Goal: Task Accomplishment & Management: Use online tool/utility

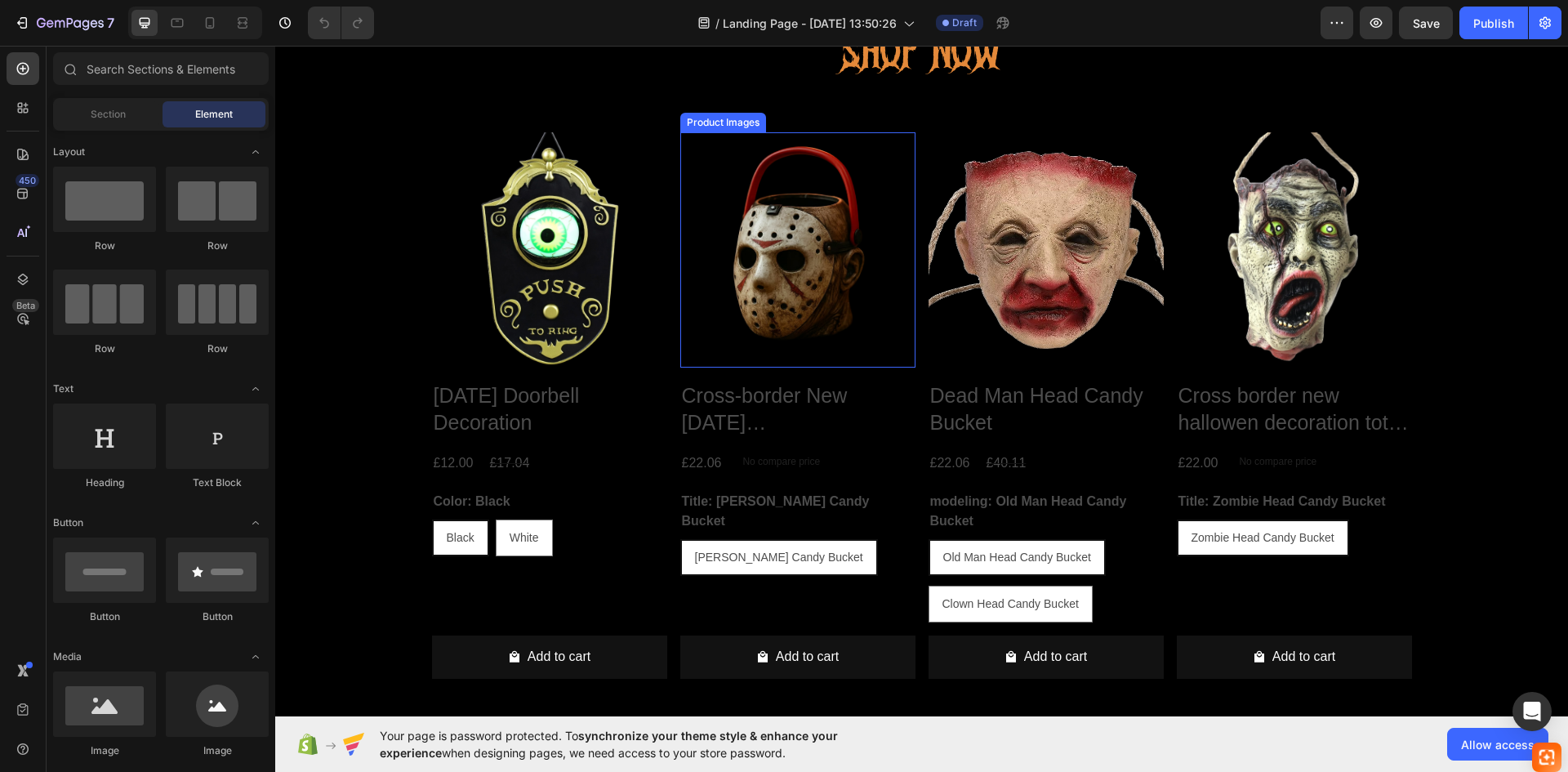
scroll to position [490, 0]
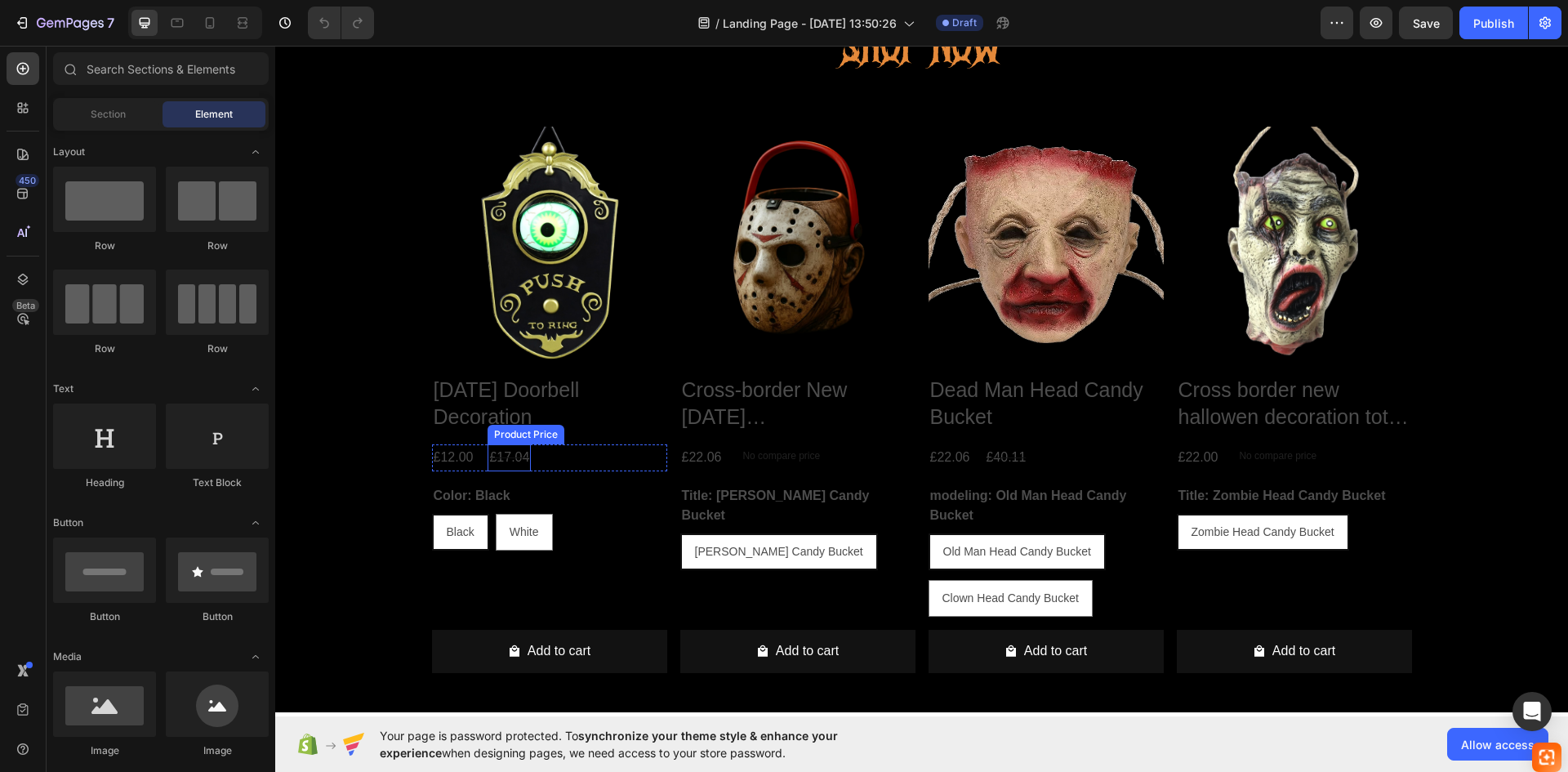
click at [506, 456] on div "£17.04" at bounding box center [509, 457] width 44 height 27
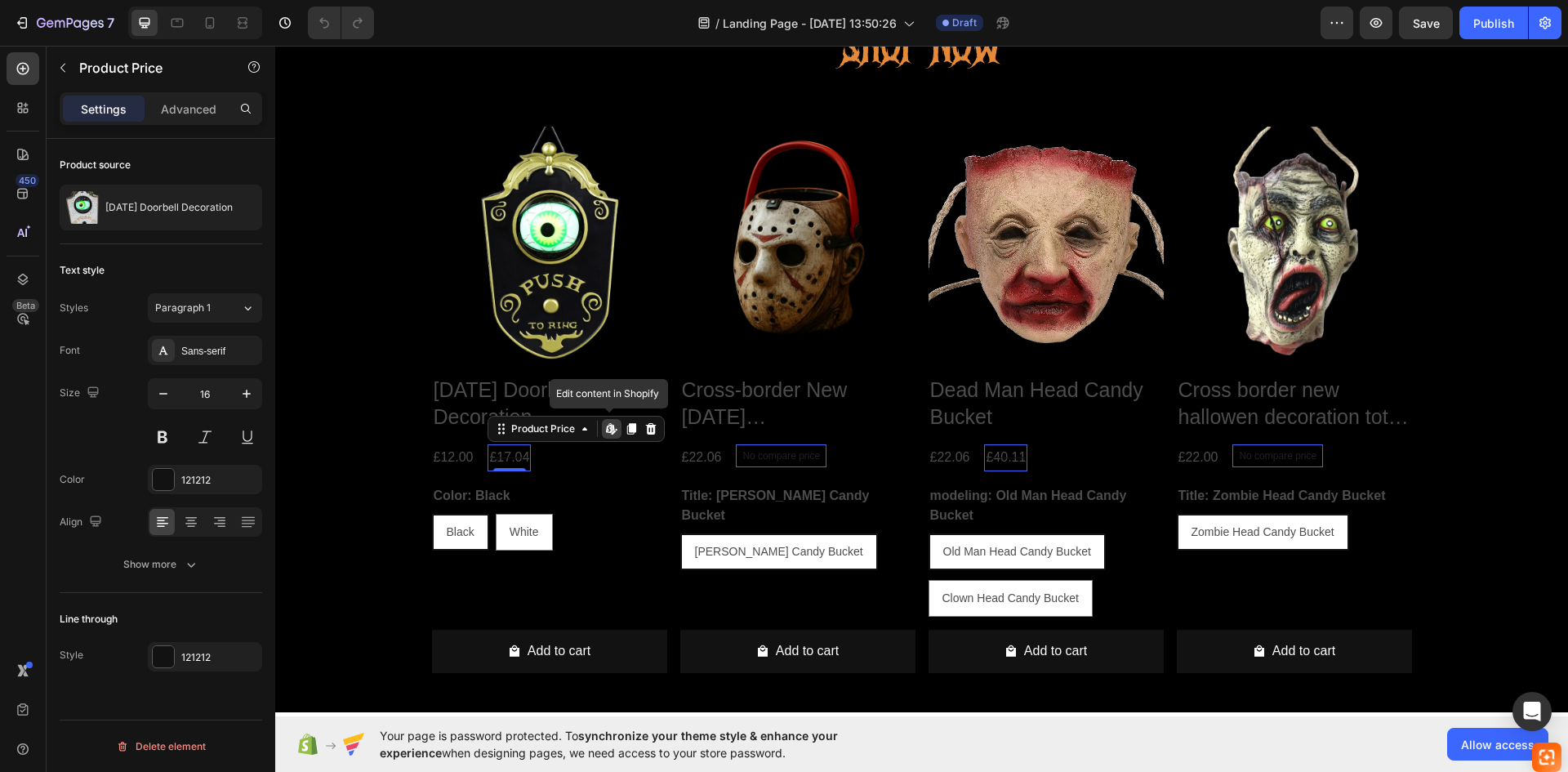
click at [611, 428] on icon at bounding box center [611, 428] width 13 height 13
click at [957, 457] on div "£22.06" at bounding box center [950, 457] width 44 height 27
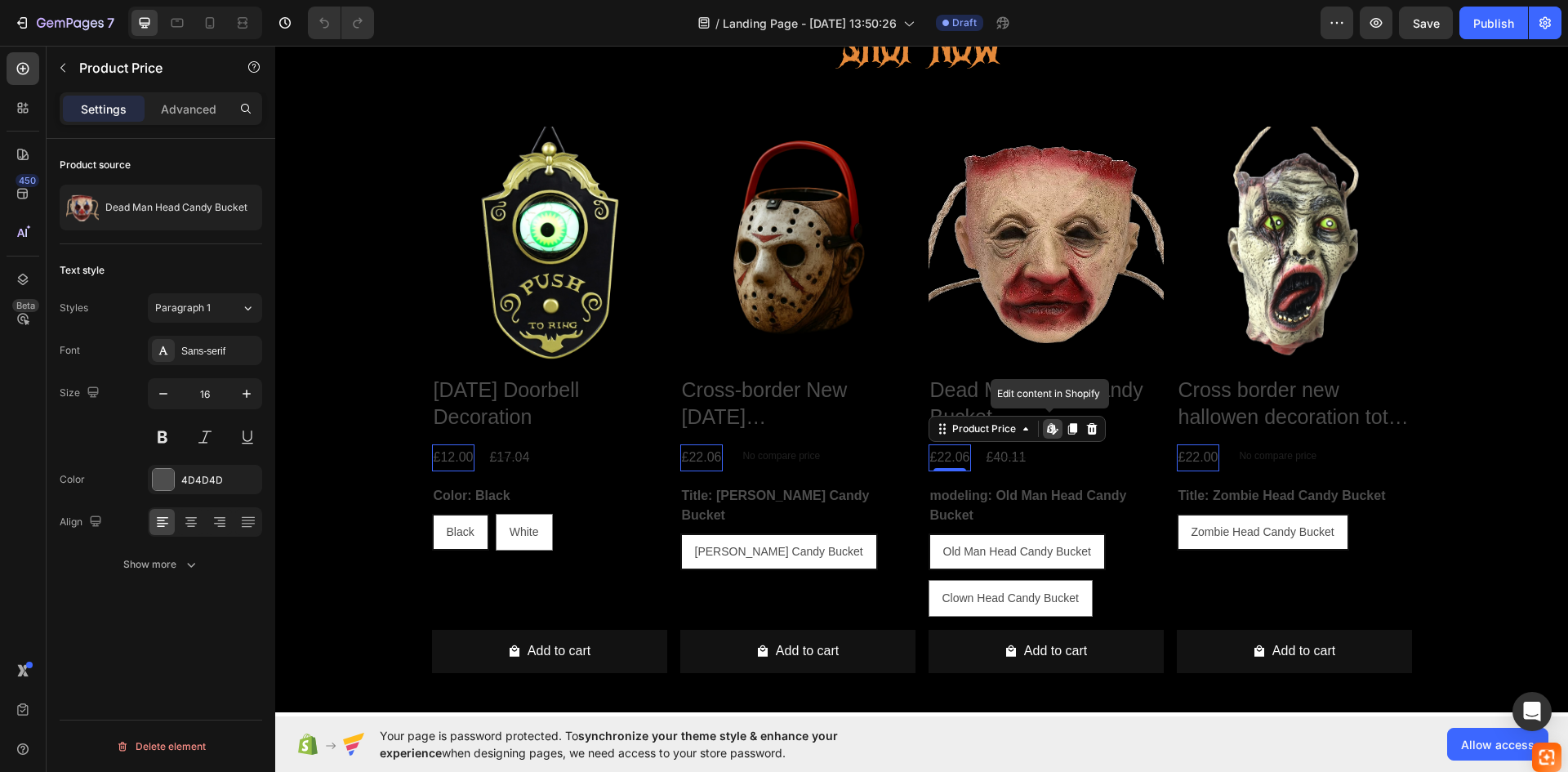
click at [1047, 426] on icon at bounding box center [1050, 428] width 7 height 10
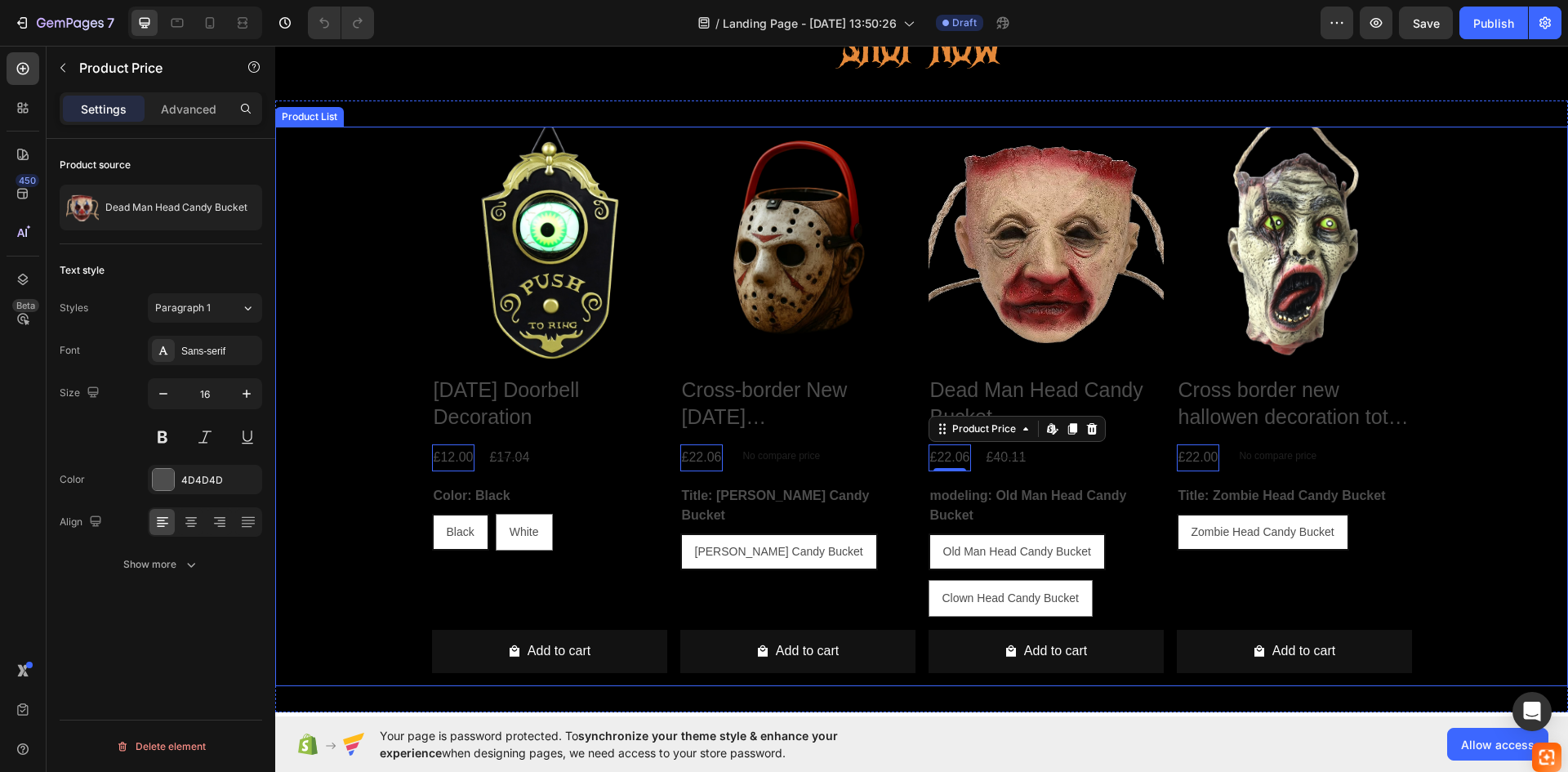
click at [1445, 520] on div "Product Images [DATE] Doorbell Decoration Product Title £12.00 Product Price Ed…" at bounding box center [920, 406] width 1292 height 559
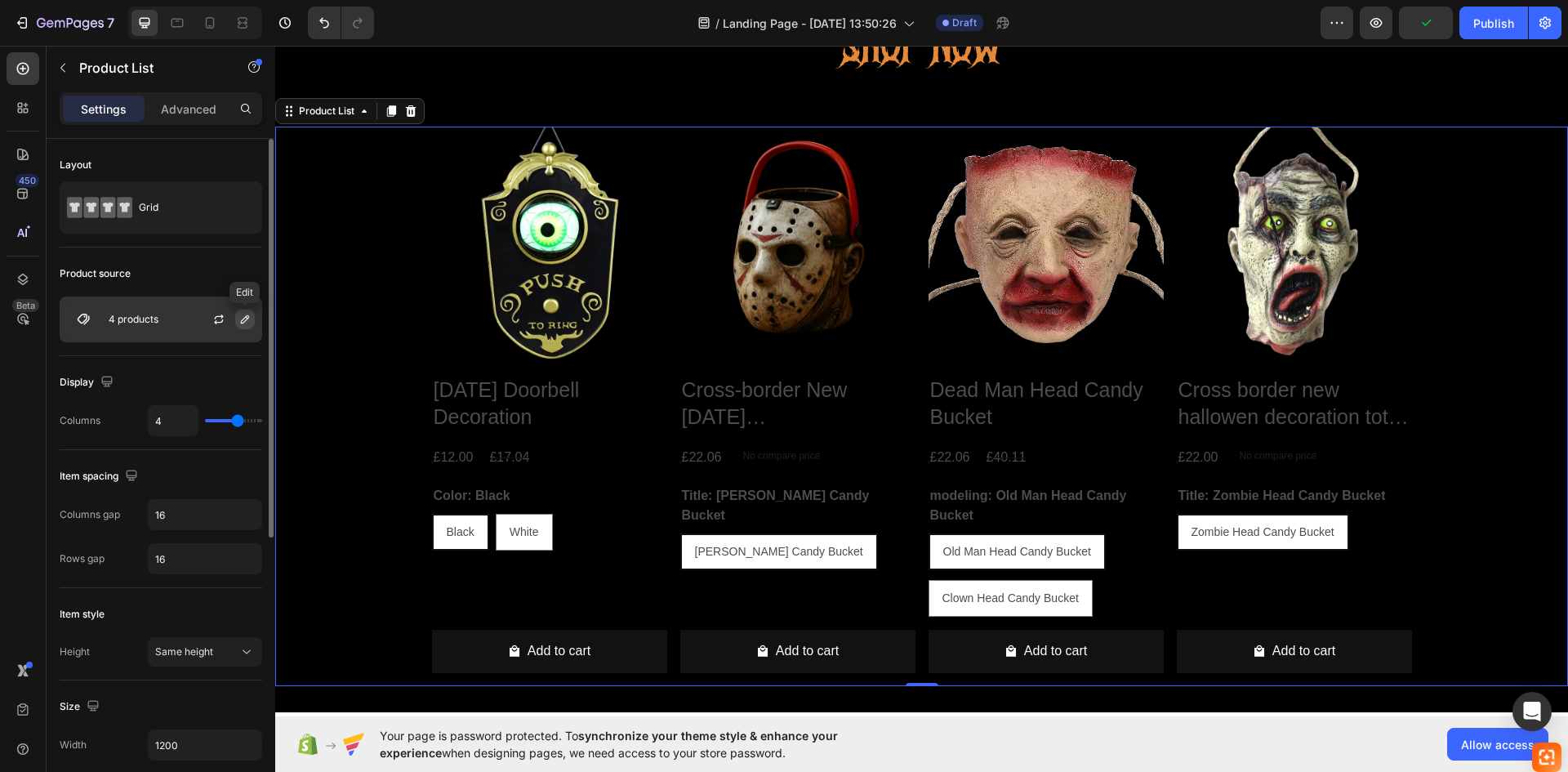
click at [238, 319] on button "button" at bounding box center [245, 319] width 19 height 19
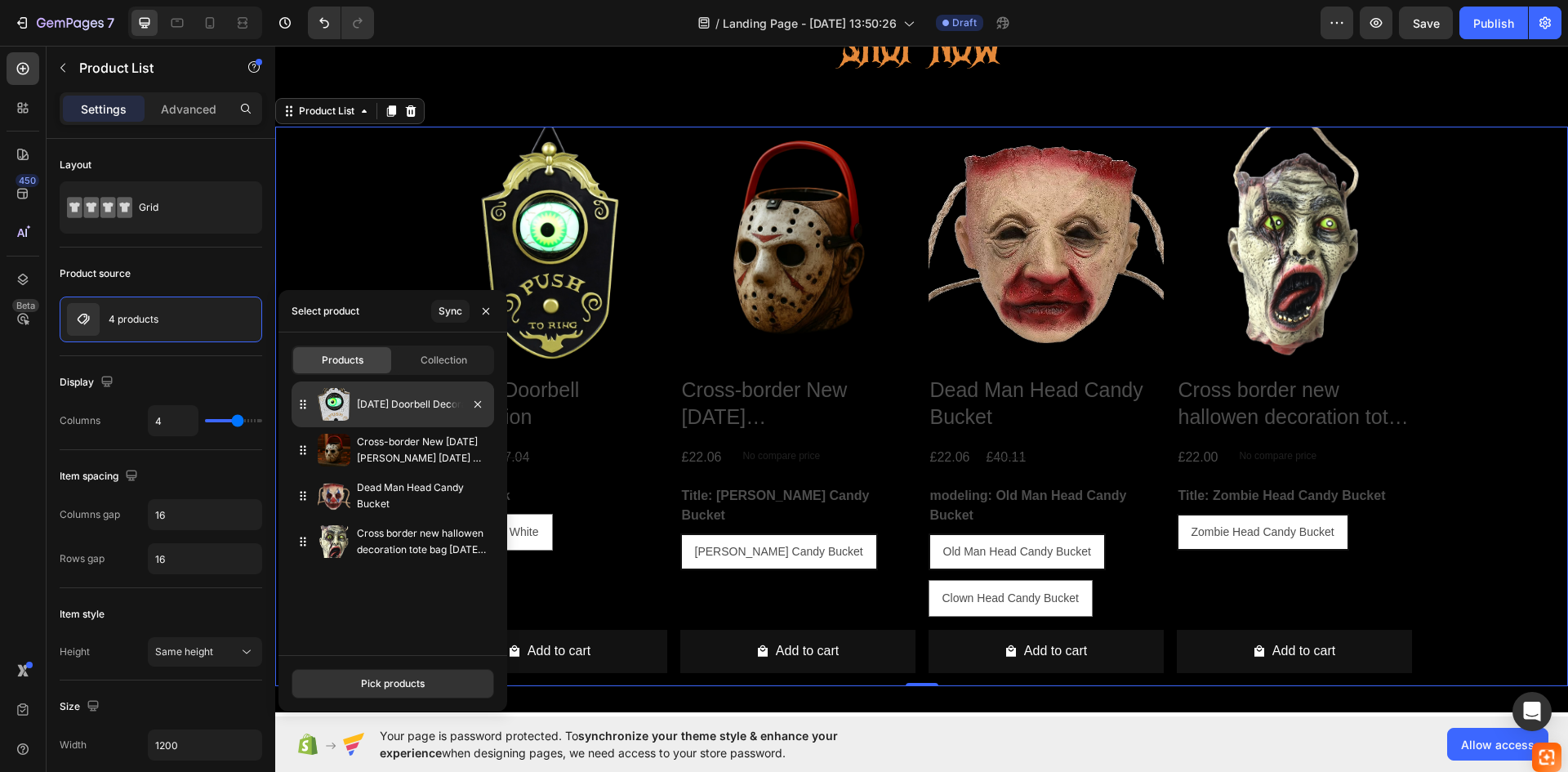
click at [311, 404] on div "[DATE] Doorbell Decoration" at bounding box center [392, 404] width 203 height 46
click at [352, 407] on div "[DATE] Doorbell Decoration" at bounding box center [392, 404] width 203 height 46
click at [489, 312] on icon "button" at bounding box center [485, 311] width 13 height 13
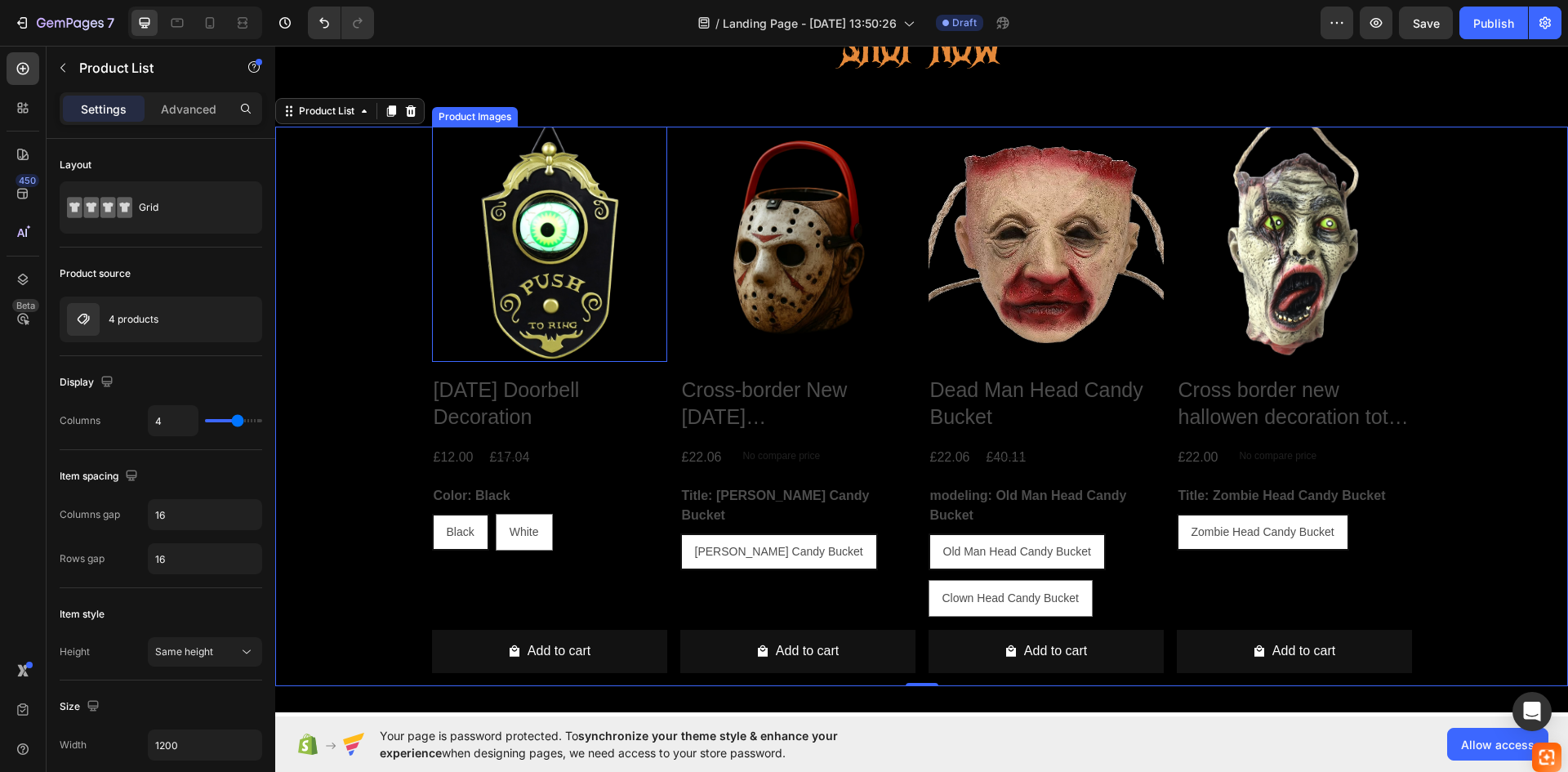
click at [545, 237] on img at bounding box center [550, 244] width 235 height 235
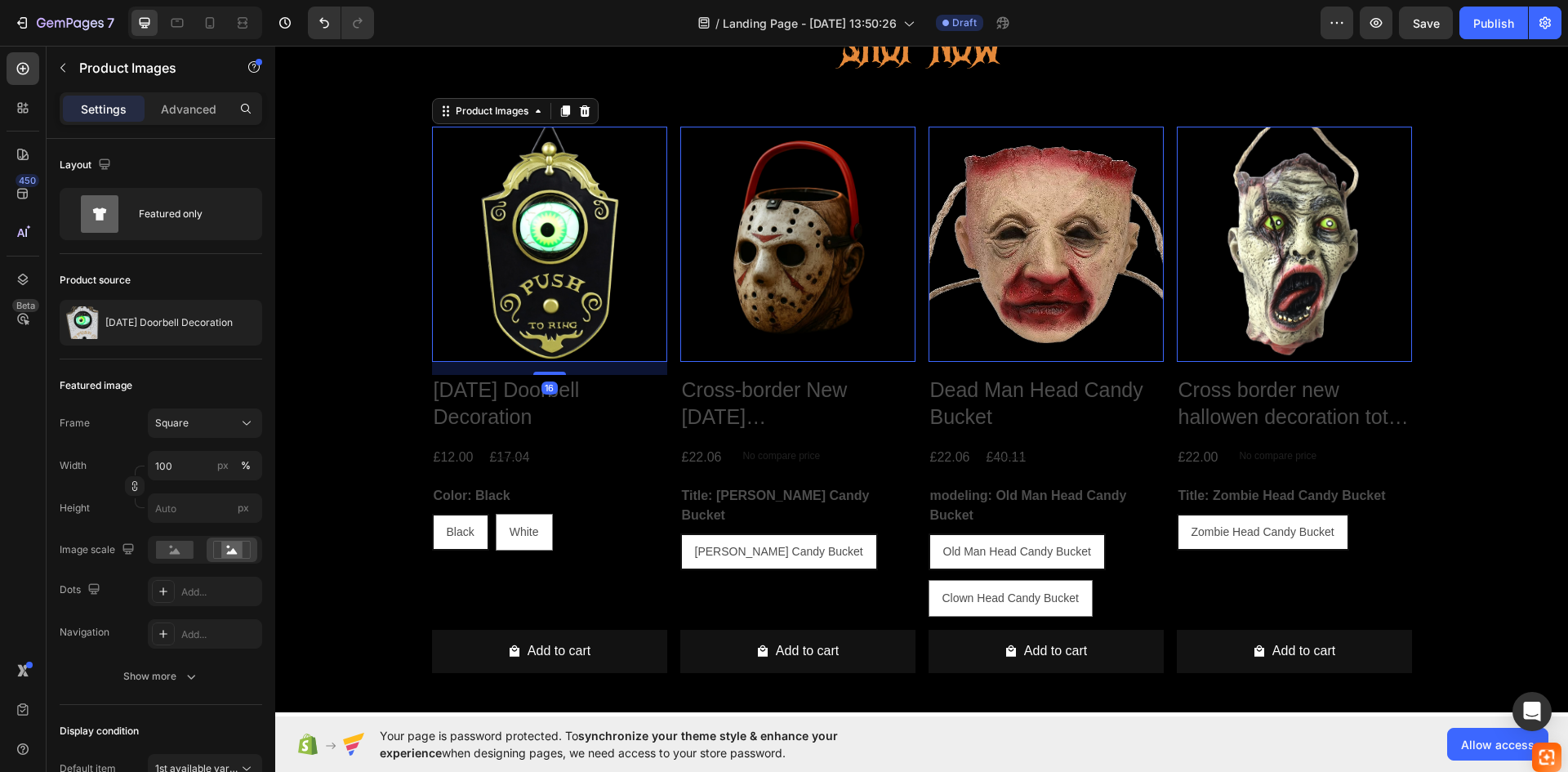
click at [543, 237] on img at bounding box center [550, 244] width 235 height 235
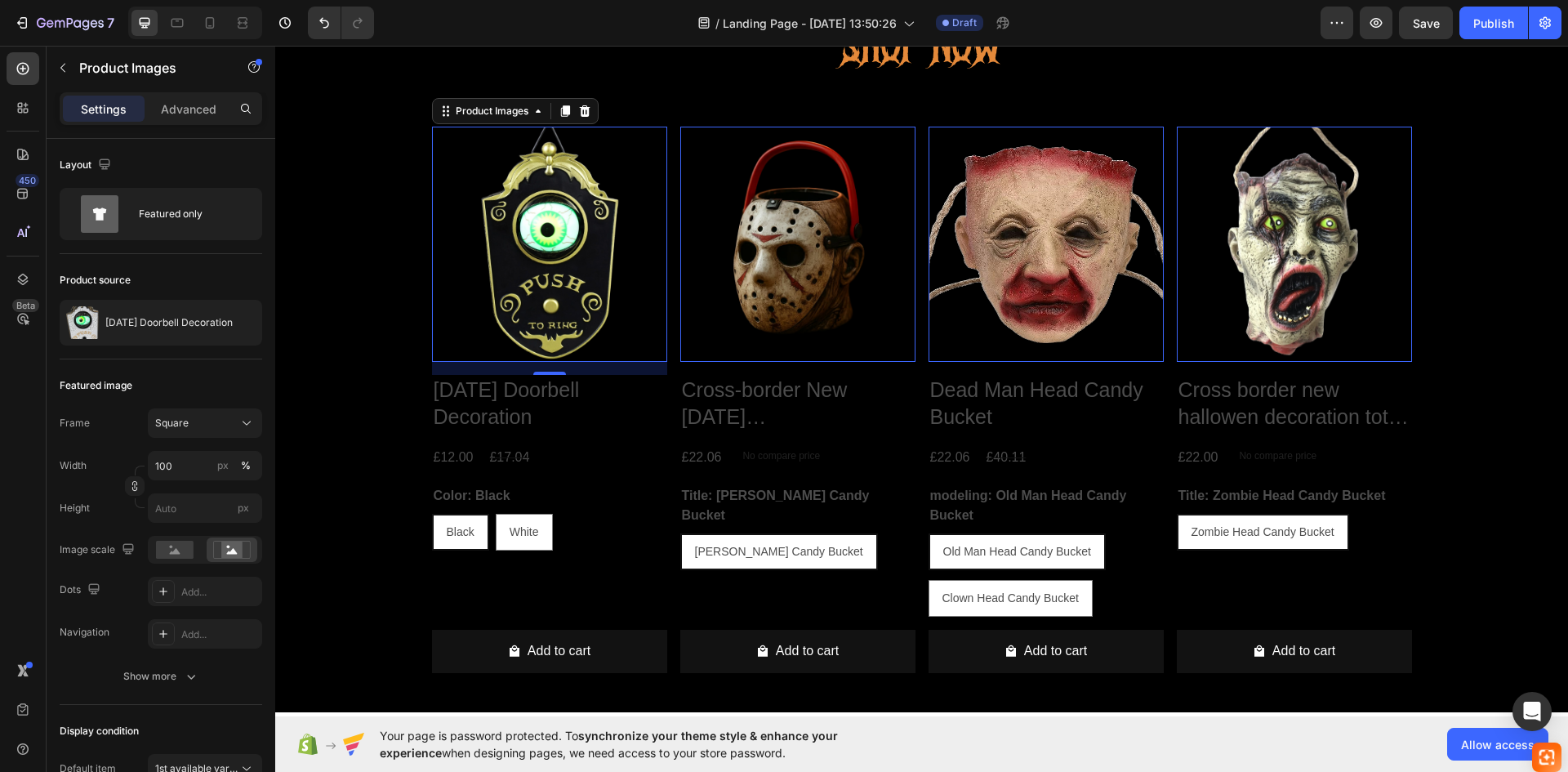
click at [508, 249] on img at bounding box center [550, 244] width 235 height 235
click at [500, 314] on img at bounding box center [550, 244] width 235 height 235
click at [511, 275] on img at bounding box center [550, 244] width 235 height 235
click at [574, 400] on h2 "[DATE] Doorbell Decoration" at bounding box center [550, 403] width 235 height 56
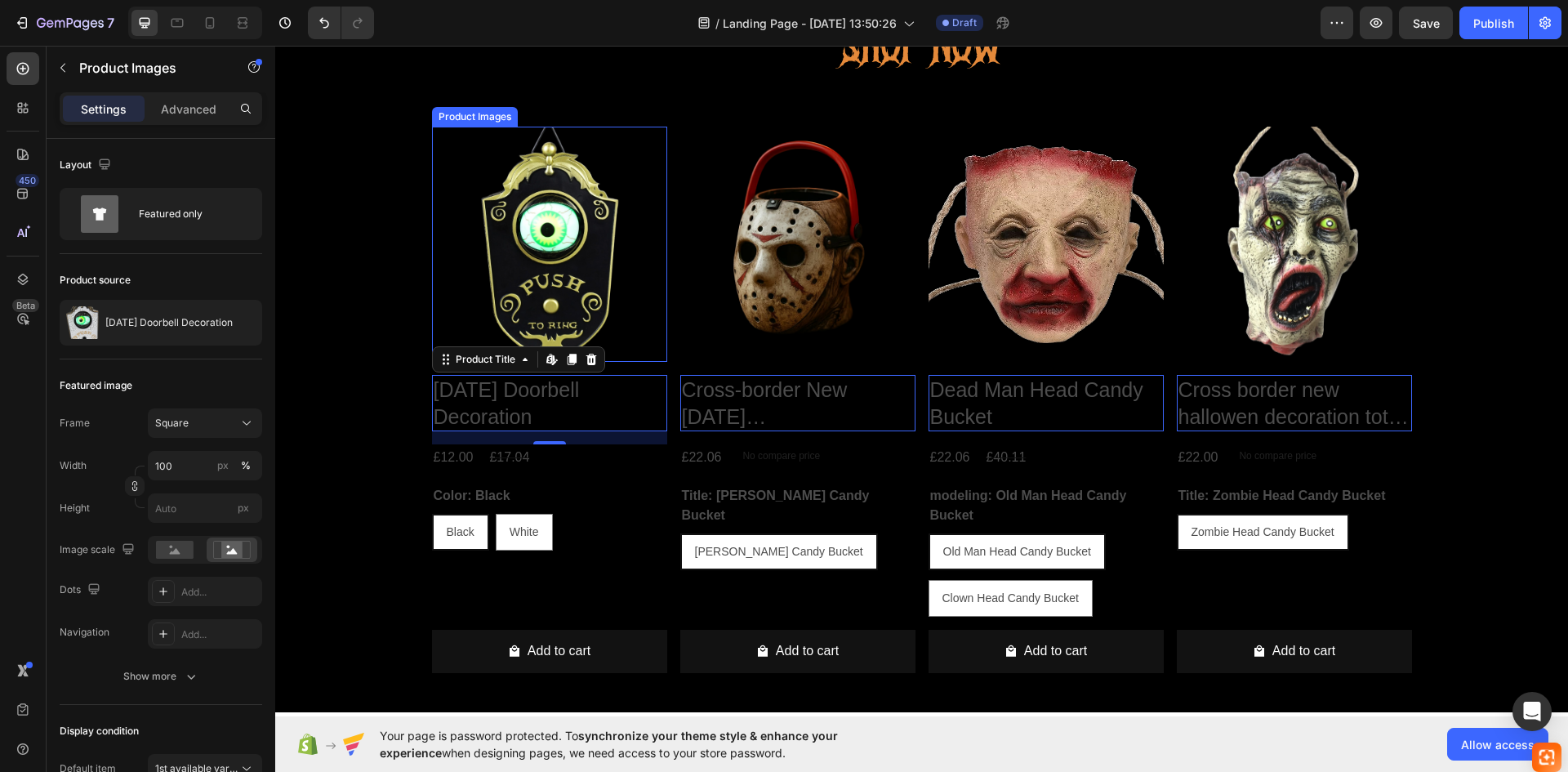
click at [540, 269] on img at bounding box center [550, 244] width 235 height 235
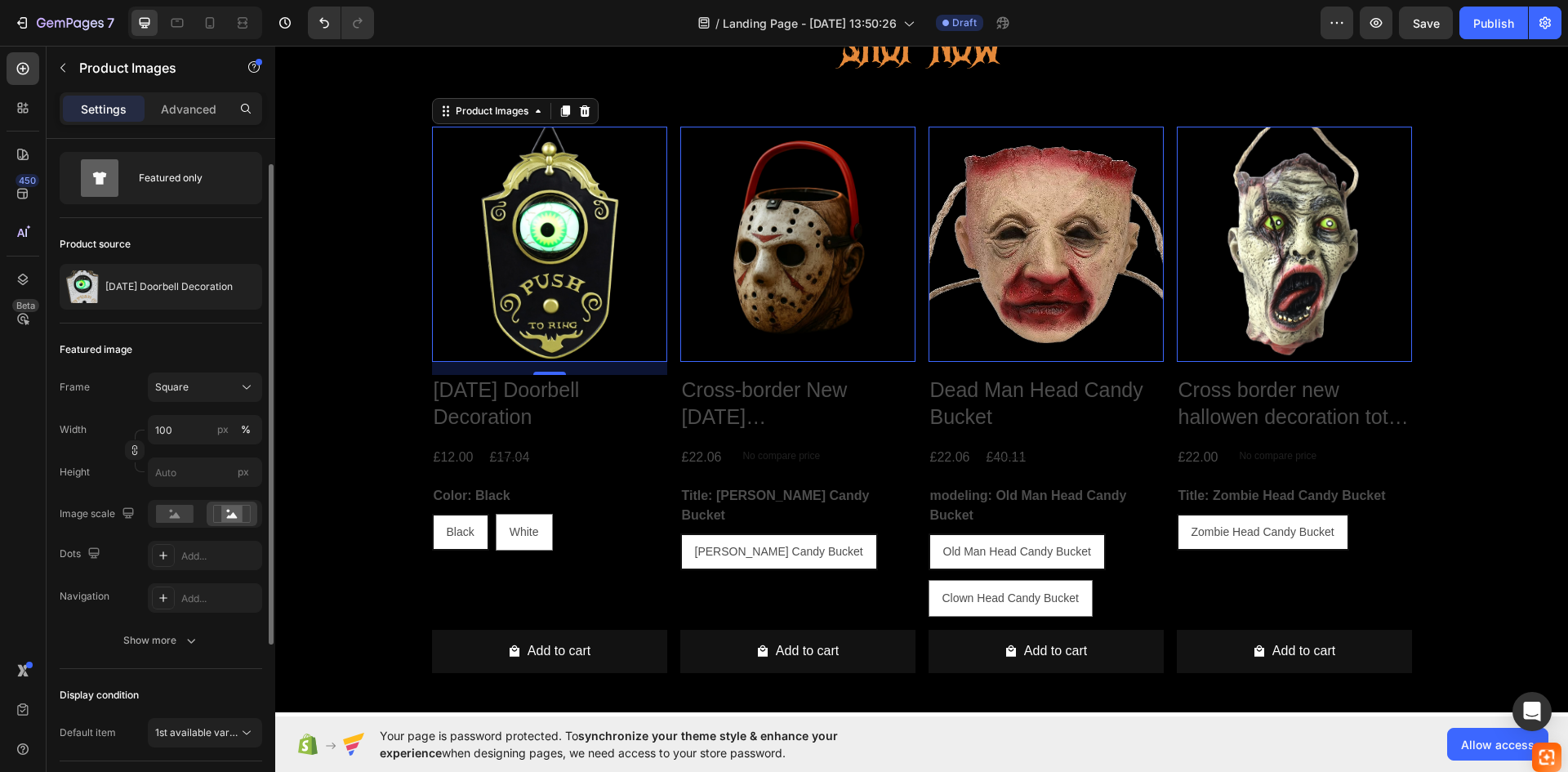
scroll to position [0, 0]
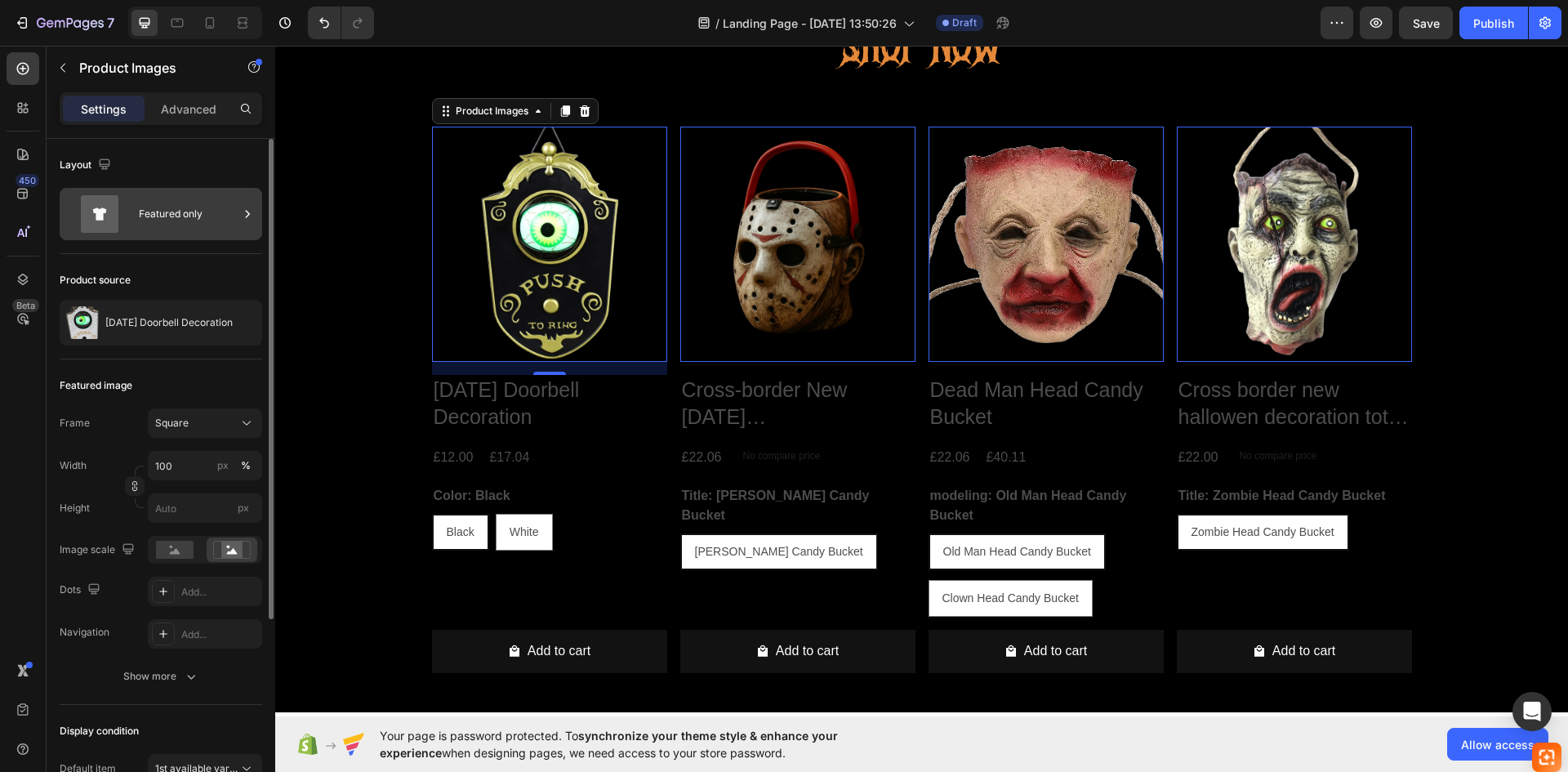
click at [170, 224] on div "Featured only" at bounding box center [188, 214] width 100 height 38
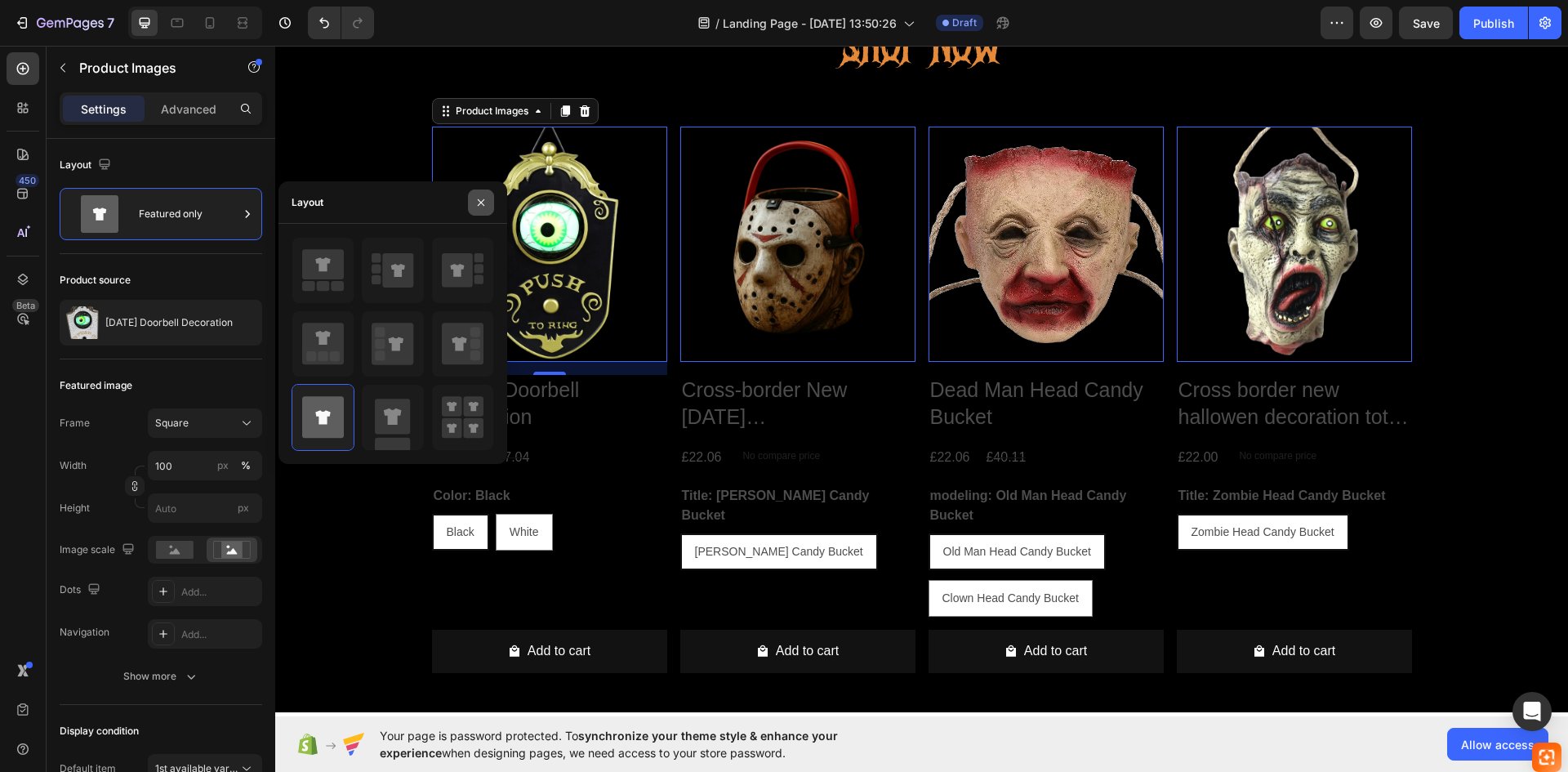
click at [474, 213] on button "button" at bounding box center [481, 202] width 26 height 26
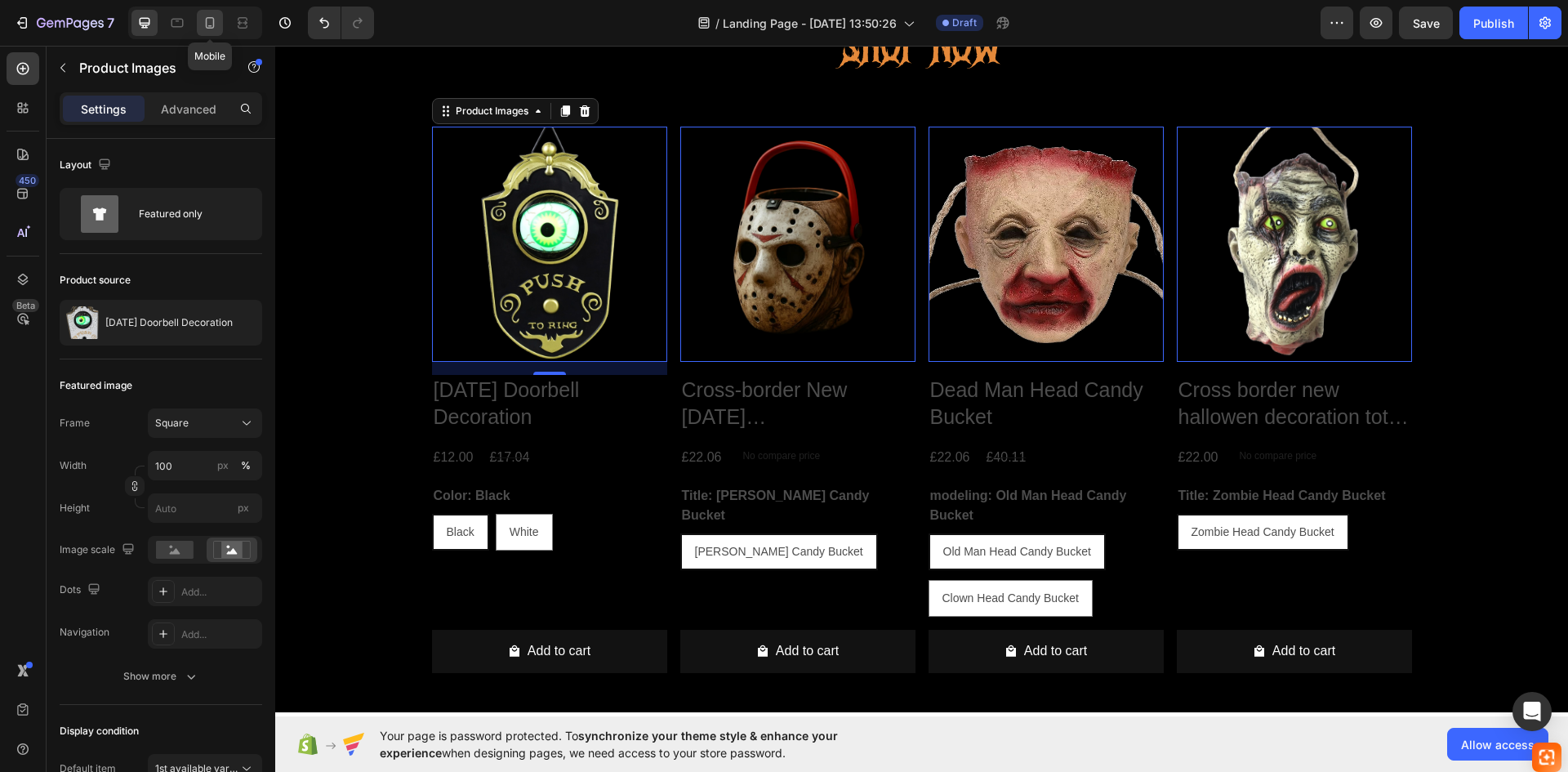
click at [210, 23] on icon at bounding box center [210, 22] width 17 height 17
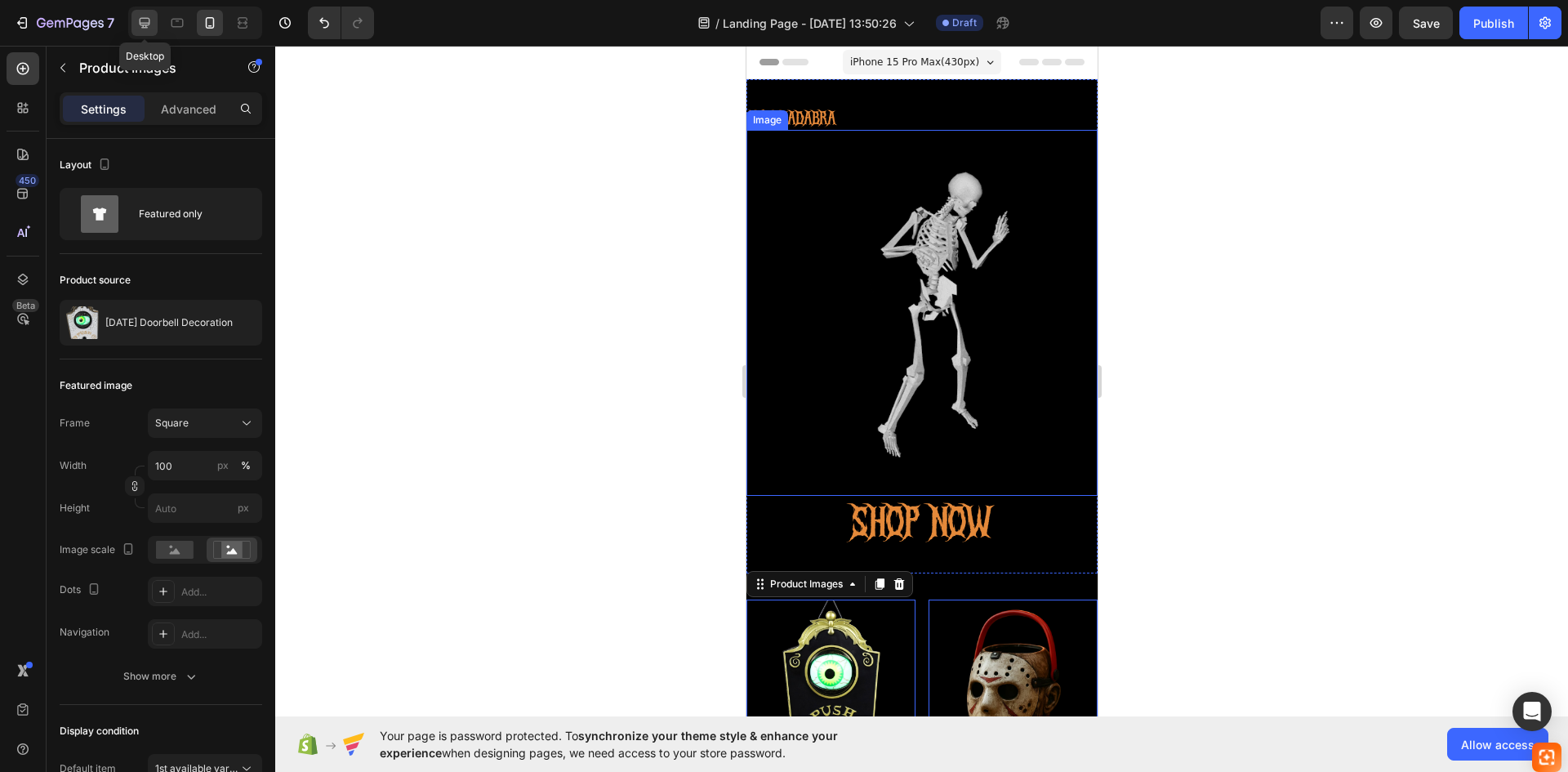
click at [139, 26] on icon at bounding box center [144, 22] width 17 height 17
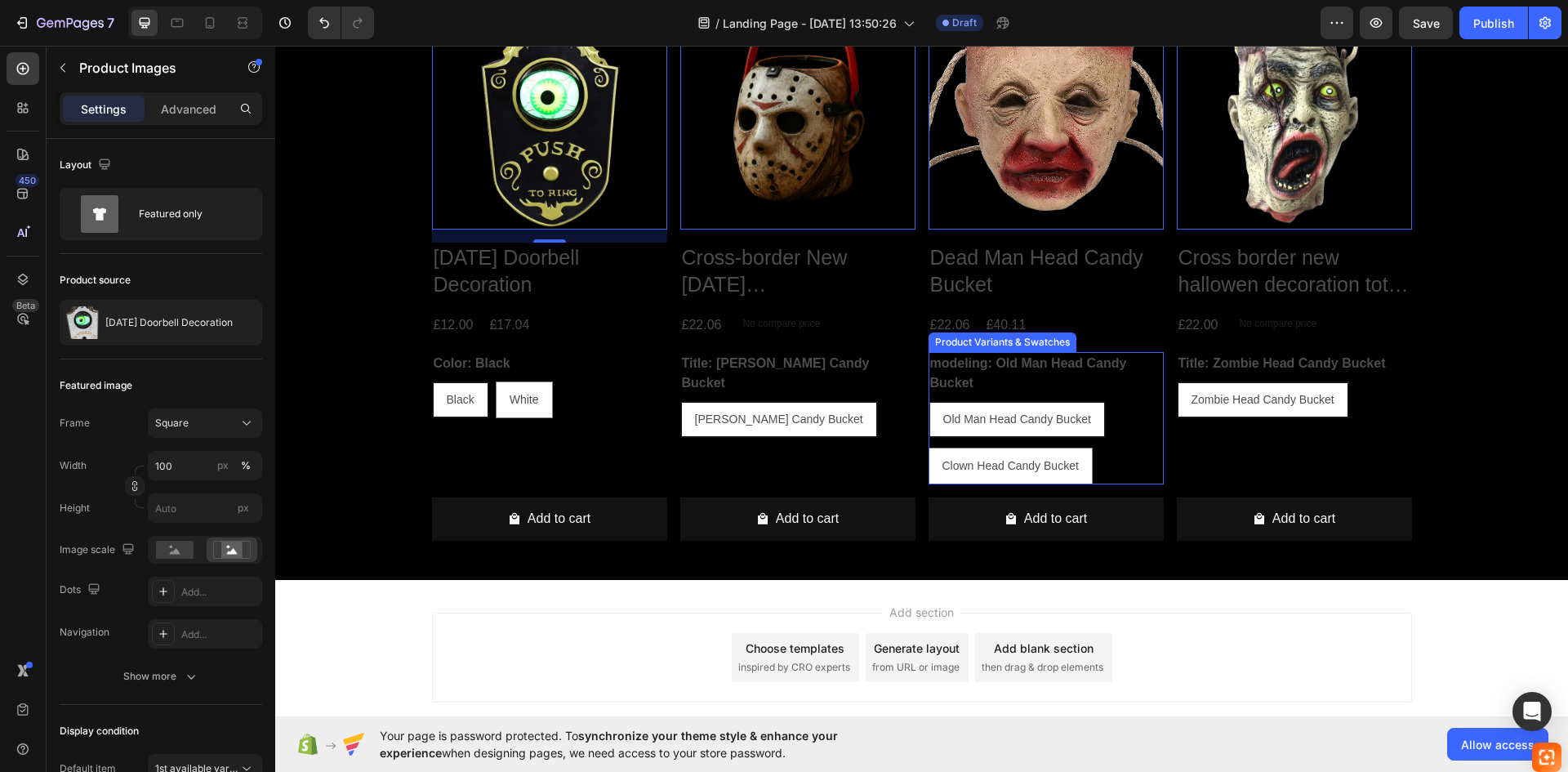
scroll to position [722, 0]
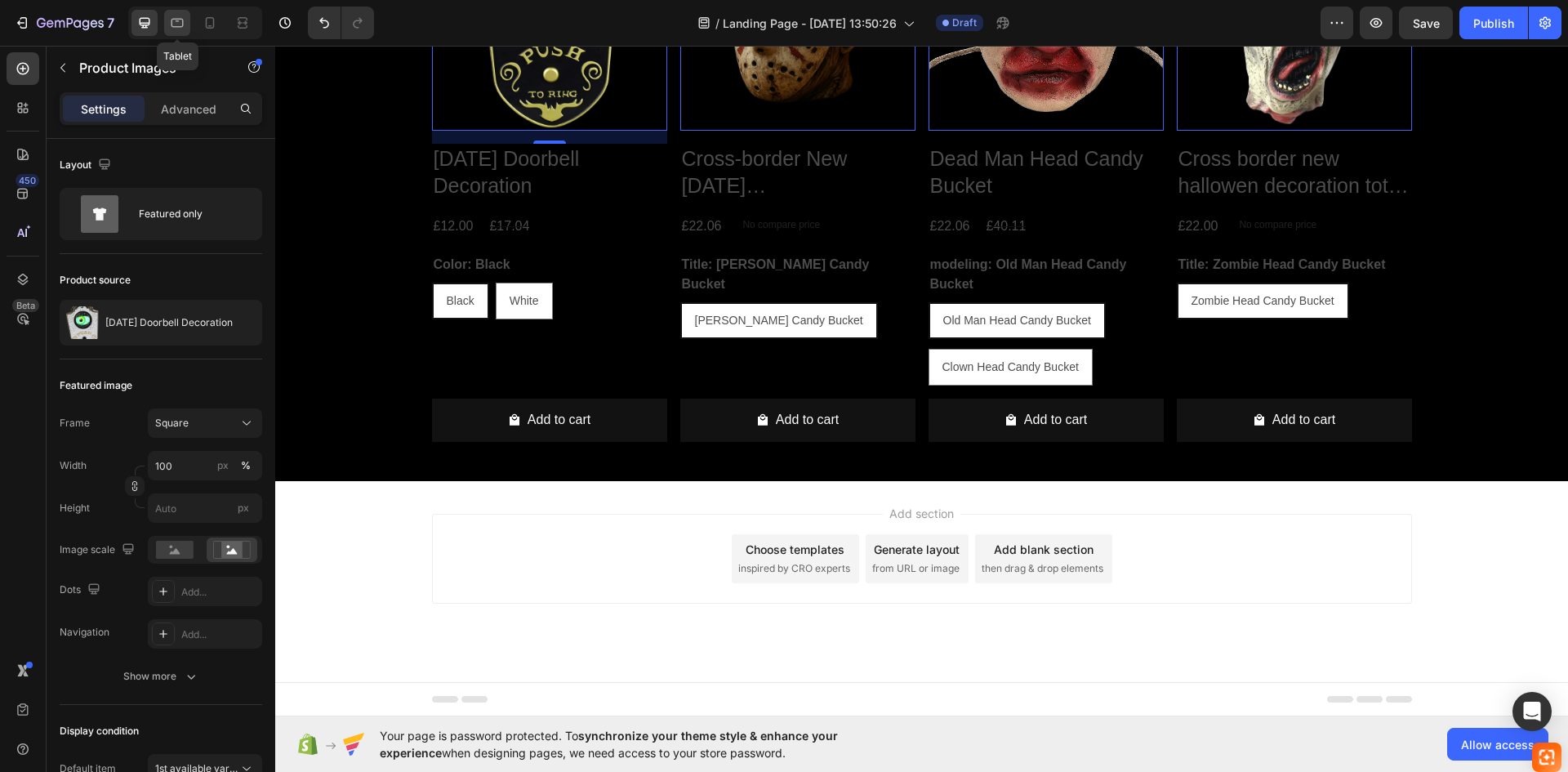
click at [180, 19] on icon at bounding box center [178, 22] width 13 height 9
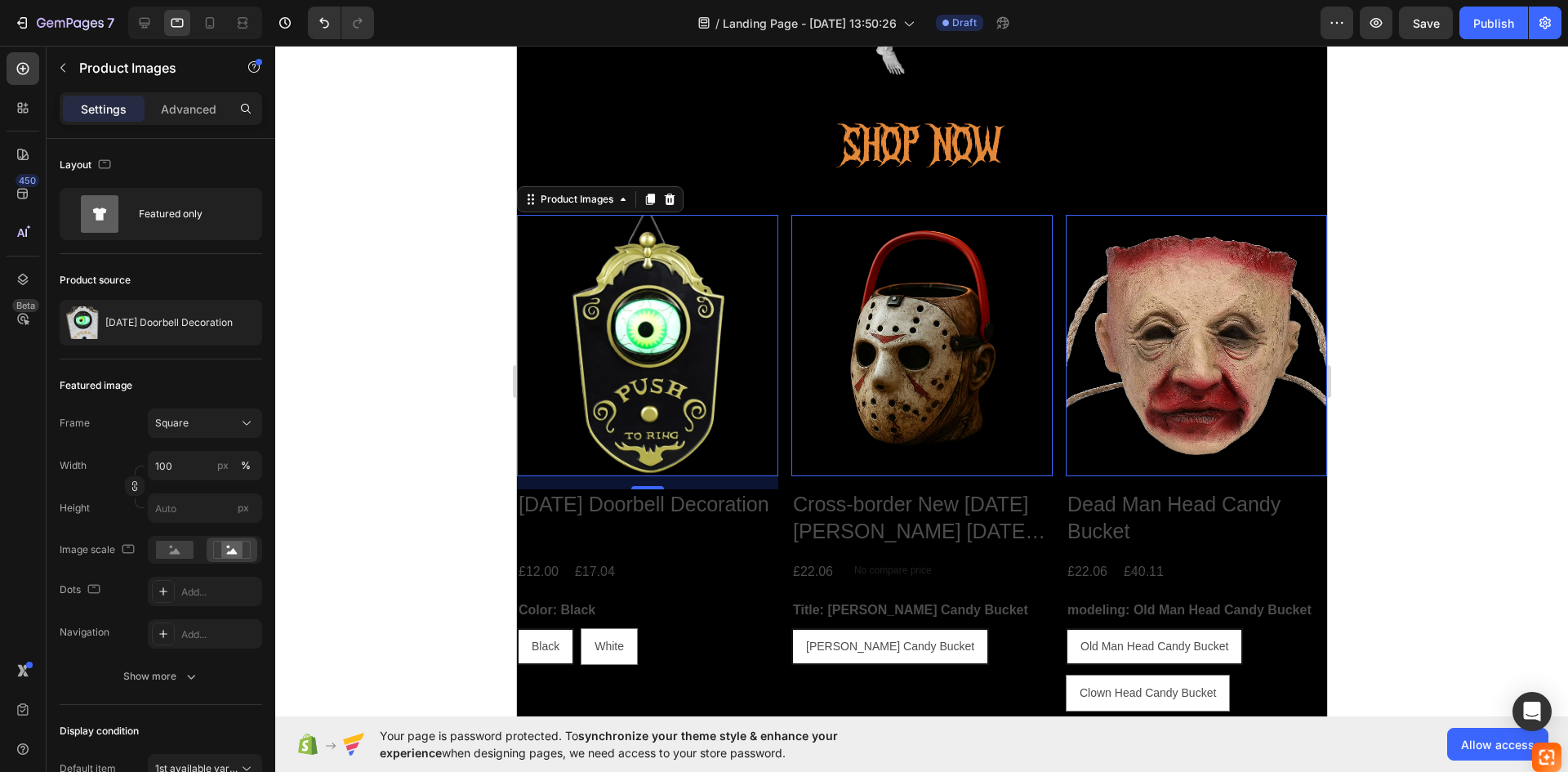
scroll to position [352, 0]
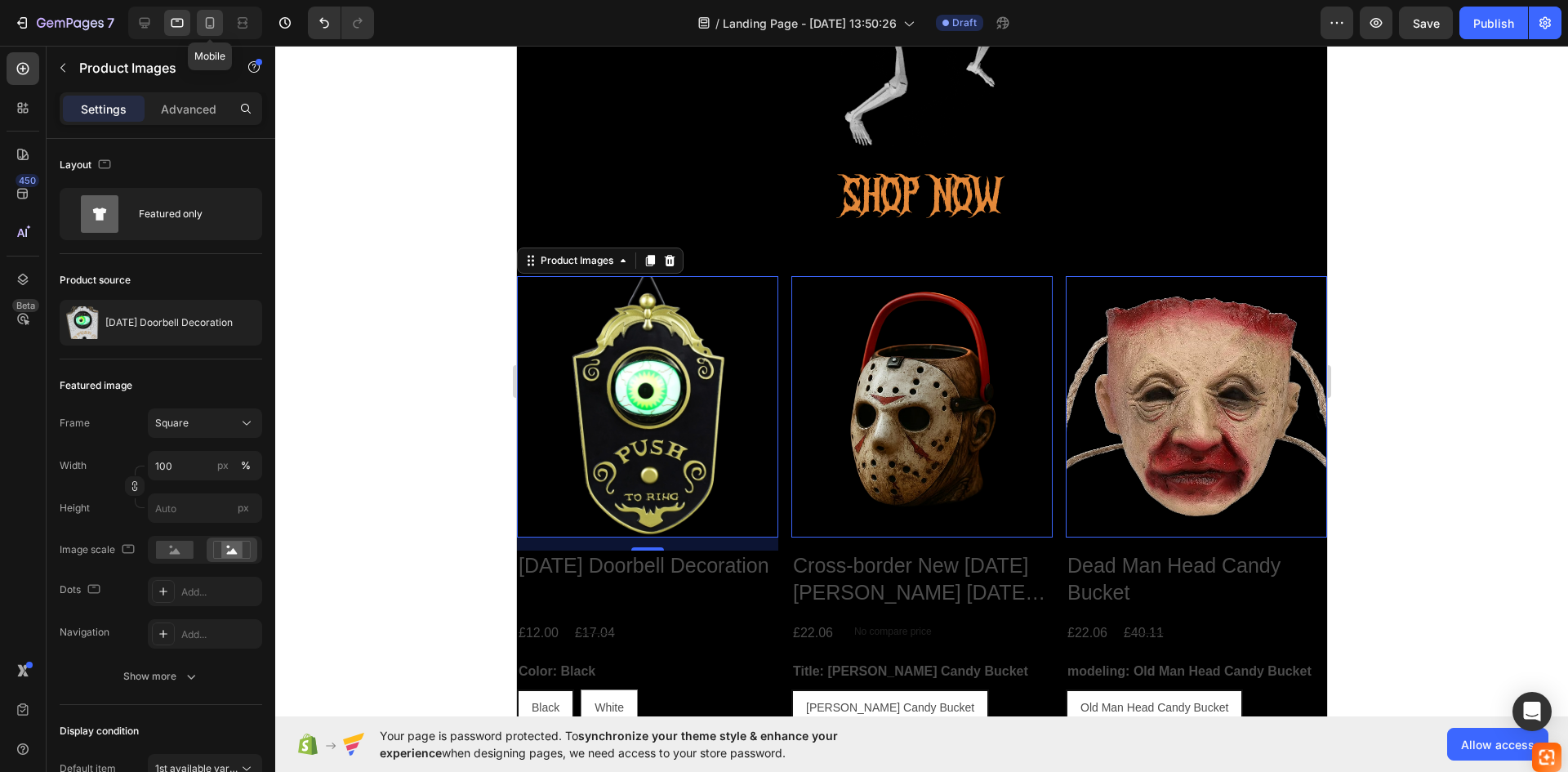
click at [210, 17] on icon at bounding box center [210, 22] width 17 height 17
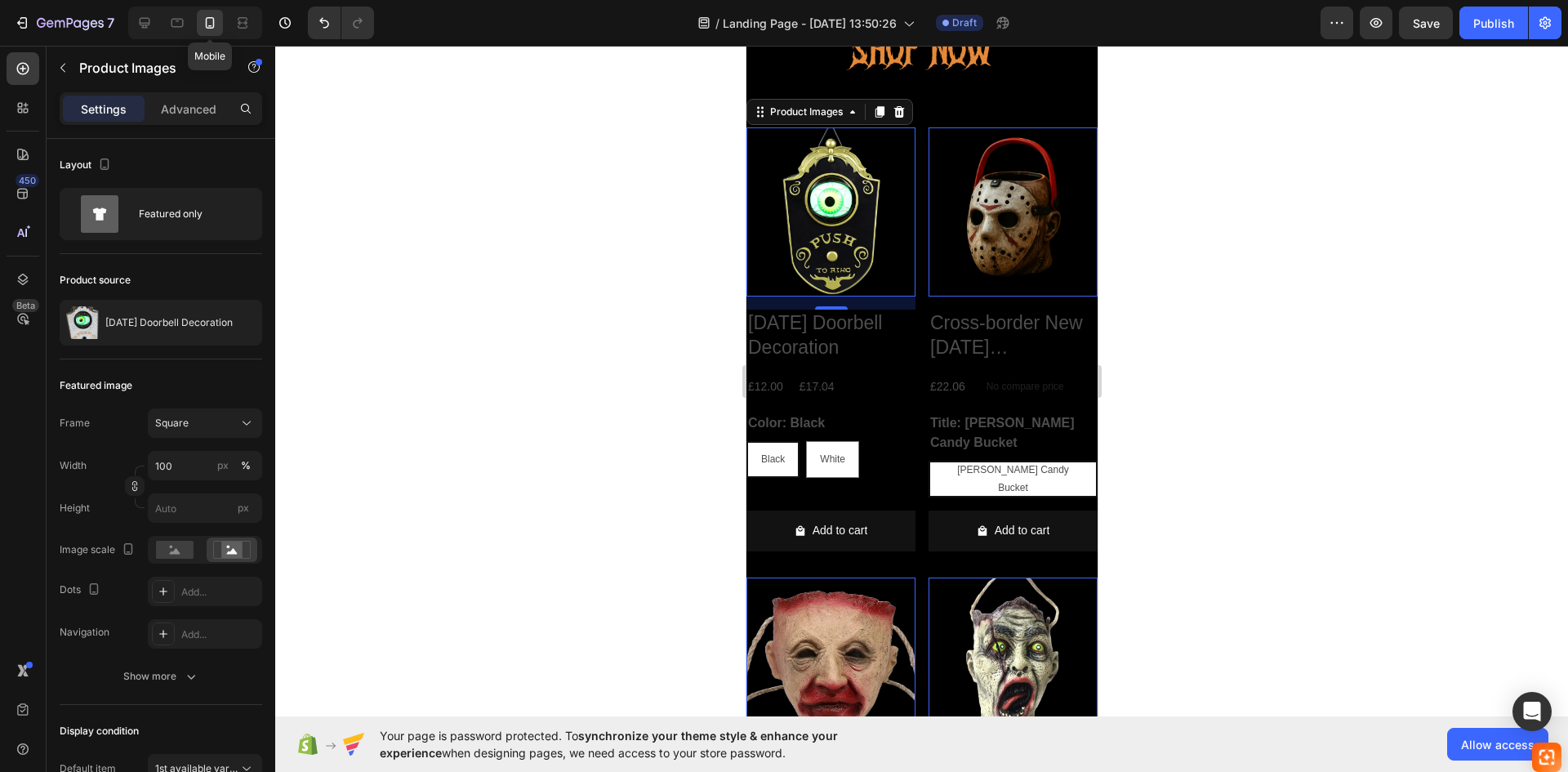
scroll to position [496, 0]
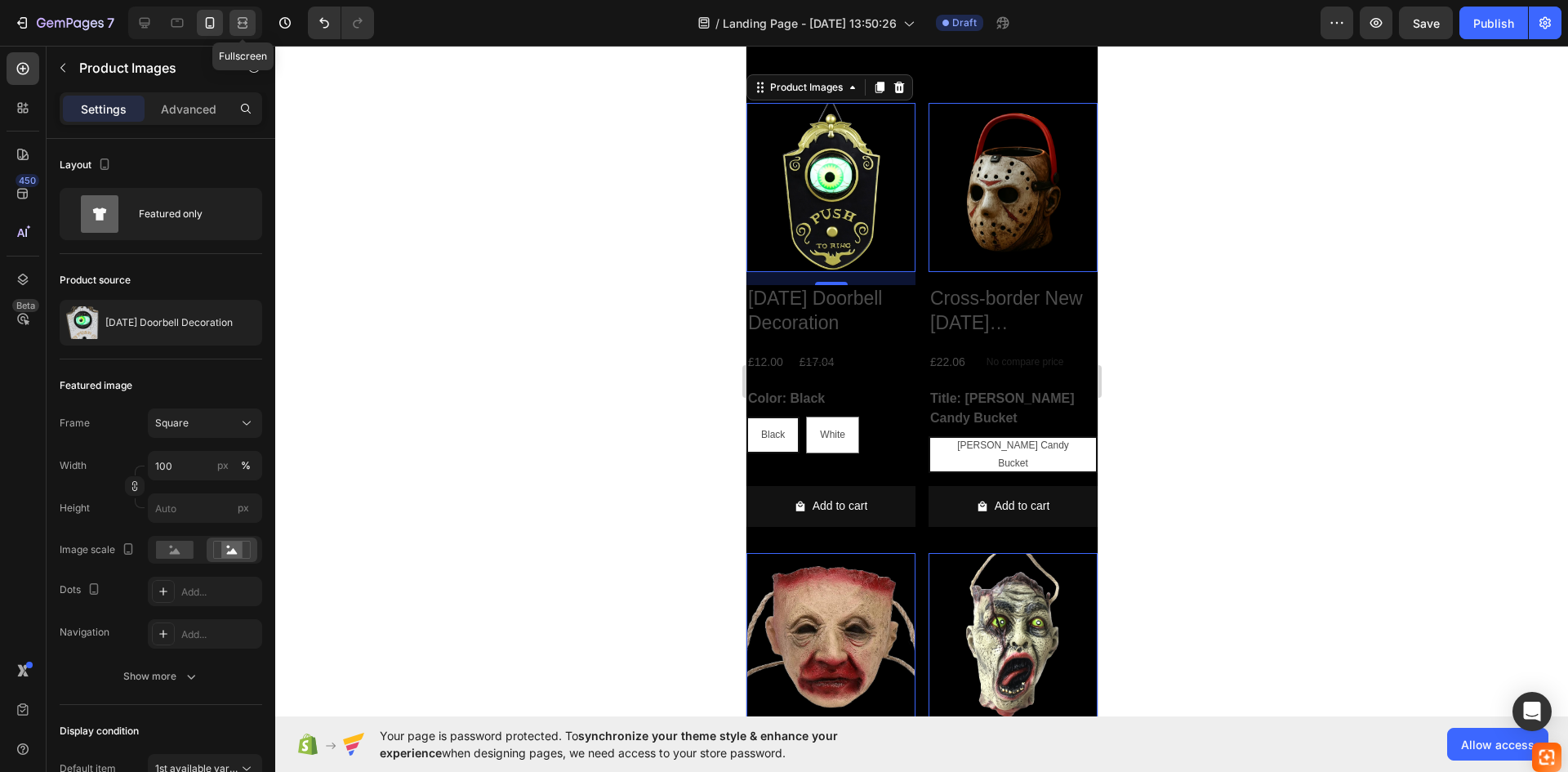
click at [244, 12] on div at bounding box center [242, 22] width 26 height 26
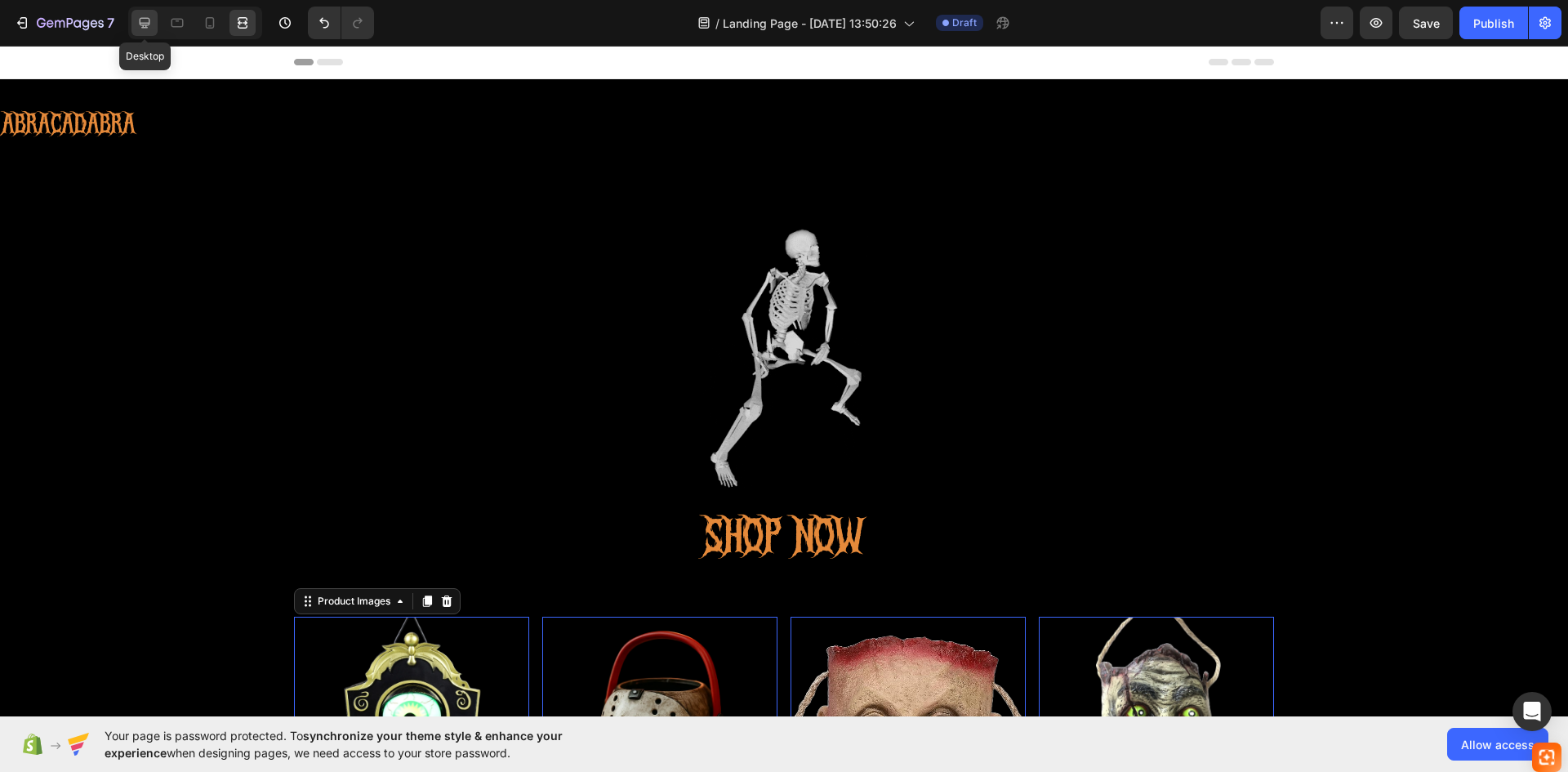
click at [147, 11] on div at bounding box center [144, 22] width 26 height 26
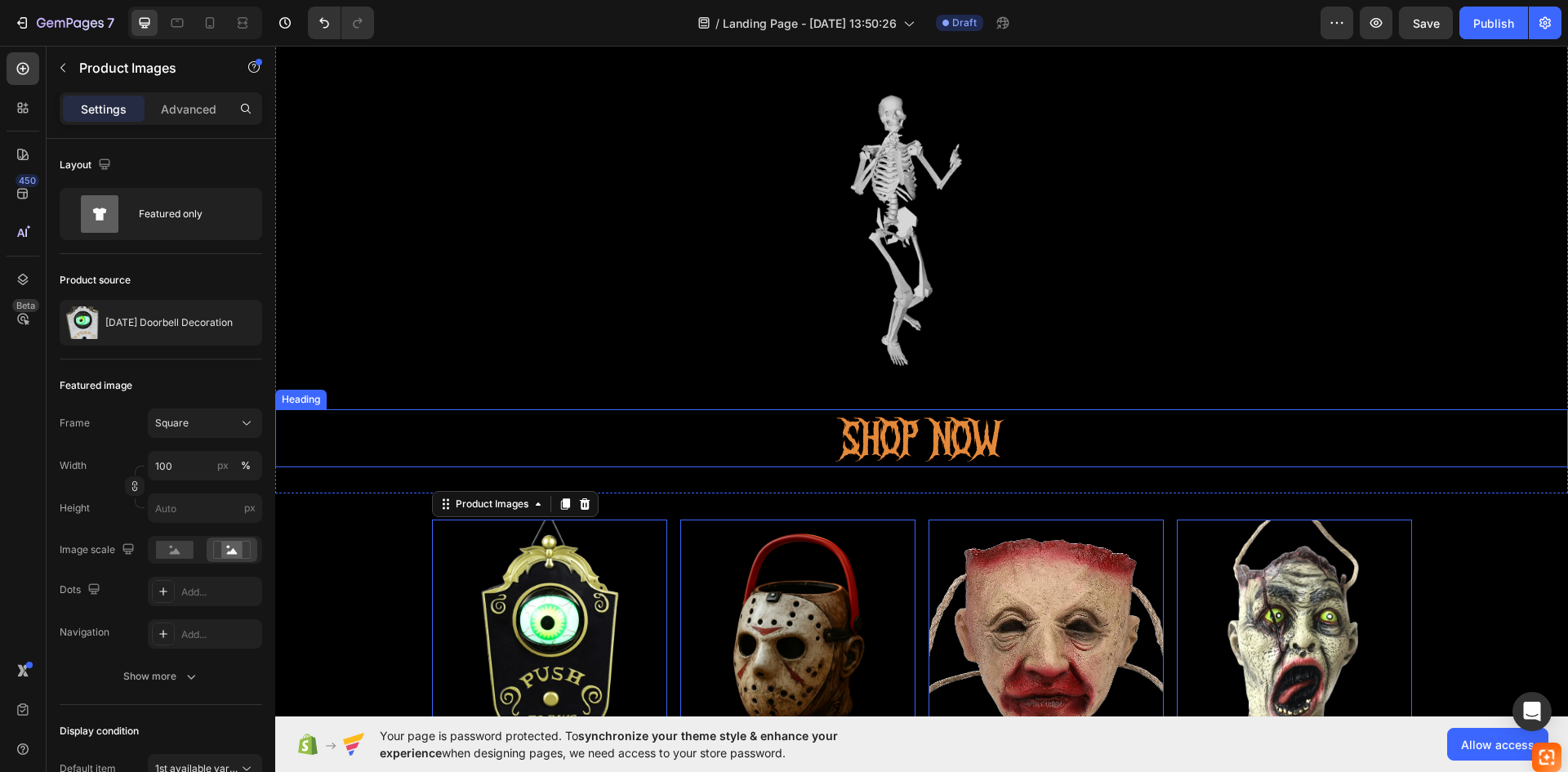
scroll to position [245, 0]
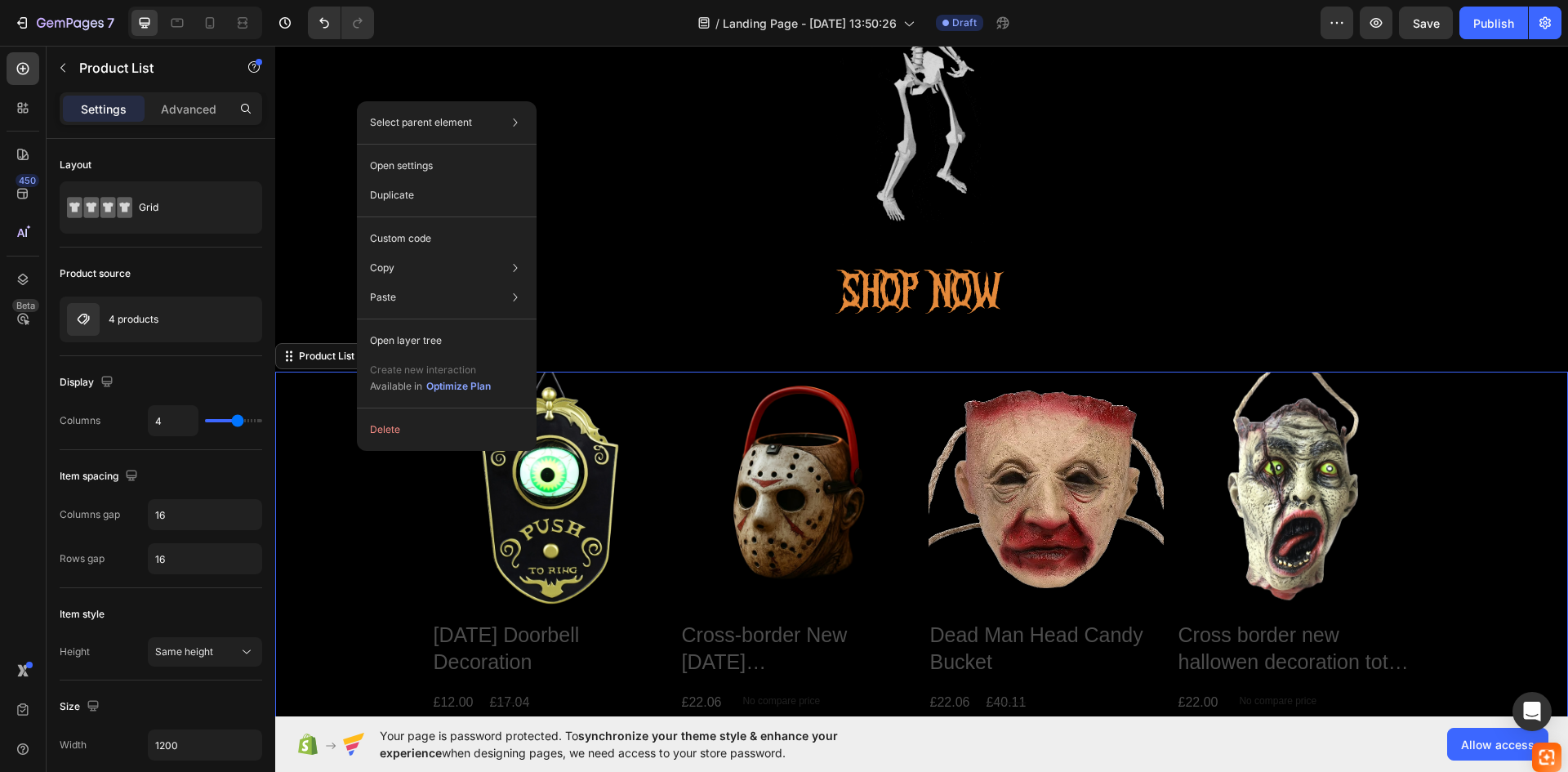
click at [347, 453] on div "Product Images [DATE] Doorbell Decoration Product Title £12.00 Product Price Pr…" at bounding box center [920, 652] width 1292 height 559
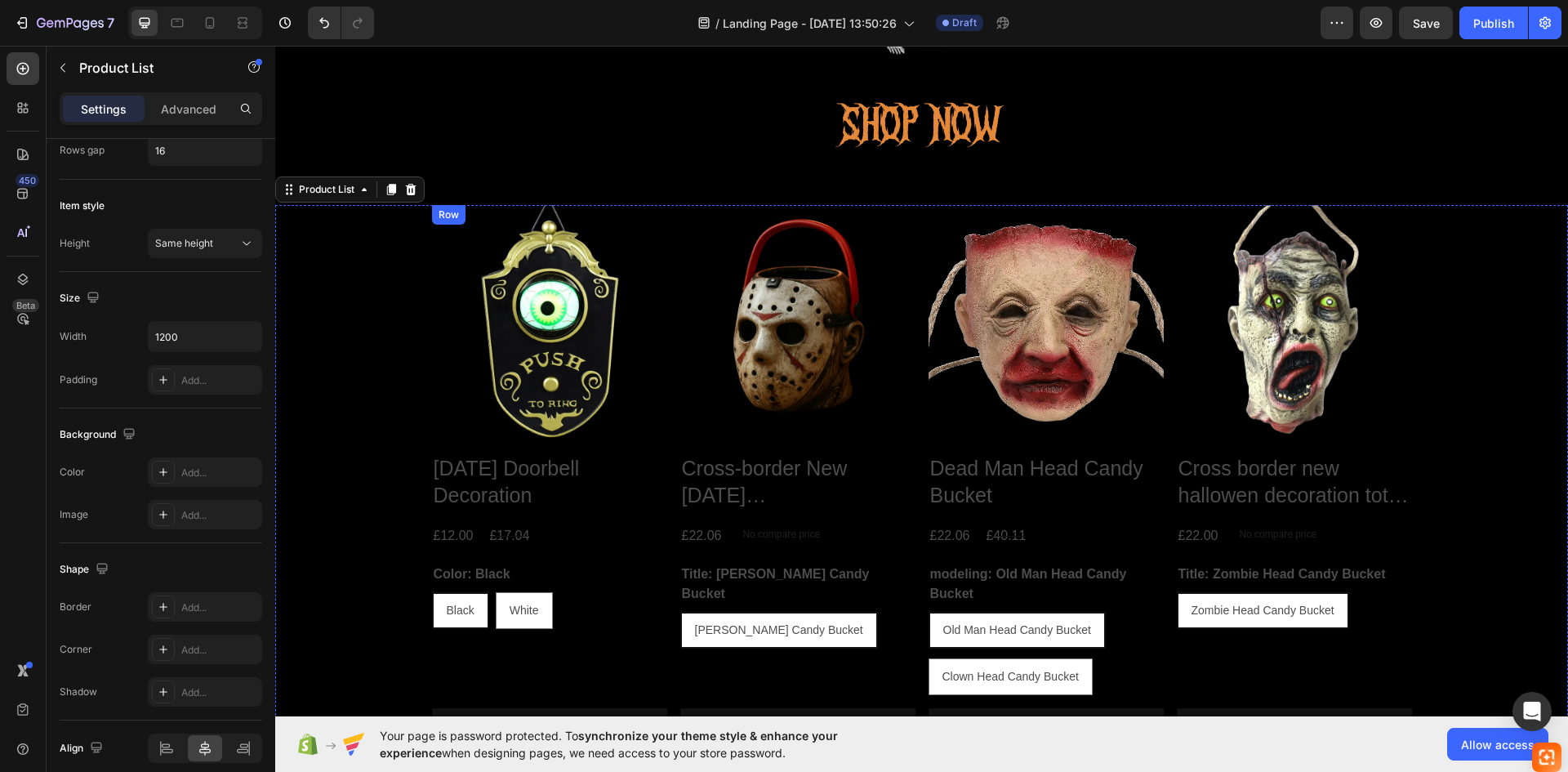
scroll to position [408, 0]
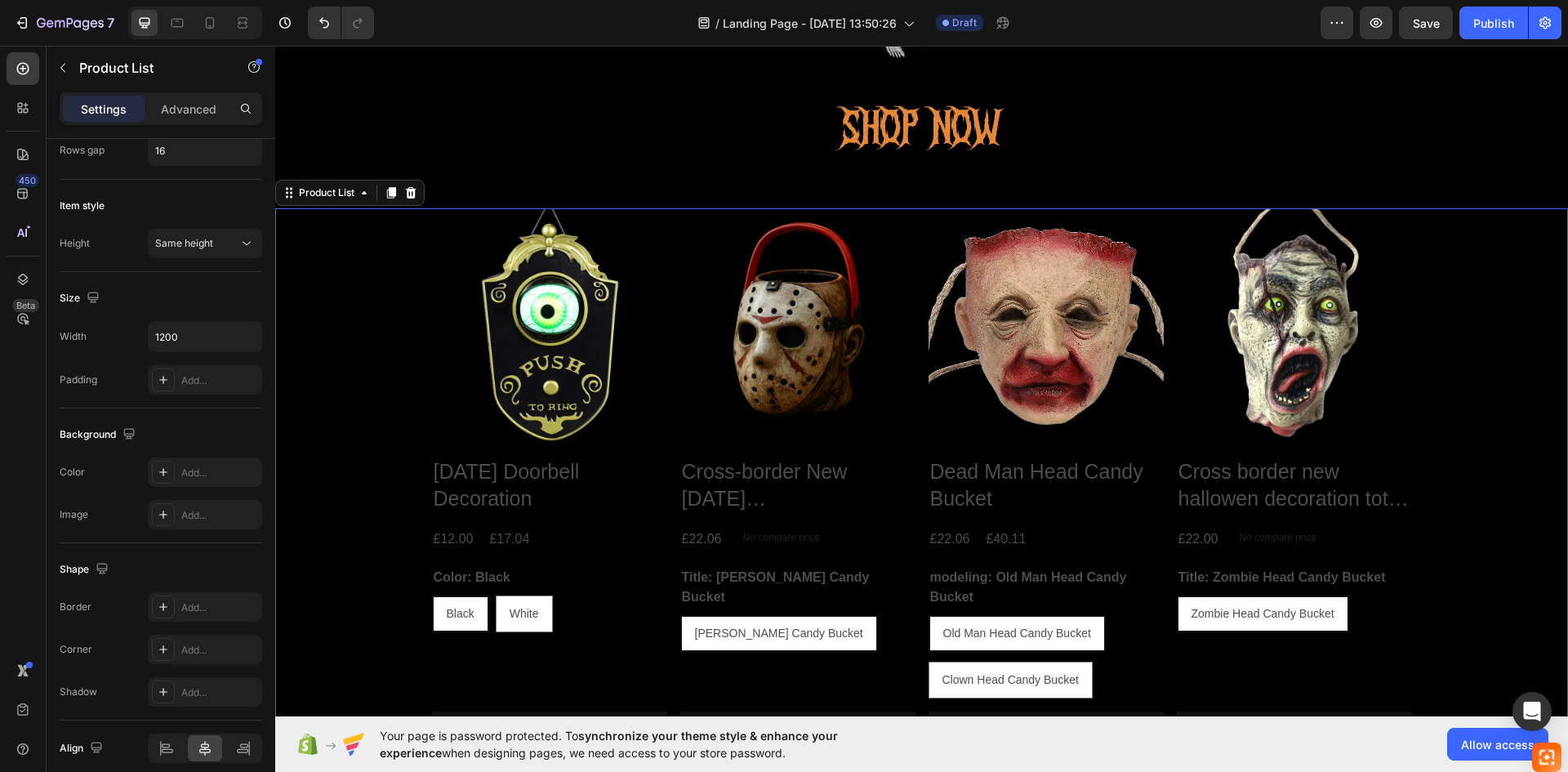
click at [1438, 325] on div "Product Images [DATE] Doorbell Decoration Product Title £12.00 Product Price Pr…" at bounding box center [920, 487] width 1292 height 559
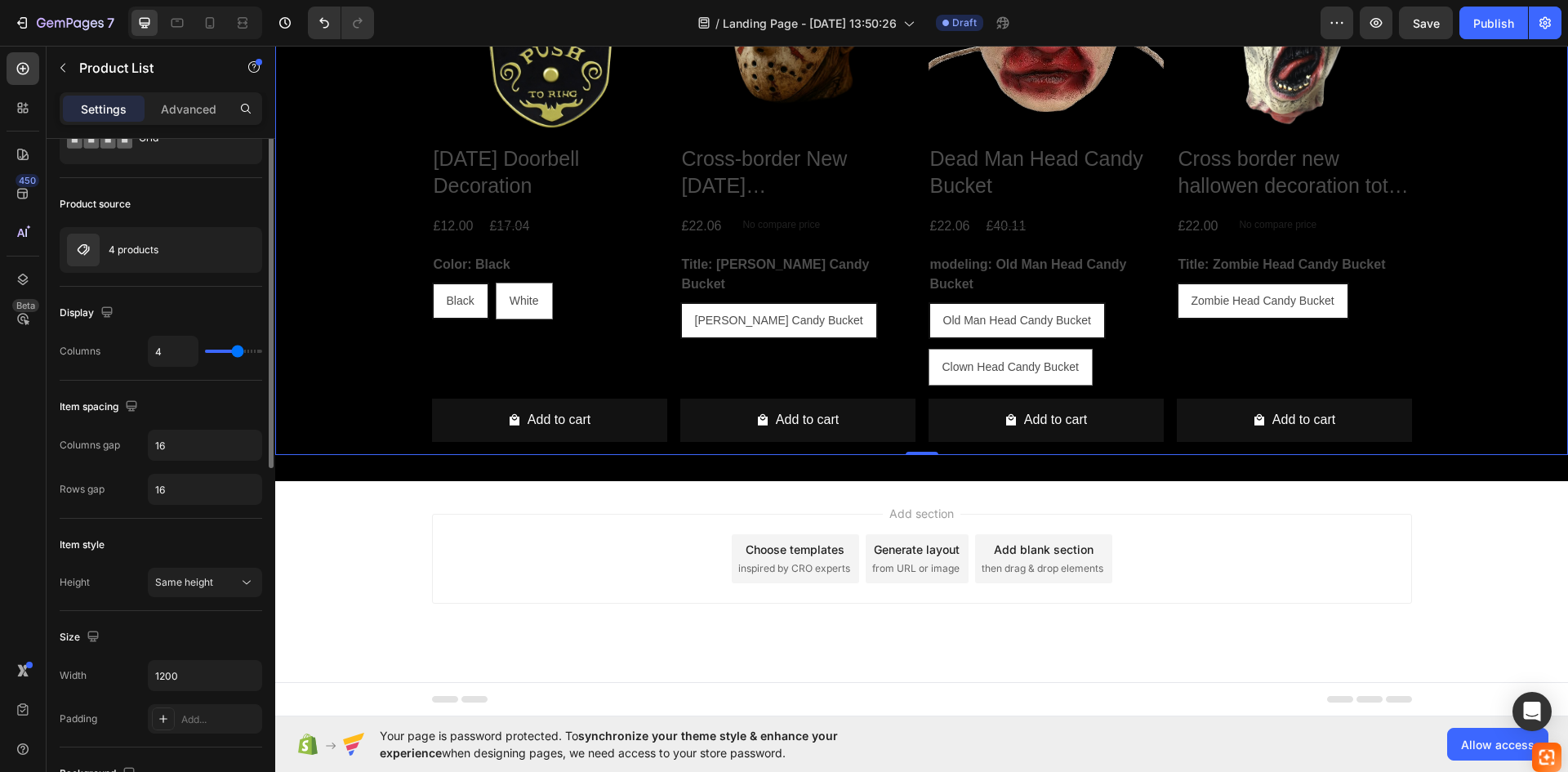
scroll to position [0, 0]
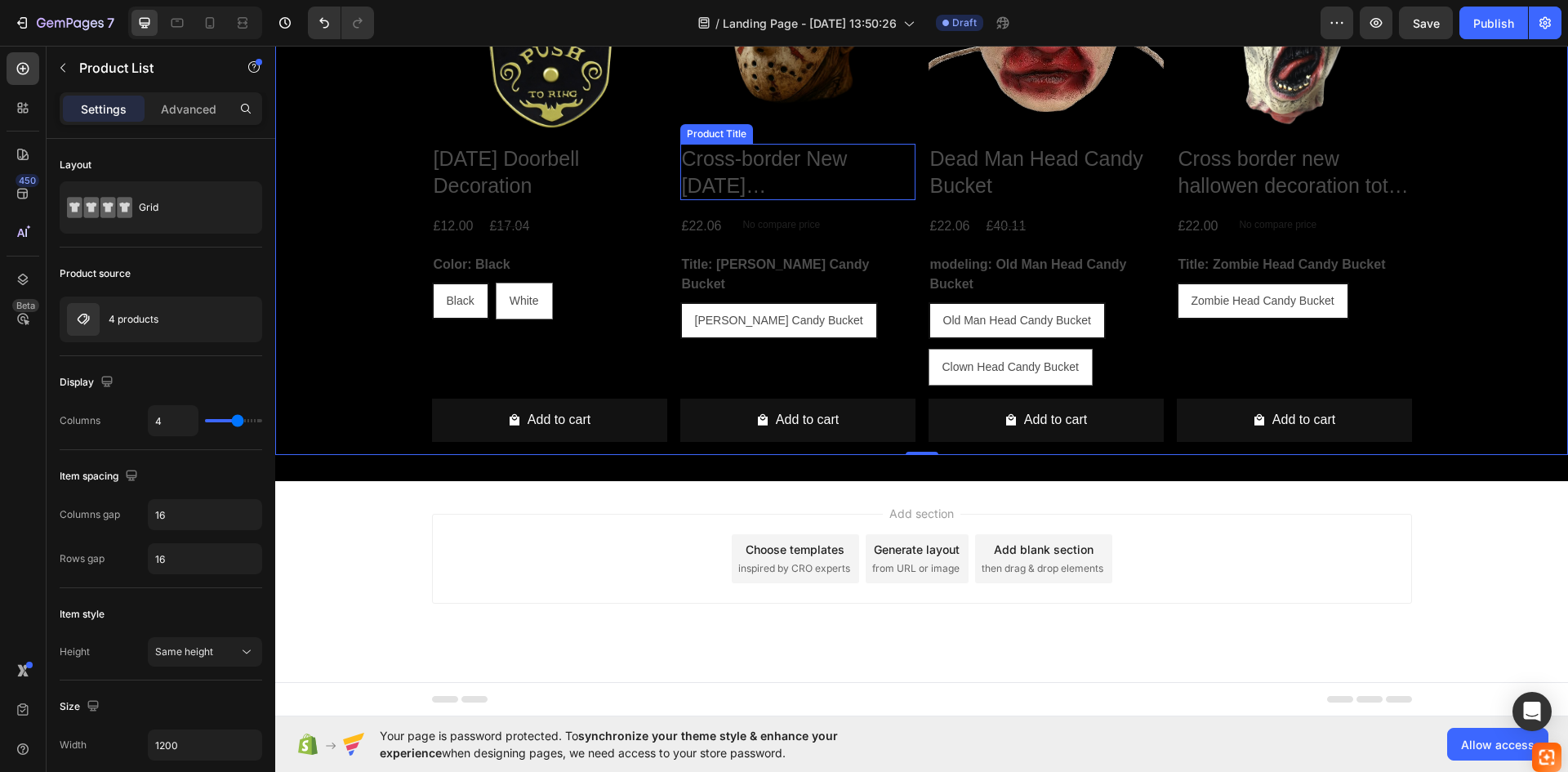
click at [781, 160] on h2 "Cross-border New [DATE] [PERSON_NAME] [DATE] Candy Bucket Storage Basket" at bounding box center [797, 172] width 235 height 56
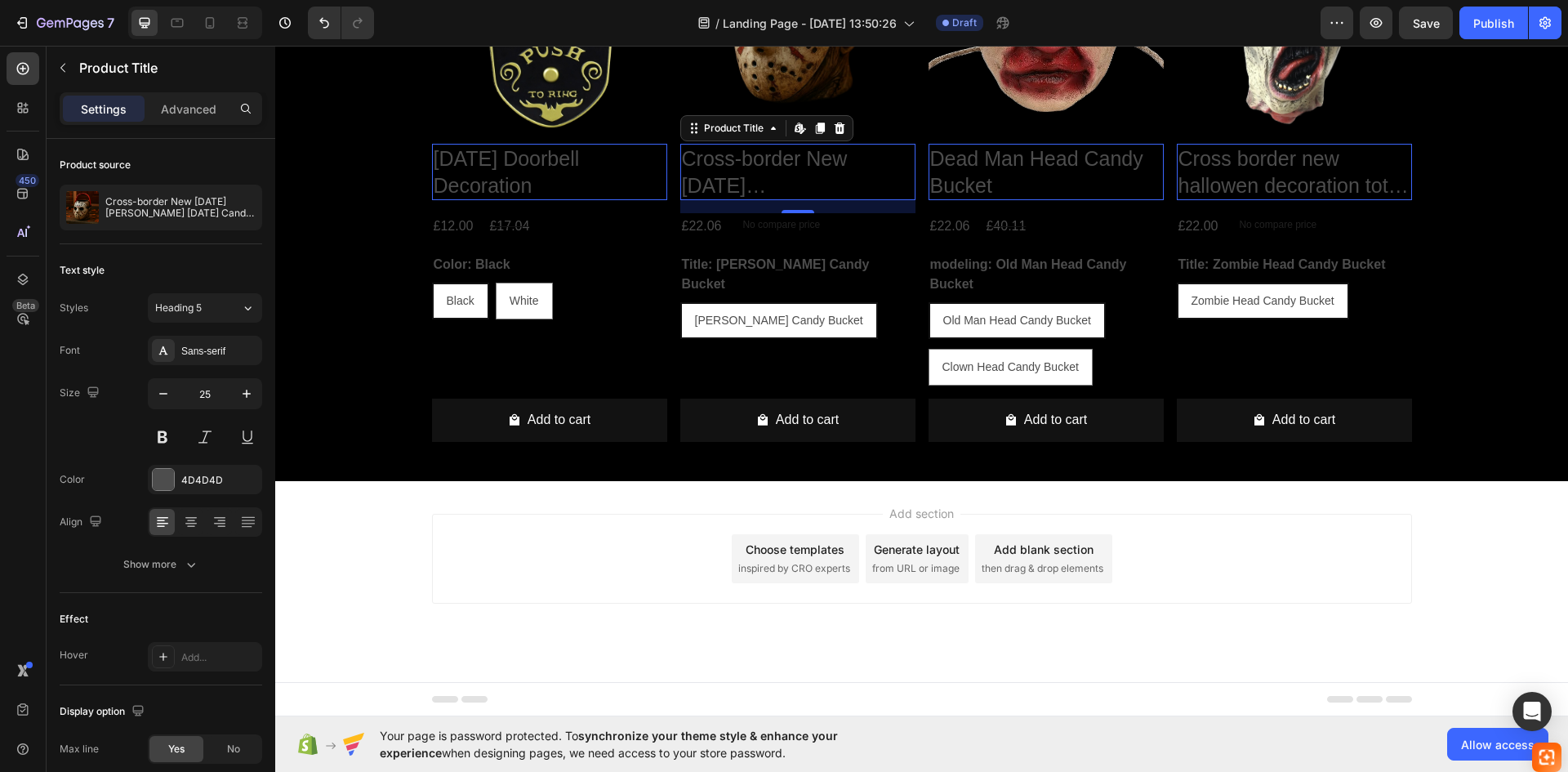
click at [806, 169] on h2 "Cross-border New [DATE] [PERSON_NAME] [DATE] Candy Bucket Storage Basket" at bounding box center [797, 172] width 235 height 56
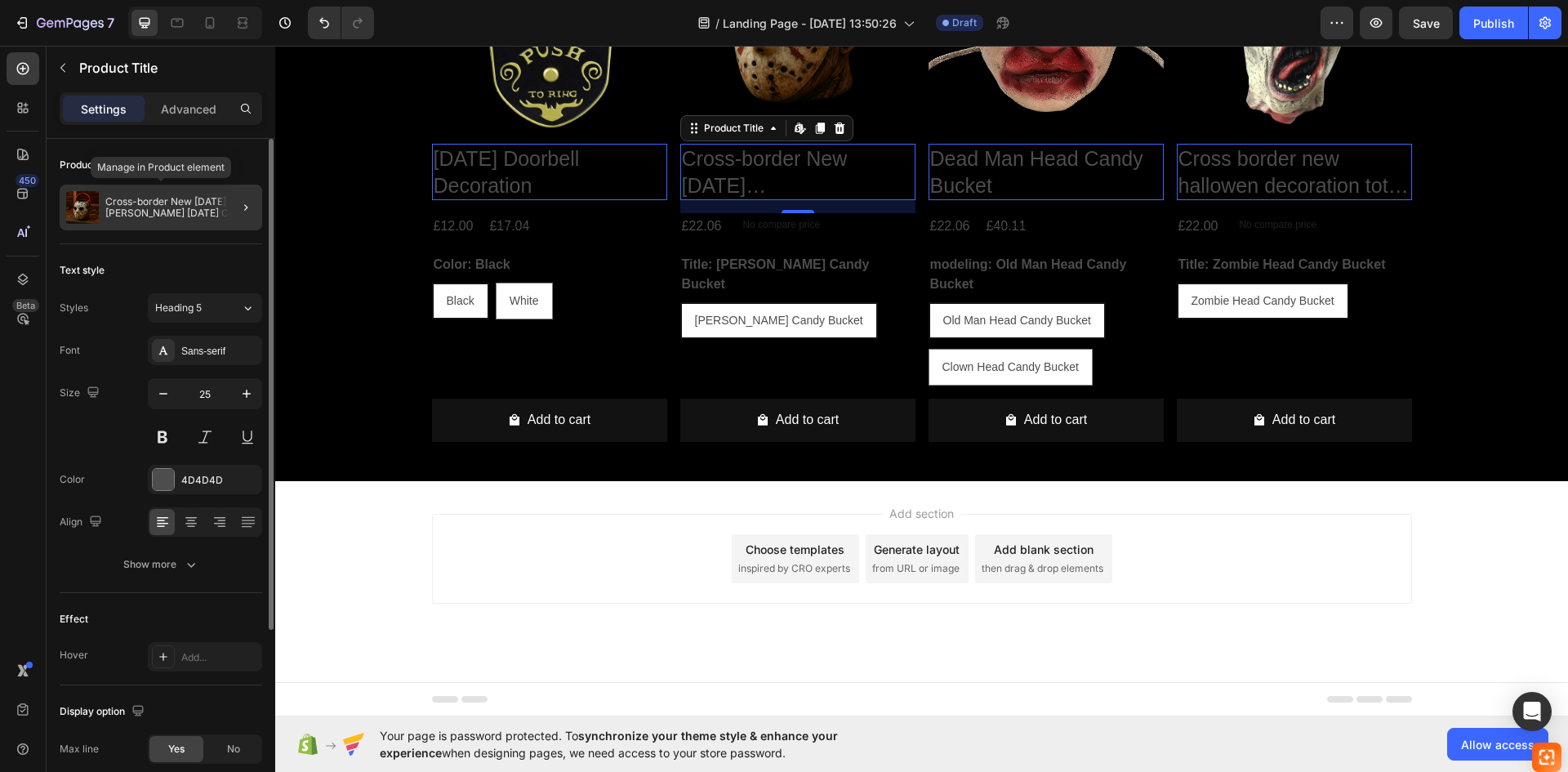
click at [197, 208] on p "Cross-border New [DATE] [PERSON_NAME] [DATE] Candy Bucket Storage Basket" at bounding box center [180, 208] width 150 height 23
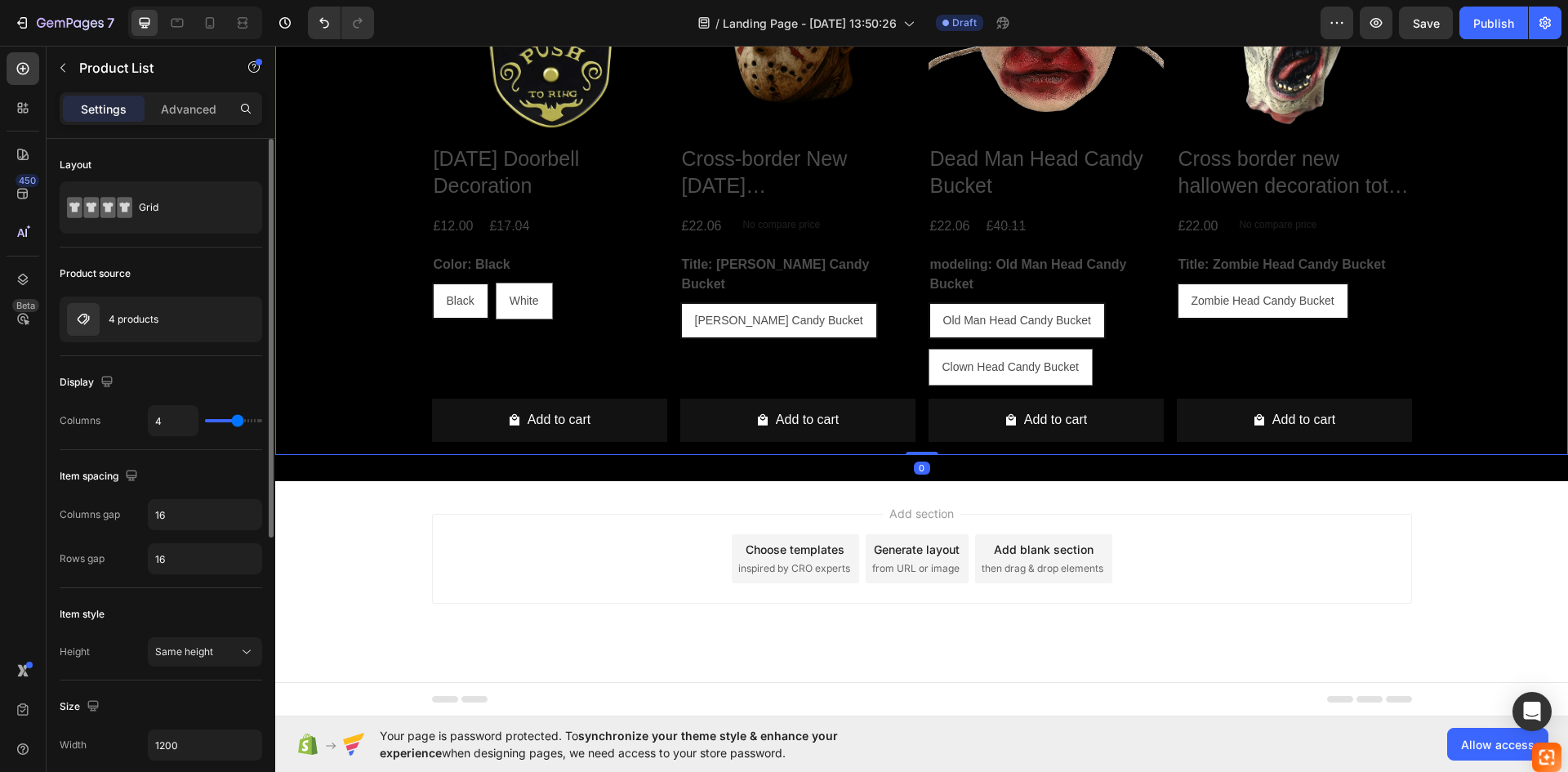
click at [197, 208] on div "Grid" at bounding box center [188, 207] width 100 height 38
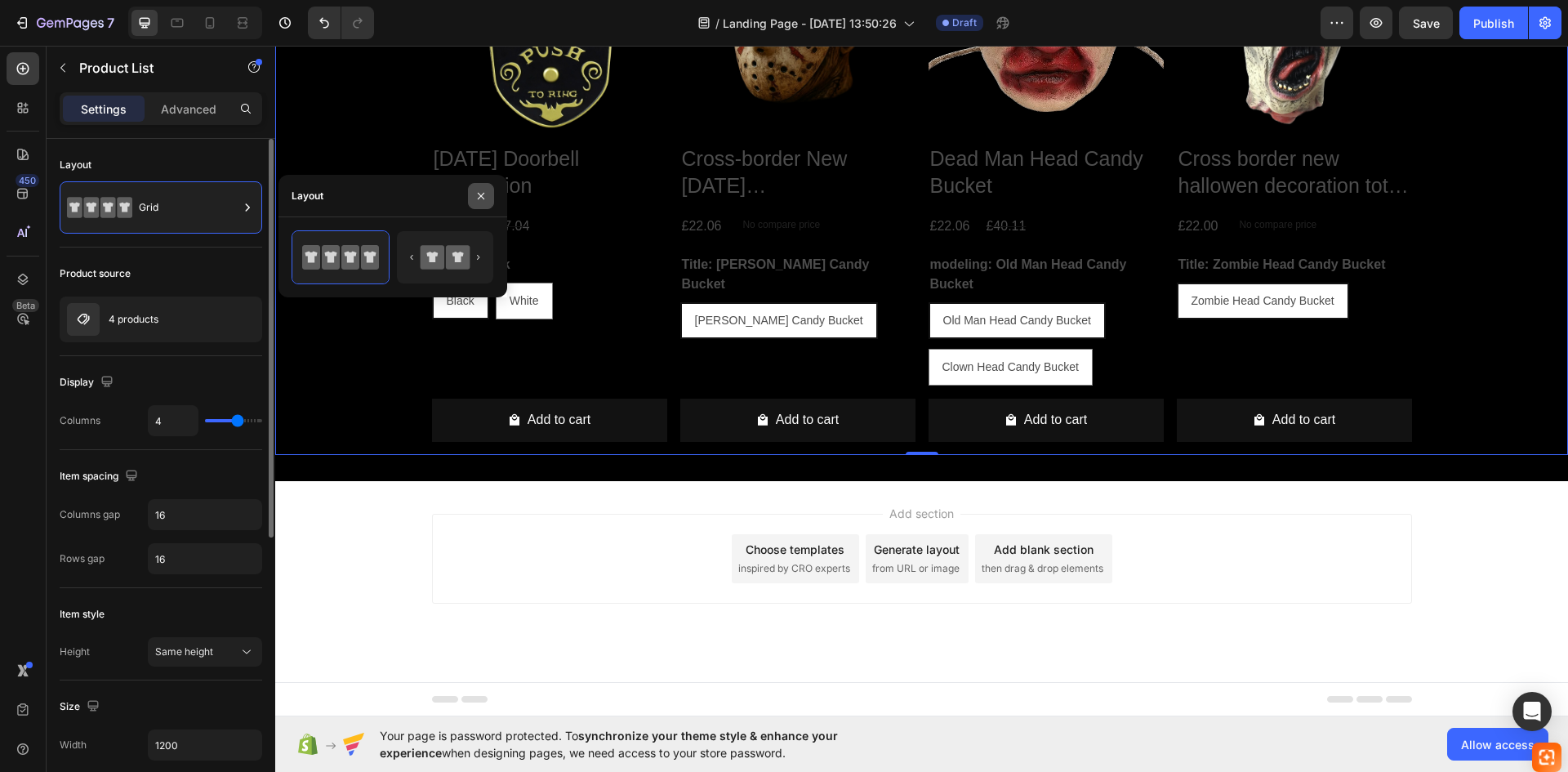
click at [483, 202] on icon "button" at bounding box center [481, 195] width 13 height 13
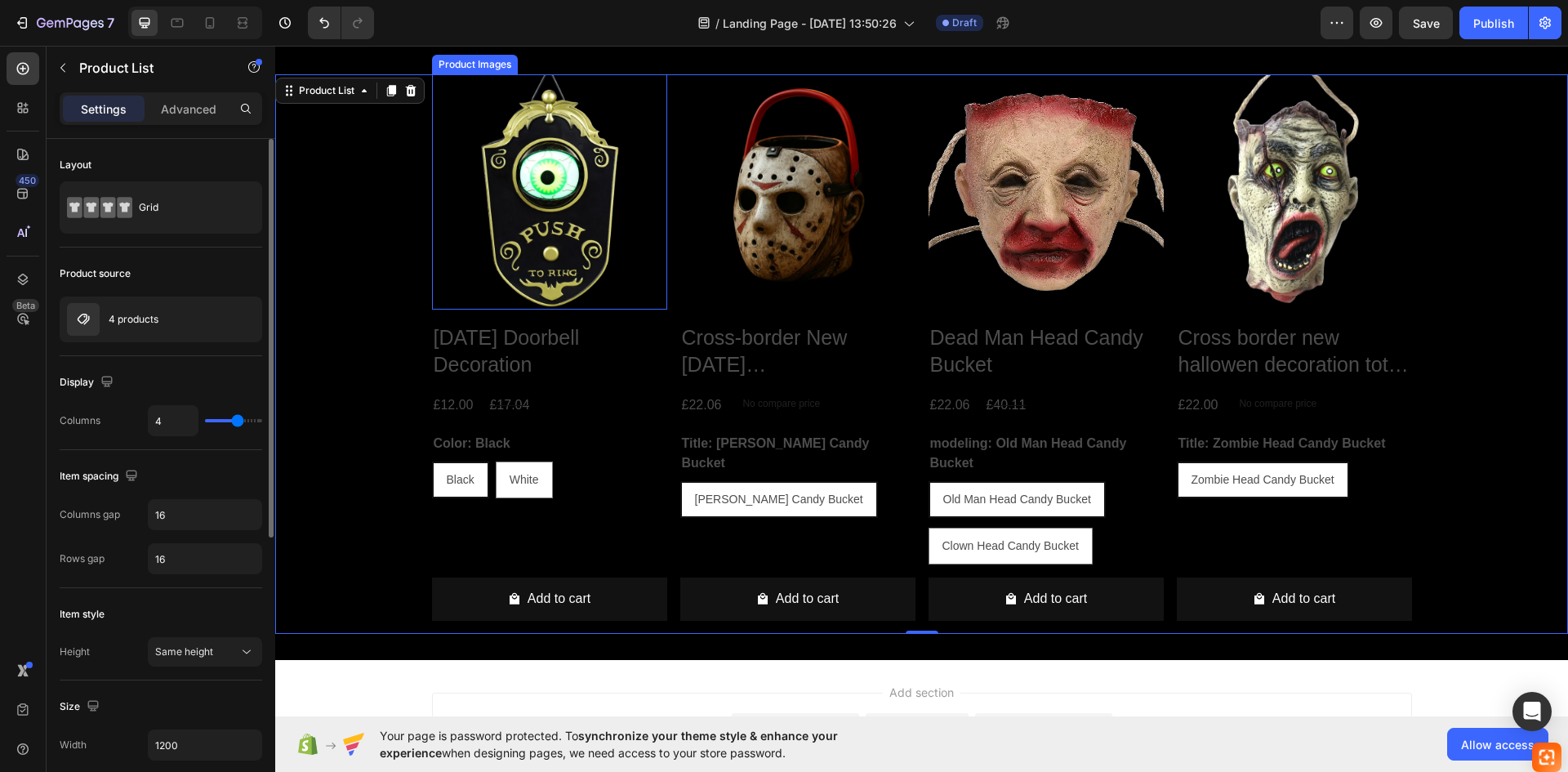
scroll to position [639, 0]
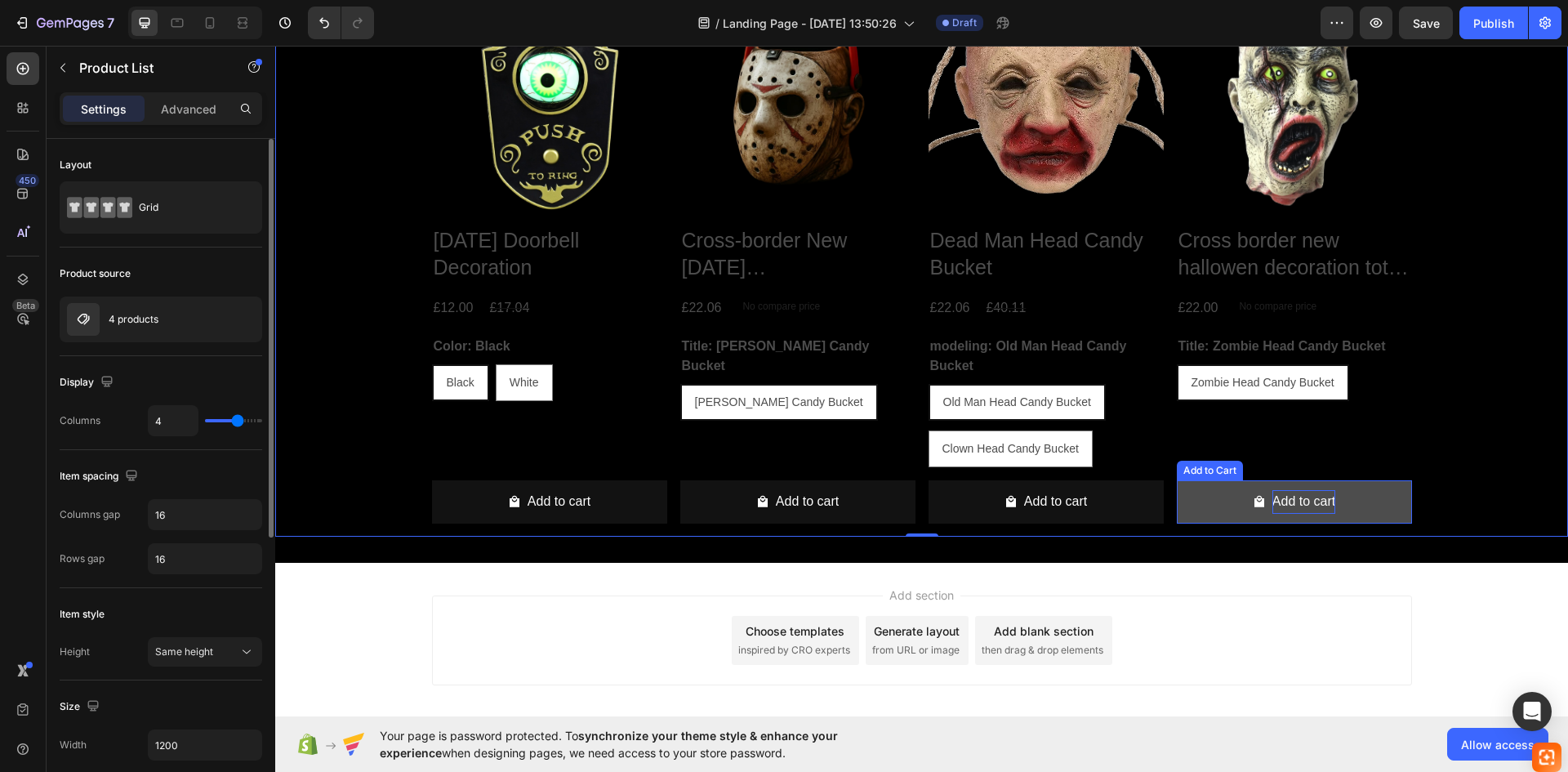
click at [1288, 500] on div "Add to cart" at bounding box center [1303, 502] width 63 height 23
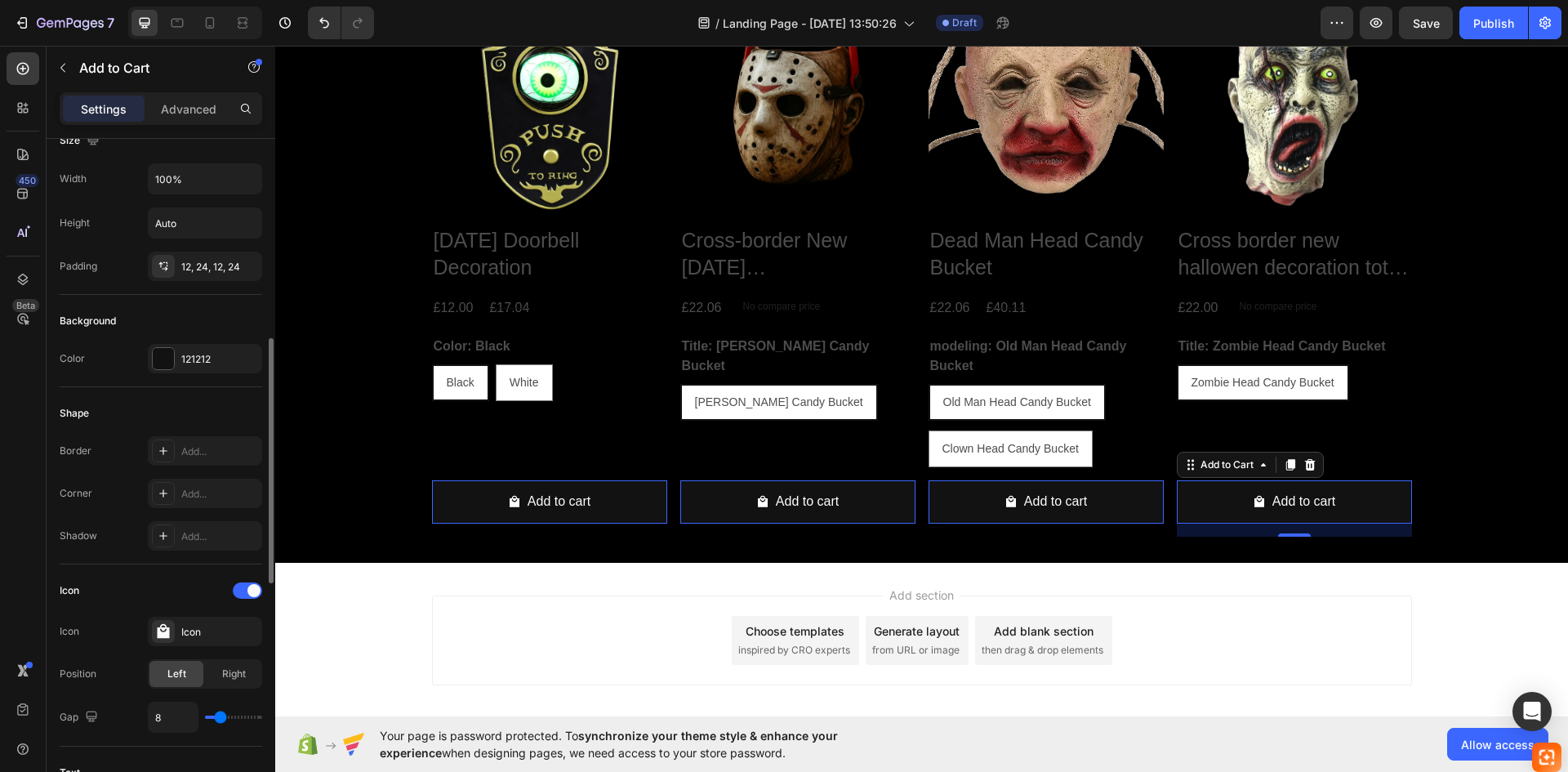
scroll to position [408, 0]
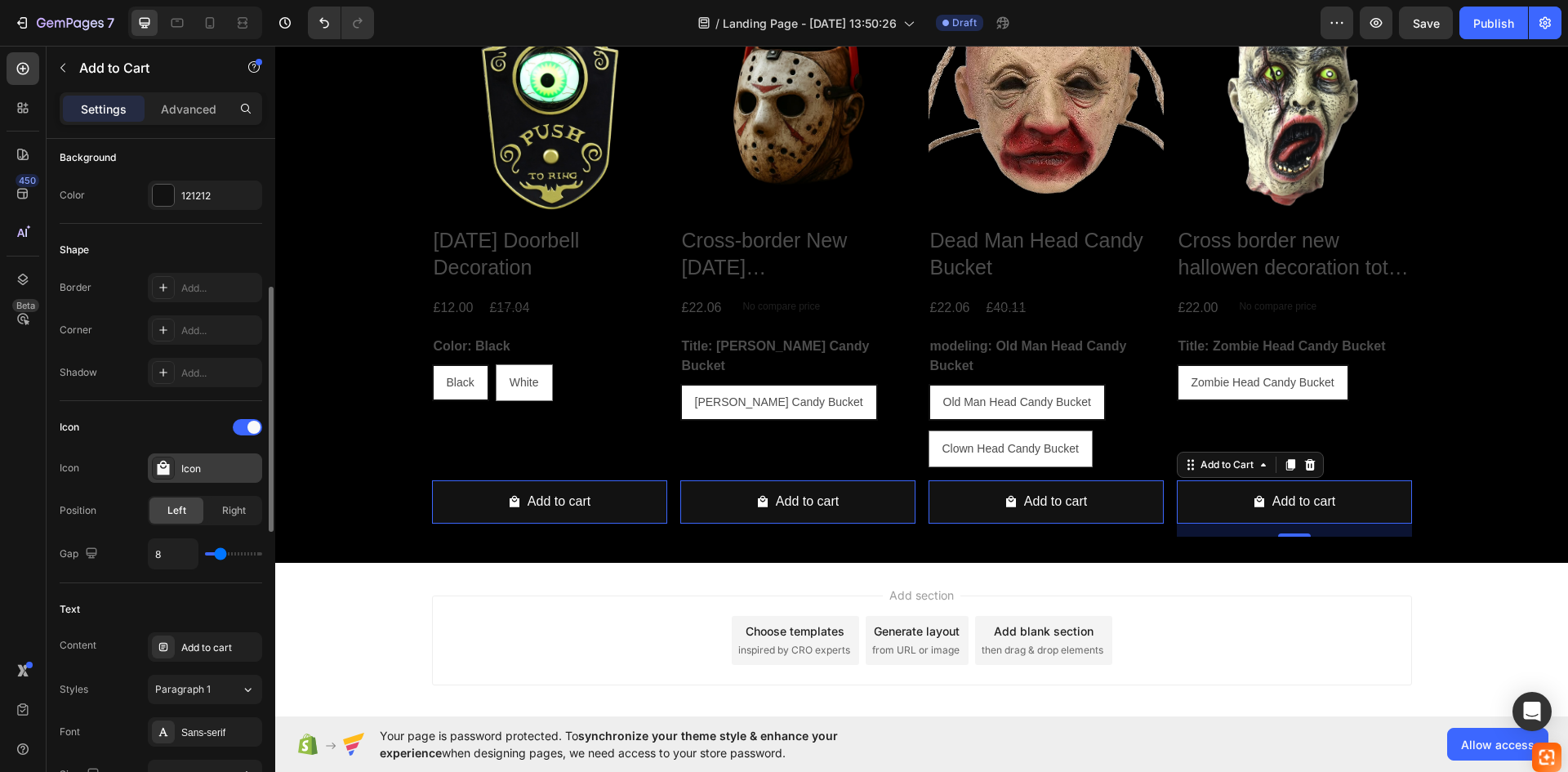
click at [162, 472] on icon at bounding box center [163, 467] width 13 height 15
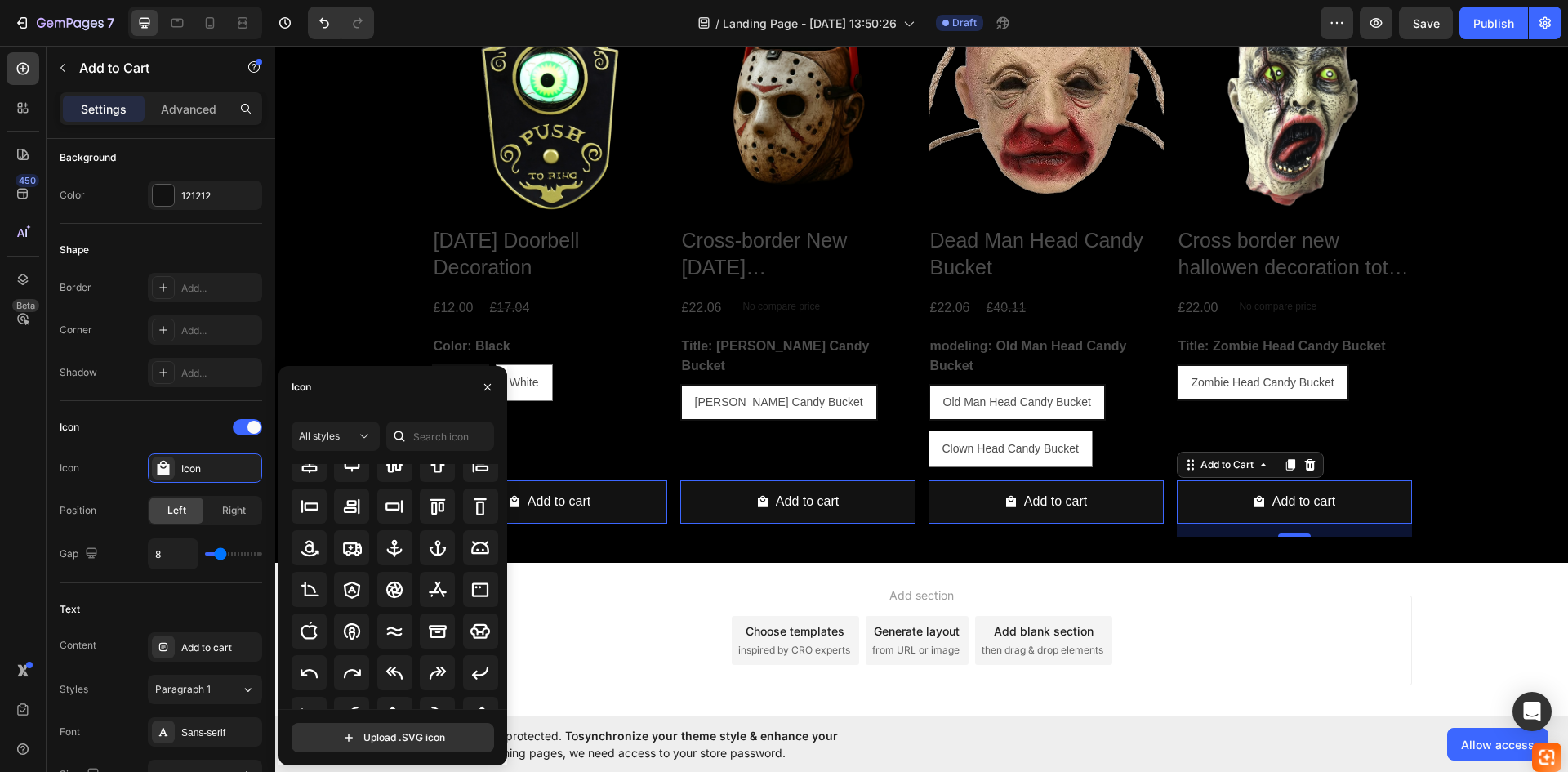
scroll to position [180, 0]
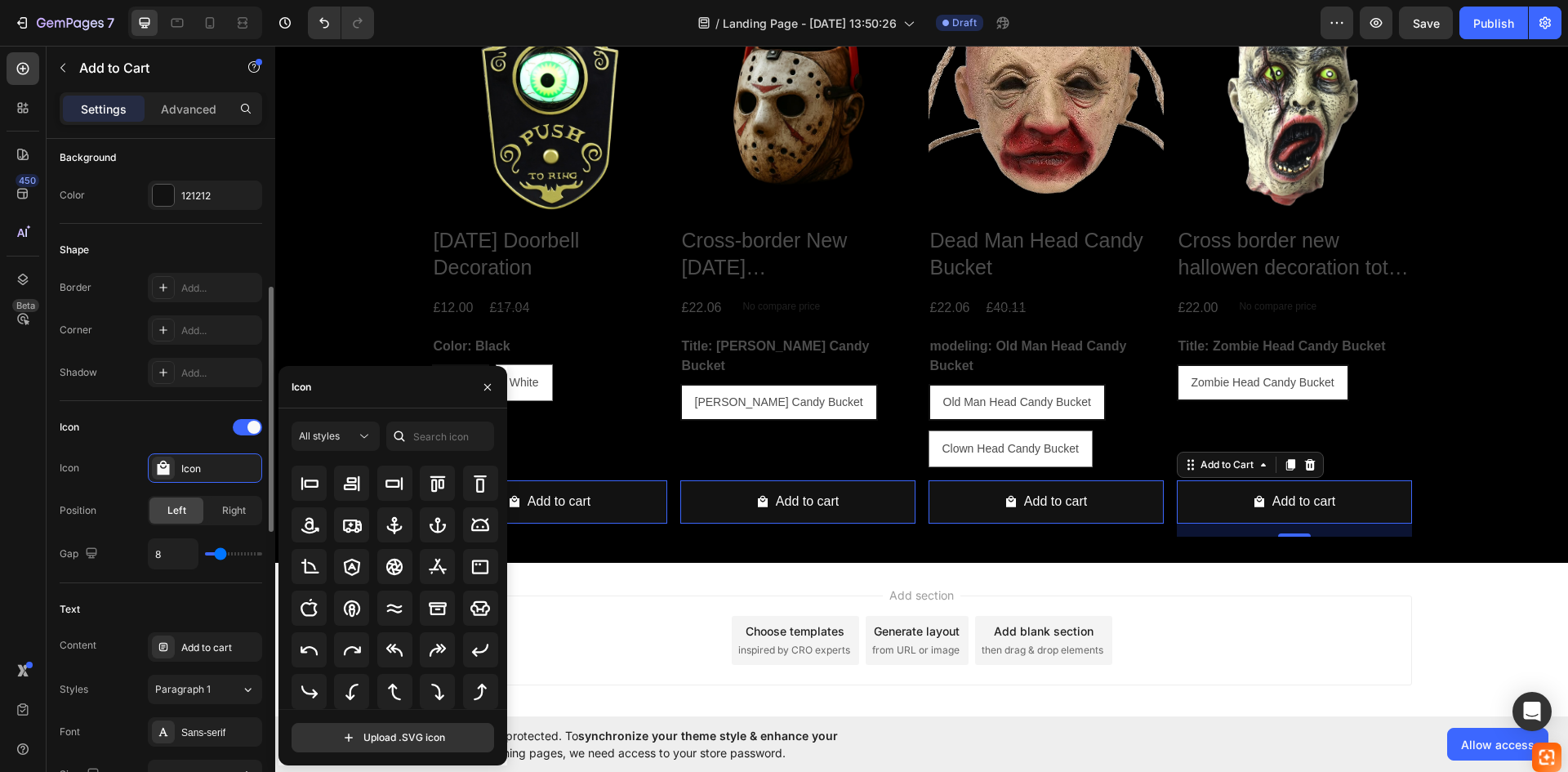
click at [165, 419] on div "Icon" at bounding box center [160, 426] width 203 height 26
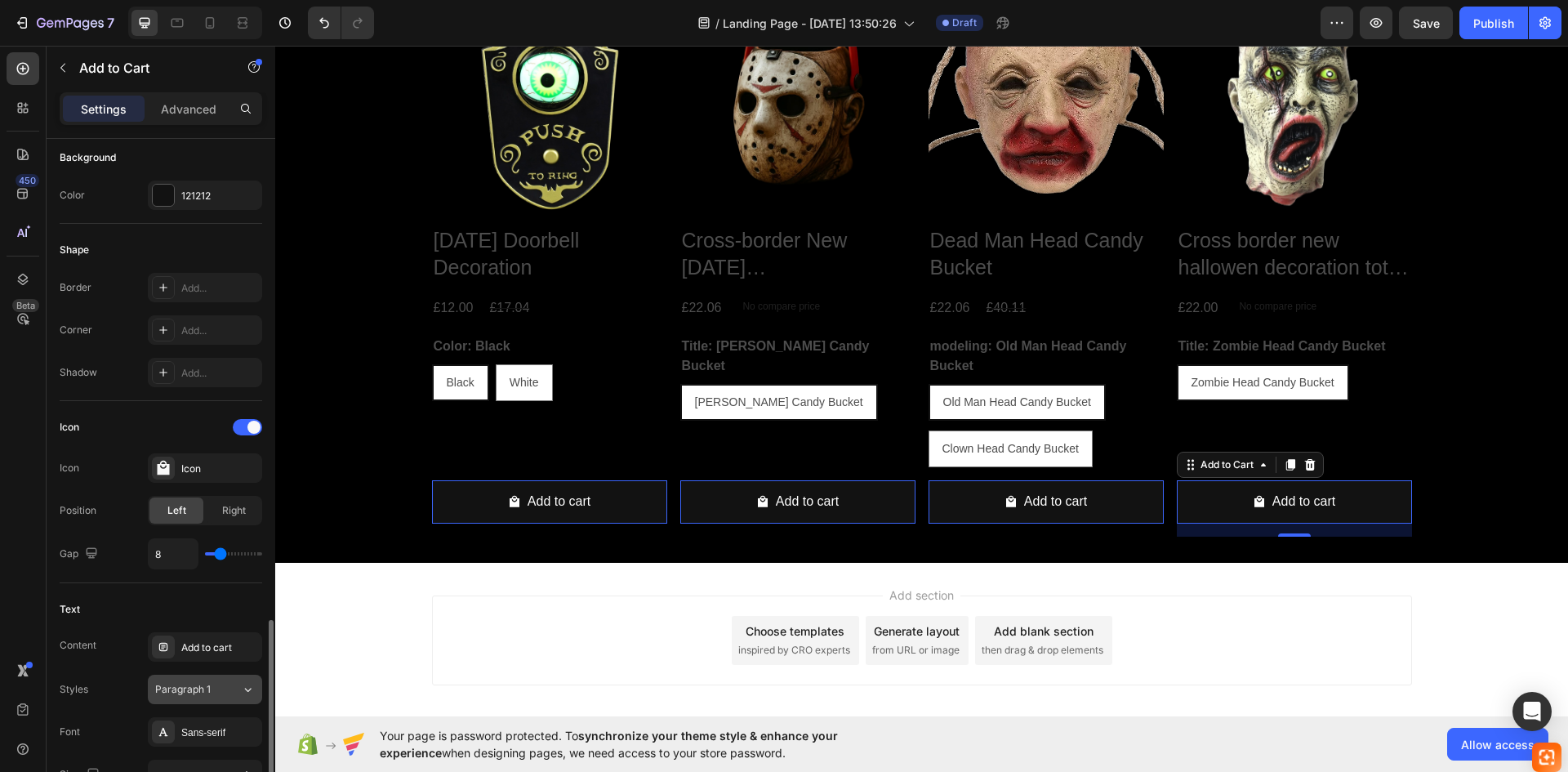
scroll to position [654, 0]
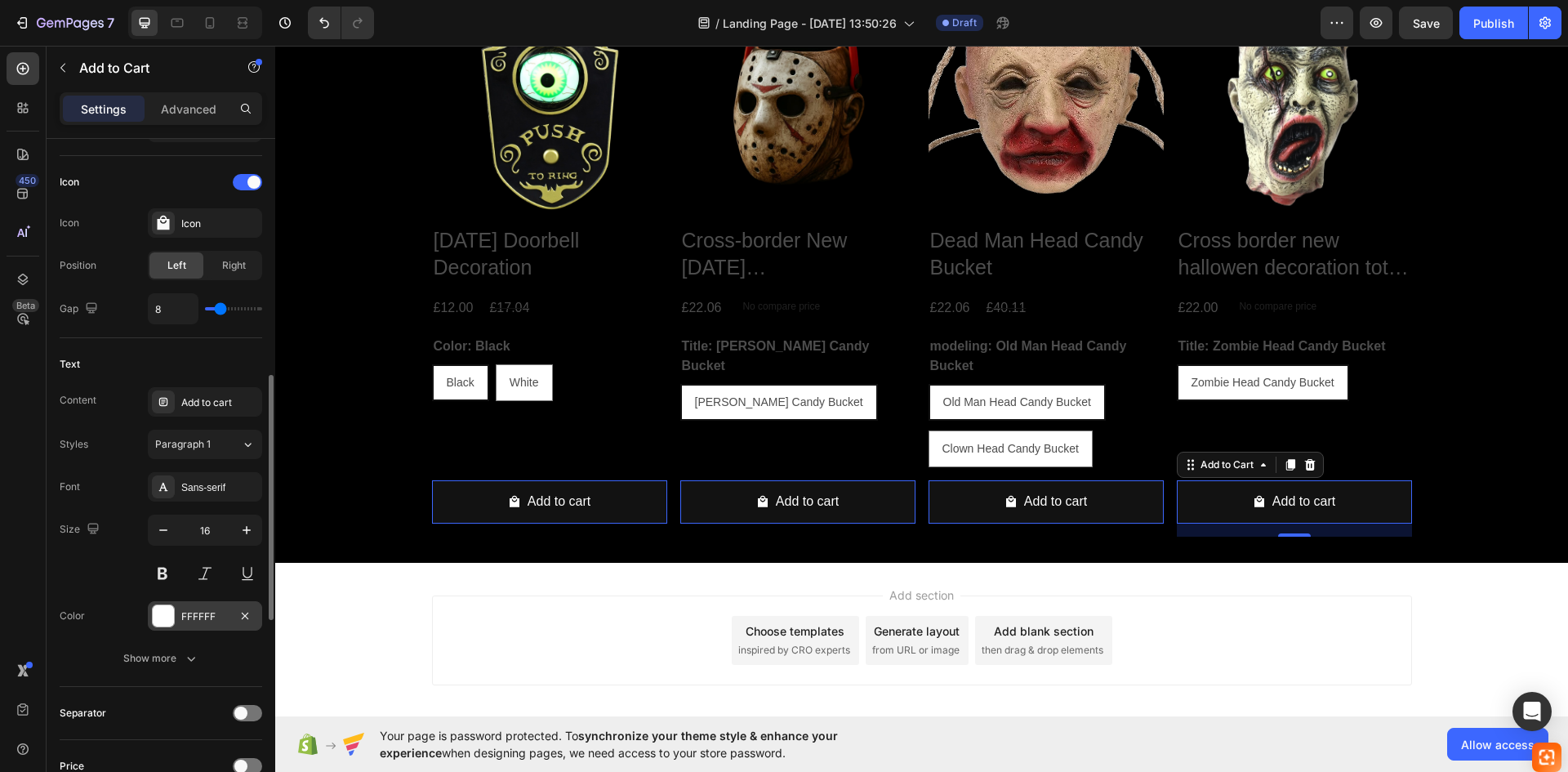
click at [171, 610] on div at bounding box center [163, 616] width 21 height 21
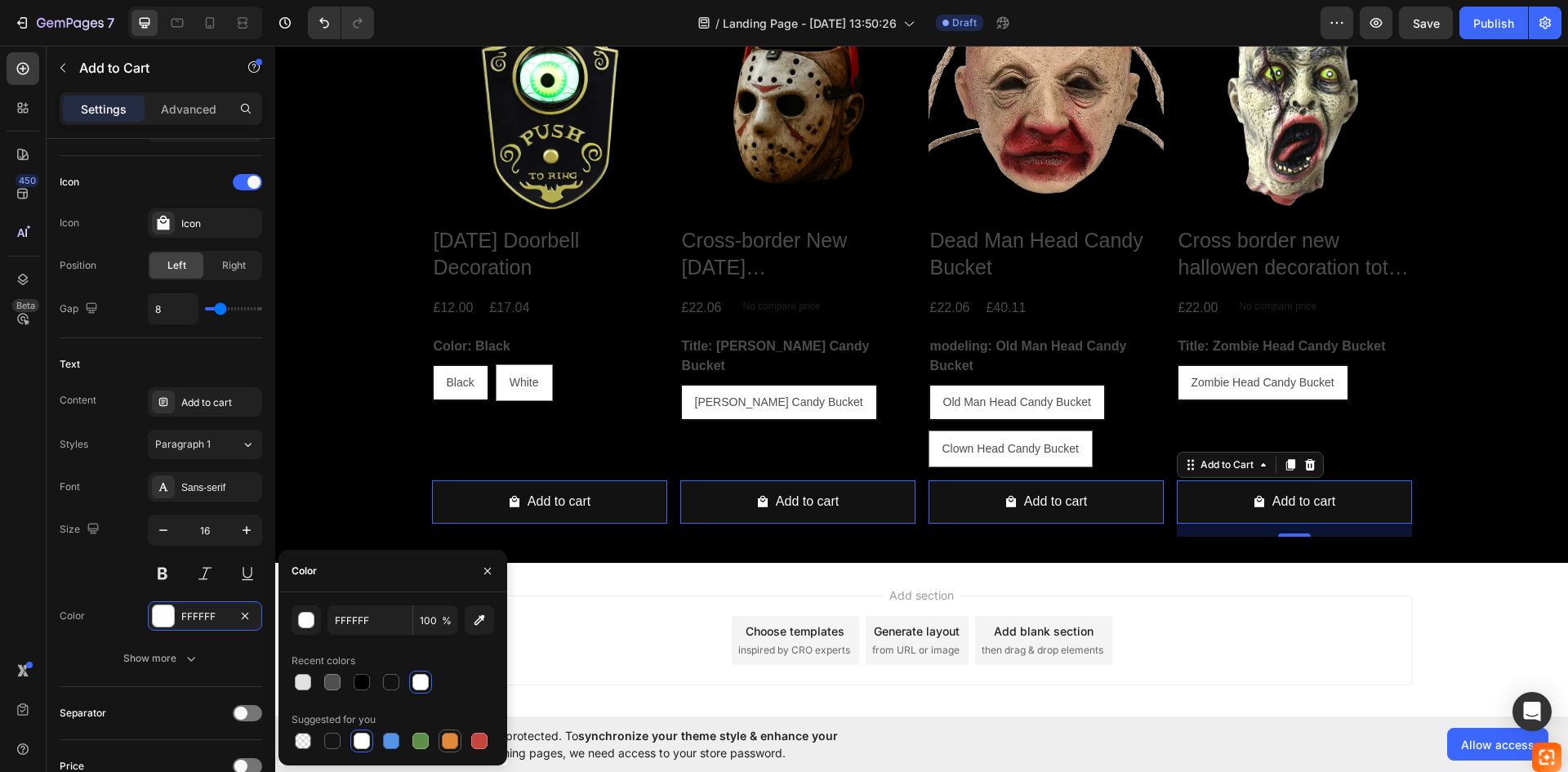
click at [453, 737] on div at bounding box center [450, 740] width 17 height 17
type input "E4893A"
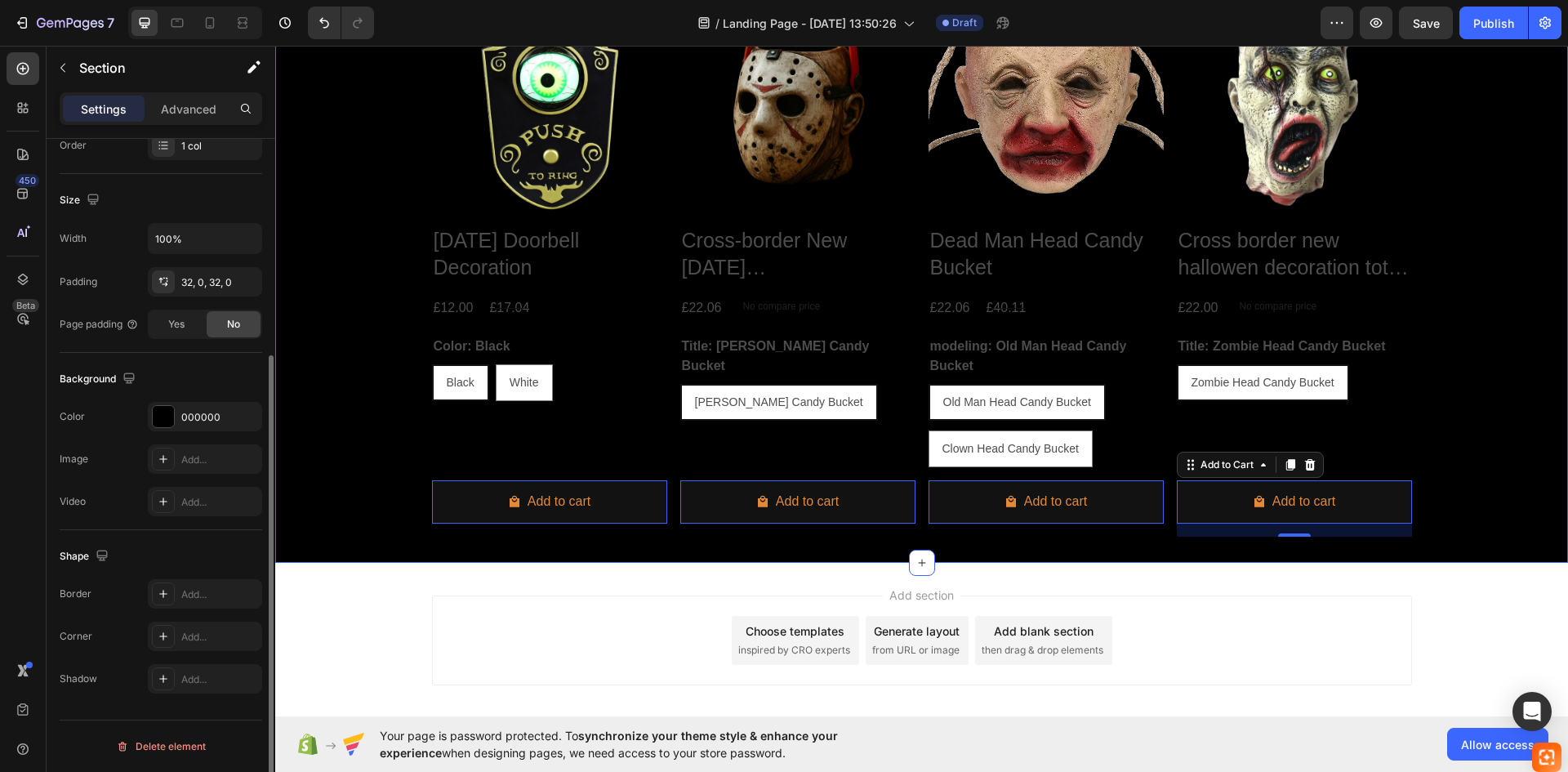
click at [366, 548] on div "Product Images [DATE] Doorbell Decoration Product Title £12.00 Product Price Pr…" at bounding box center [920, 257] width 1292 height 612
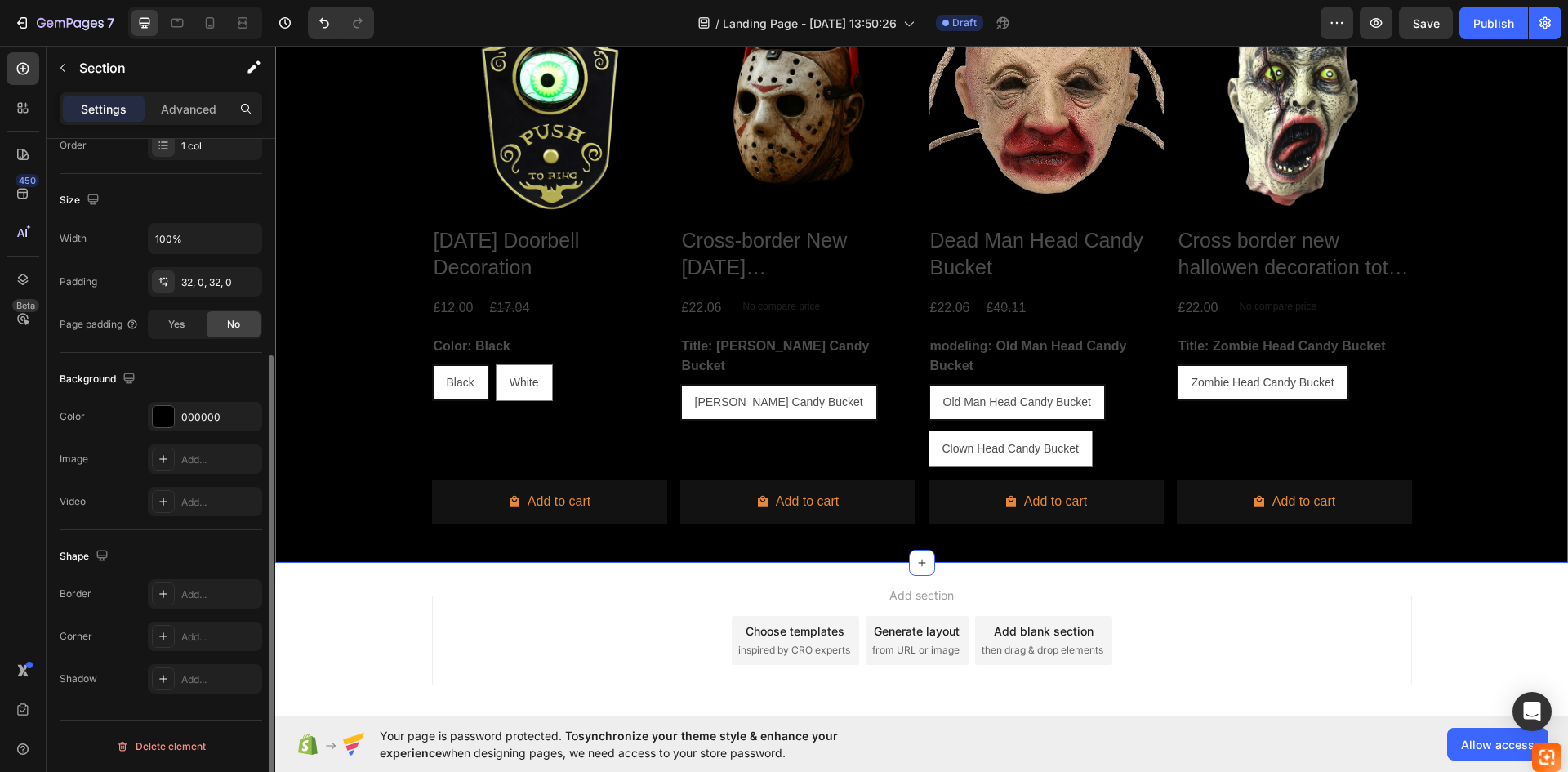
scroll to position [0, 0]
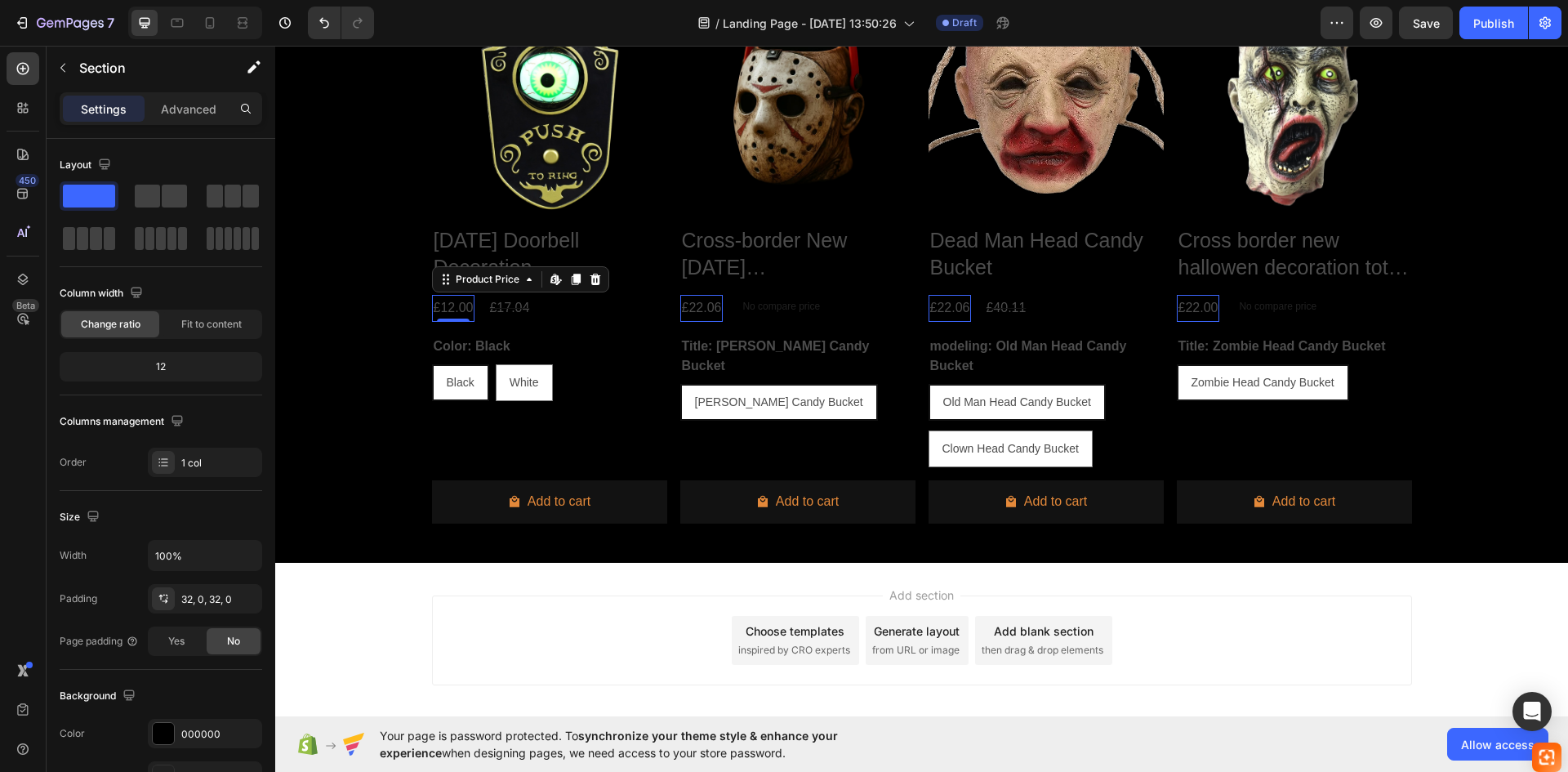
click at [451, 306] on div "£12.00" at bounding box center [453, 309] width 44 height 27
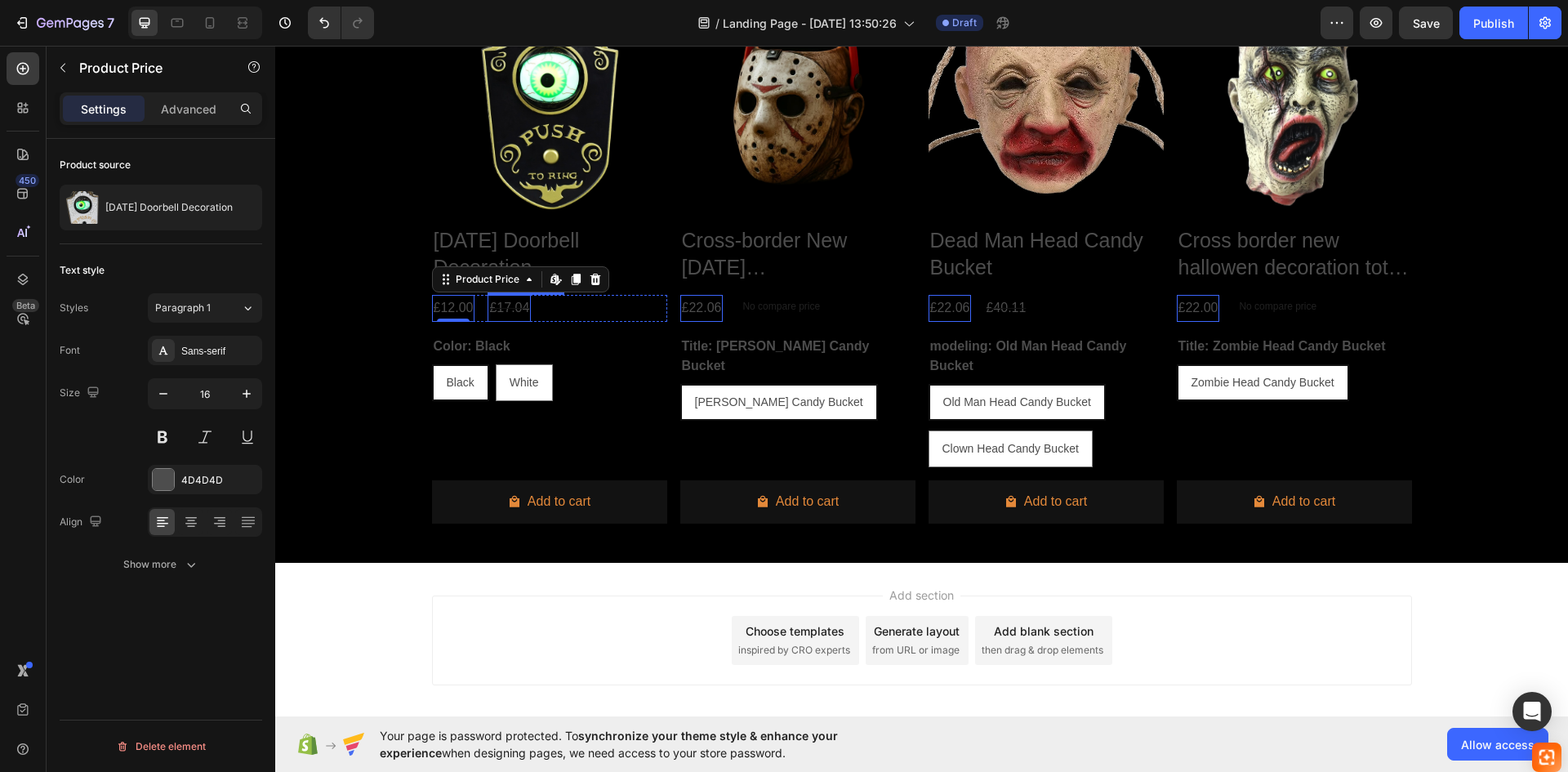
click at [505, 310] on div "£17.04" at bounding box center [509, 309] width 44 height 27
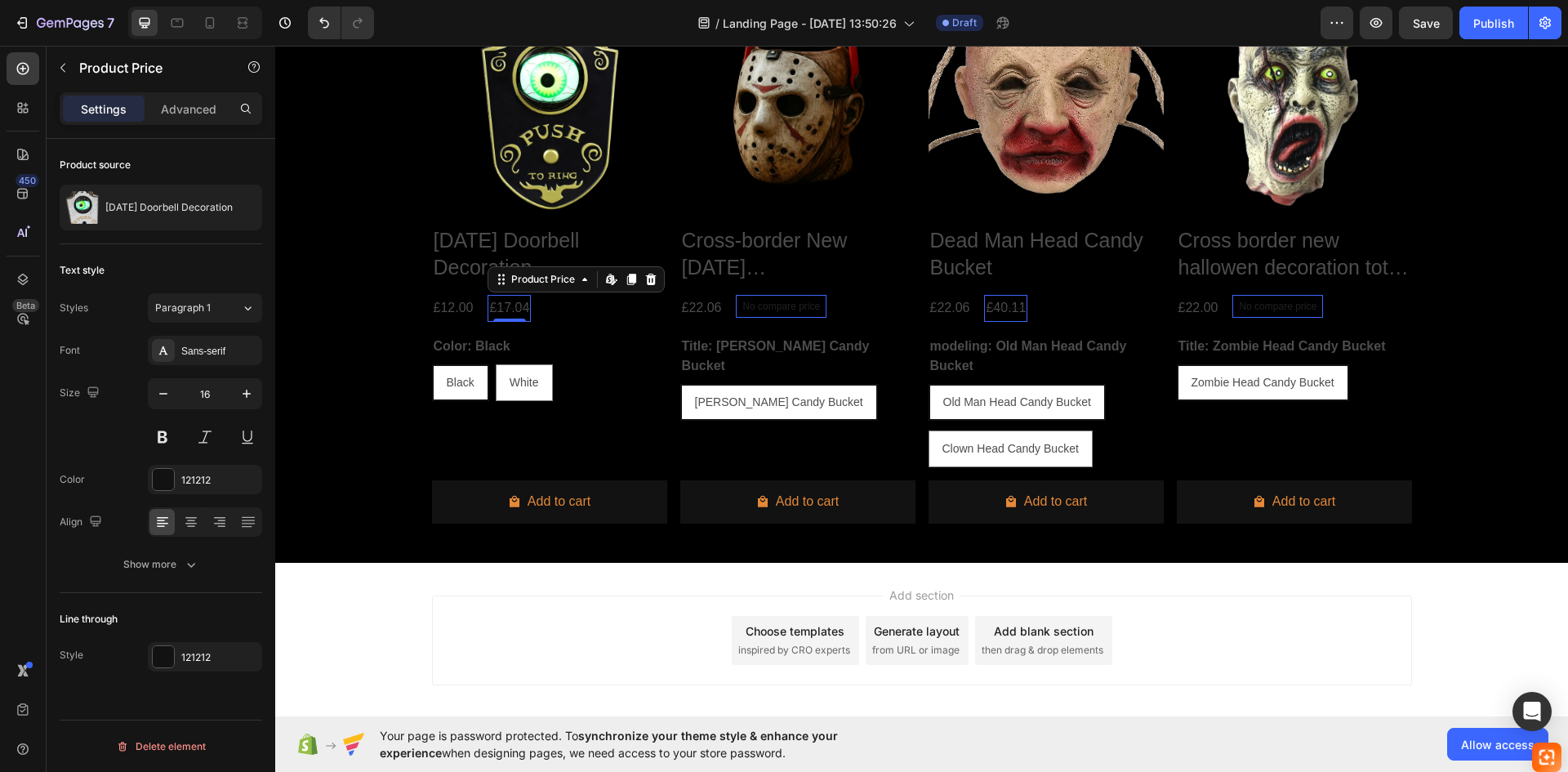
click at [505, 308] on div "£17.04" at bounding box center [509, 309] width 44 height 27
click at [196, 655] on div "121212" at bounding box center [205, 656] width 48 height 15
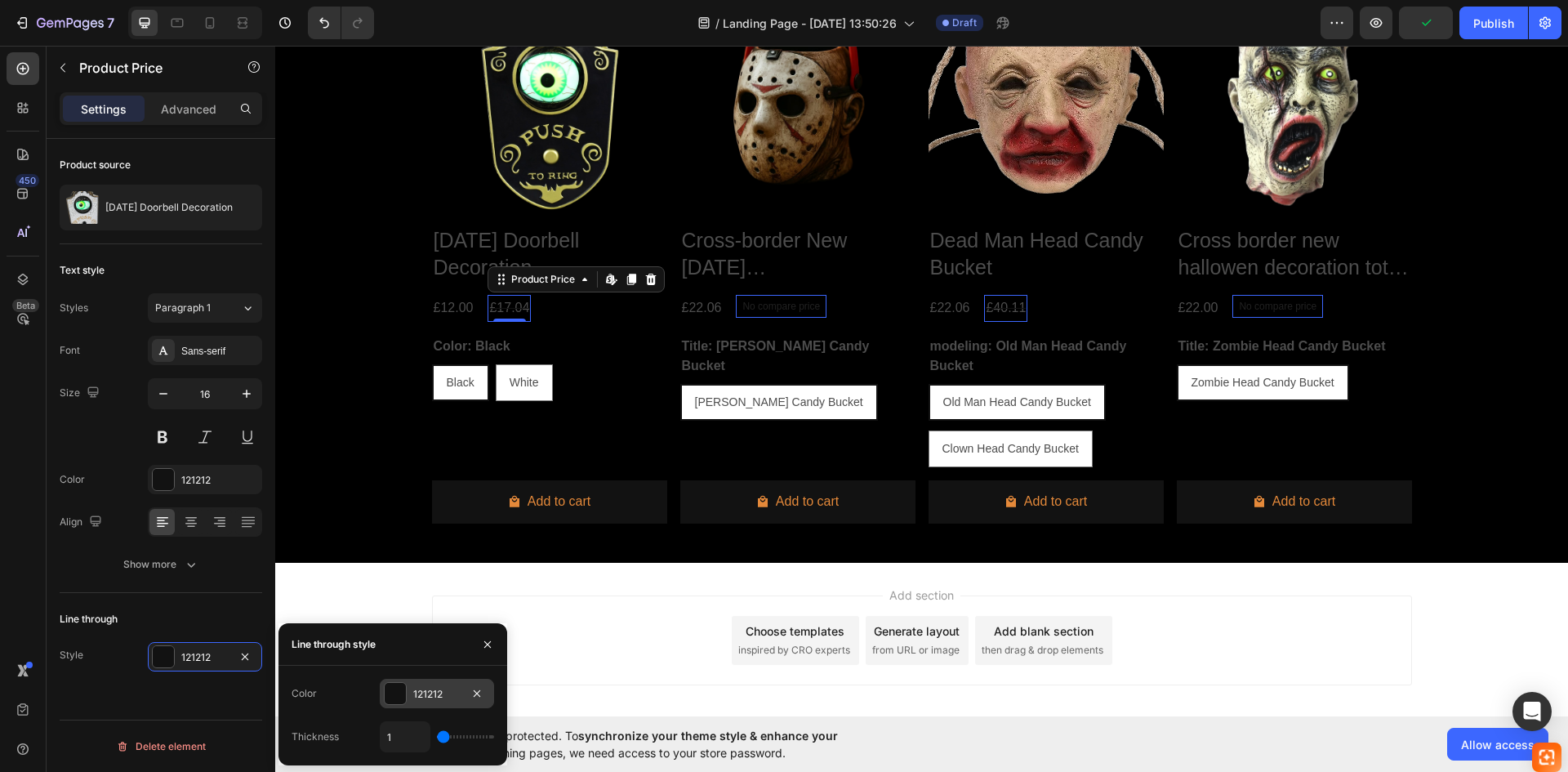
click at [396, 690] on div at bounding box center [395, 693] width 21 height 21
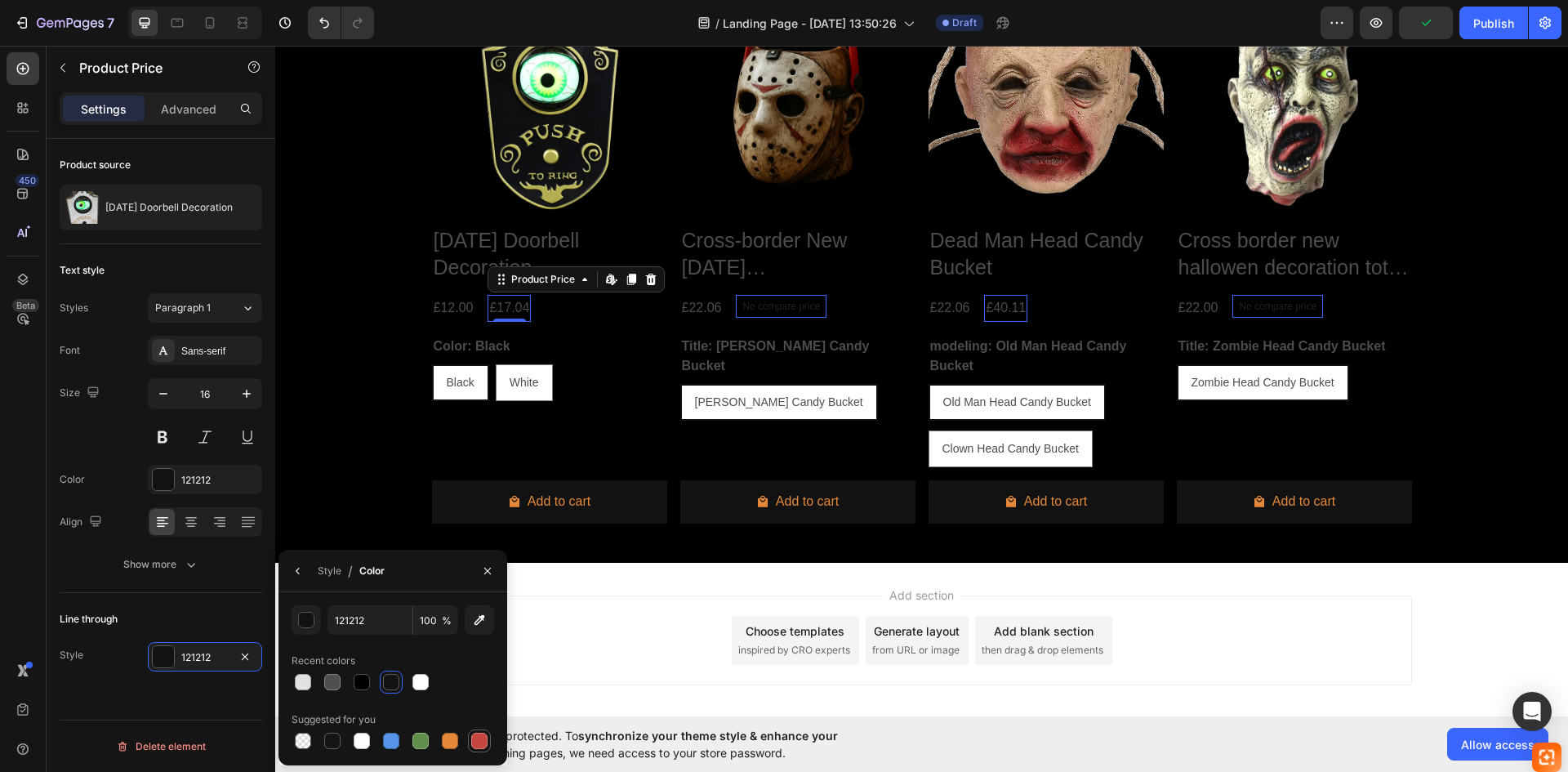
click at [488, 737] on div at bounding box center [480, 741] width 19 height 19
type input "C5453F"
click at [57, 61] on icon "button" at bounding box center [62, 67] width 13 height 13
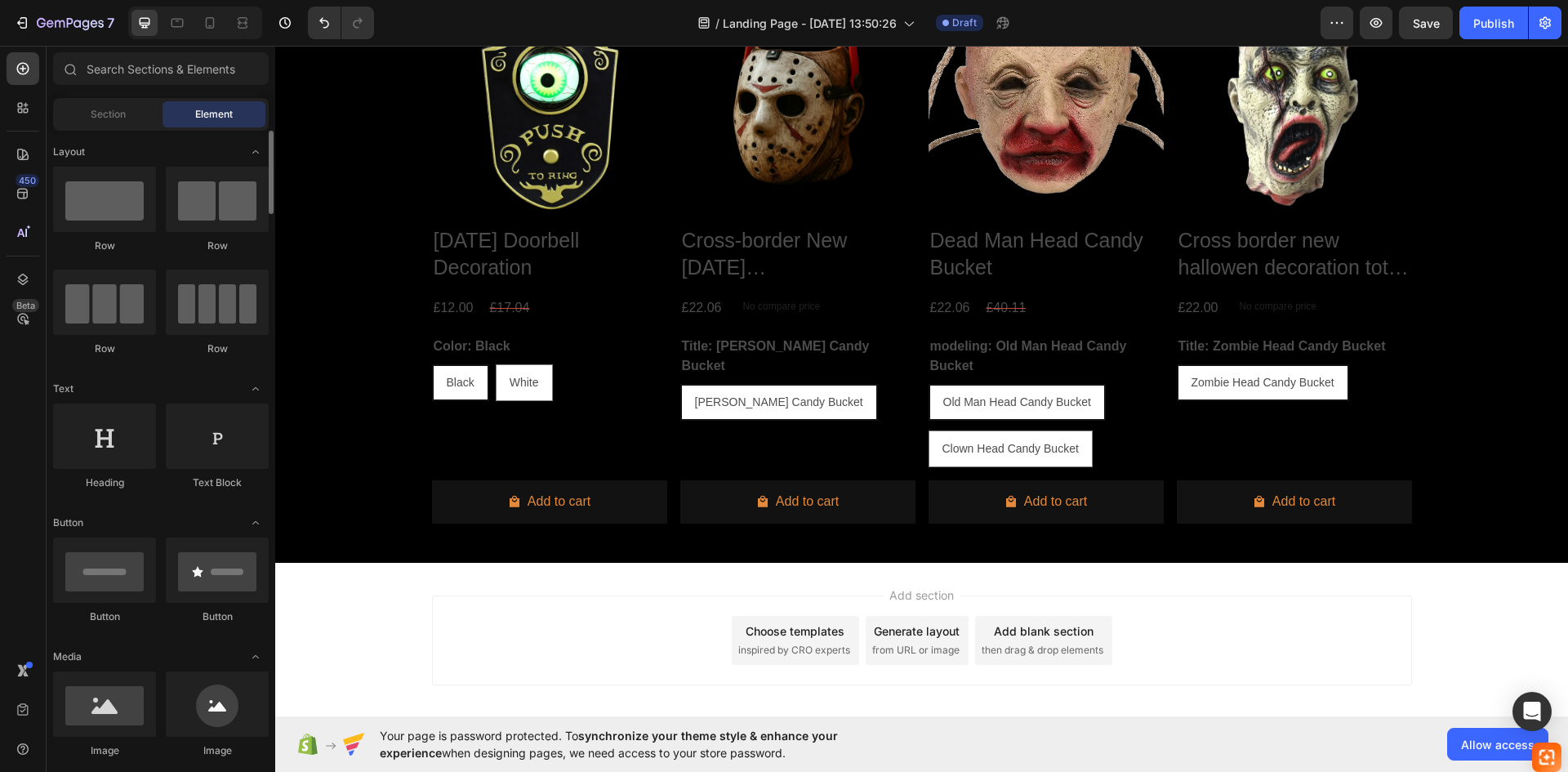
scroll to position [326, 0]
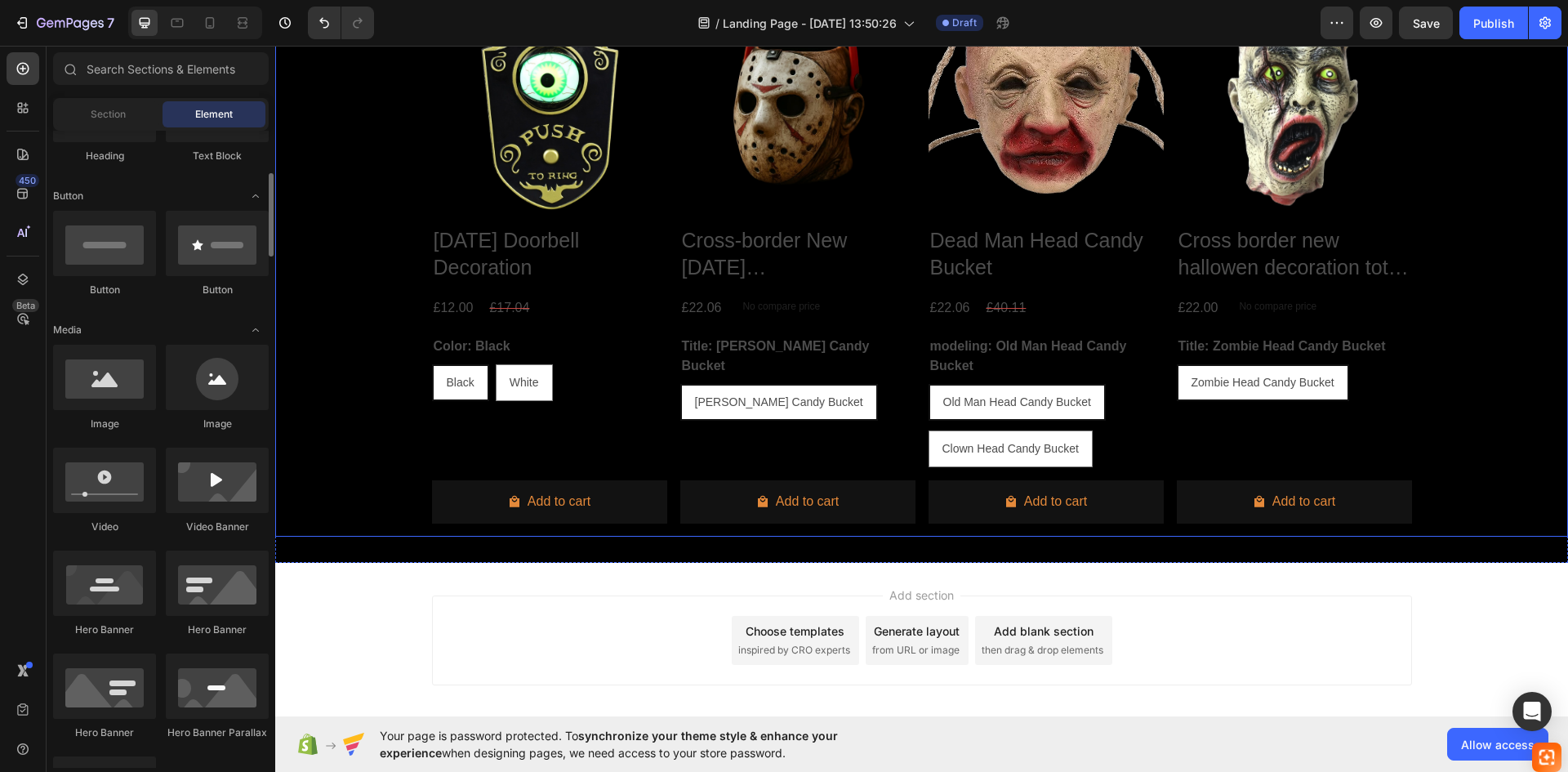
click at [331, 410] on div "Product Images [DATE] Doorbell Decoration Product Title £12.00 Product Price Pr…" at bounding box center [920, 256] width 1292 height 559
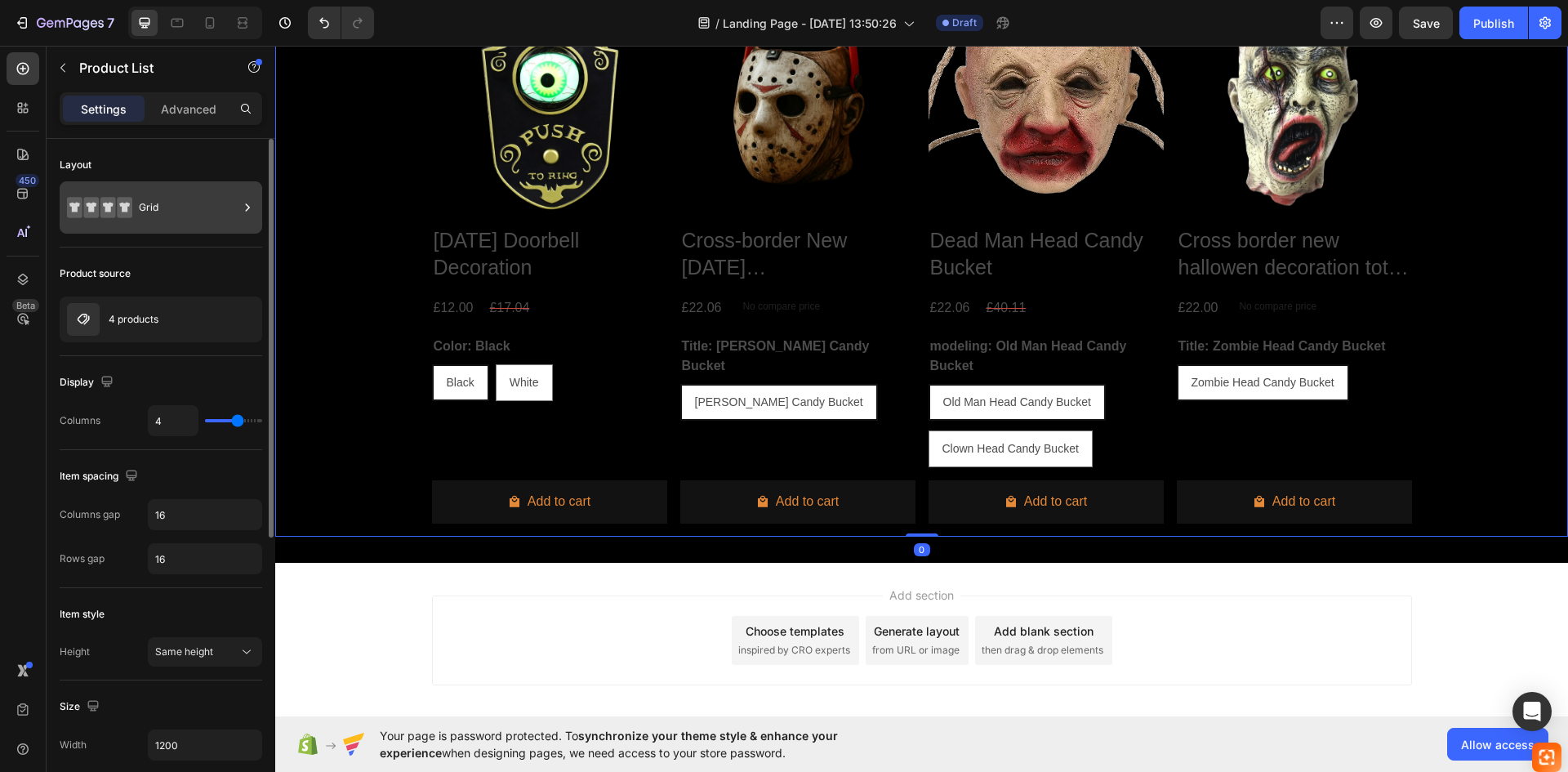
click at [173, 187] on div "Grid" at bounding box center [160, 208] width 203 height 52
click at [185, 296] on div "4 products" at bounding box center [160, 319] width 203 height 46
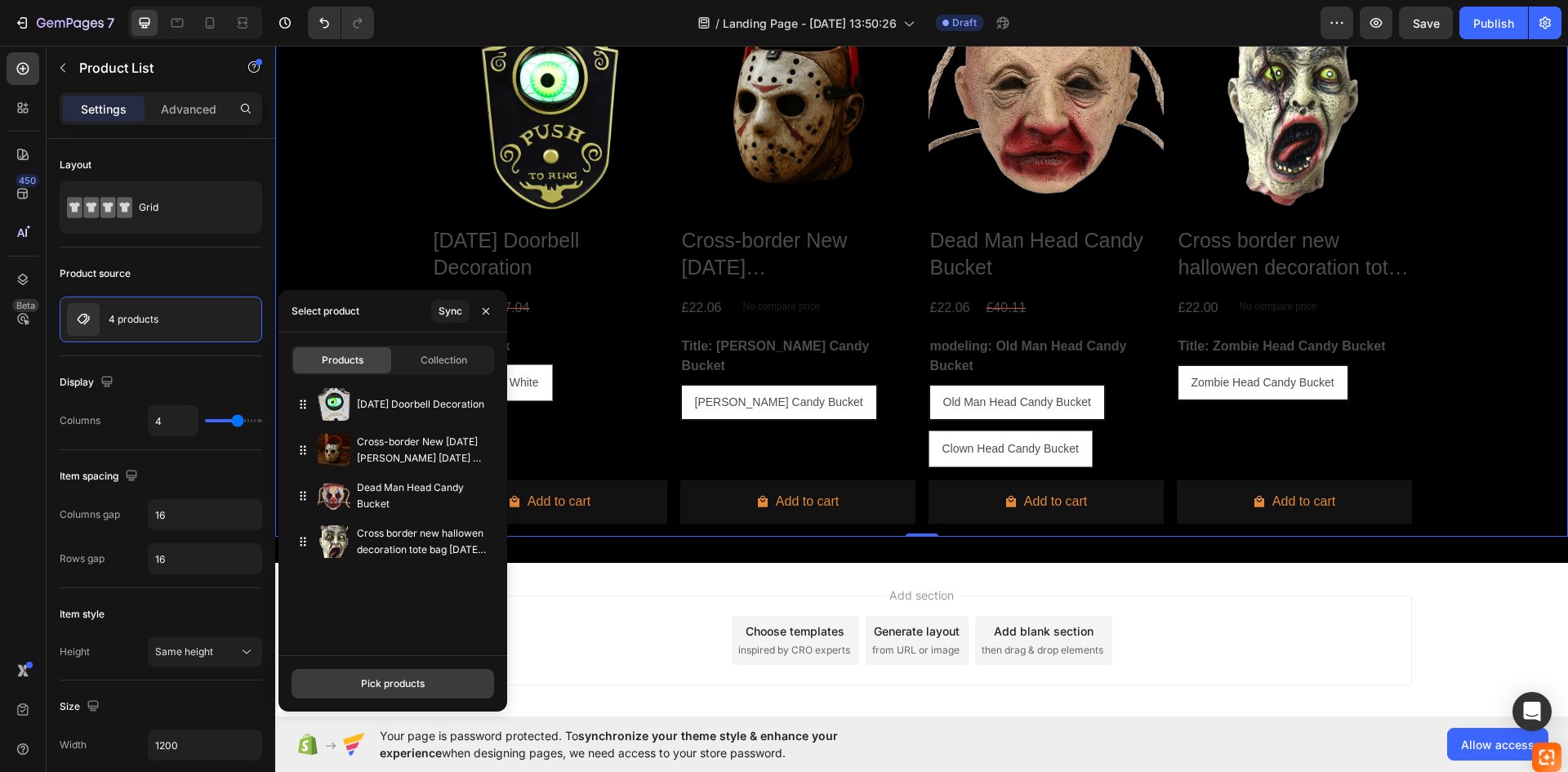
click at [415, 691] on button "Pick products" at bounding box center [392, 684] width 203 height 29
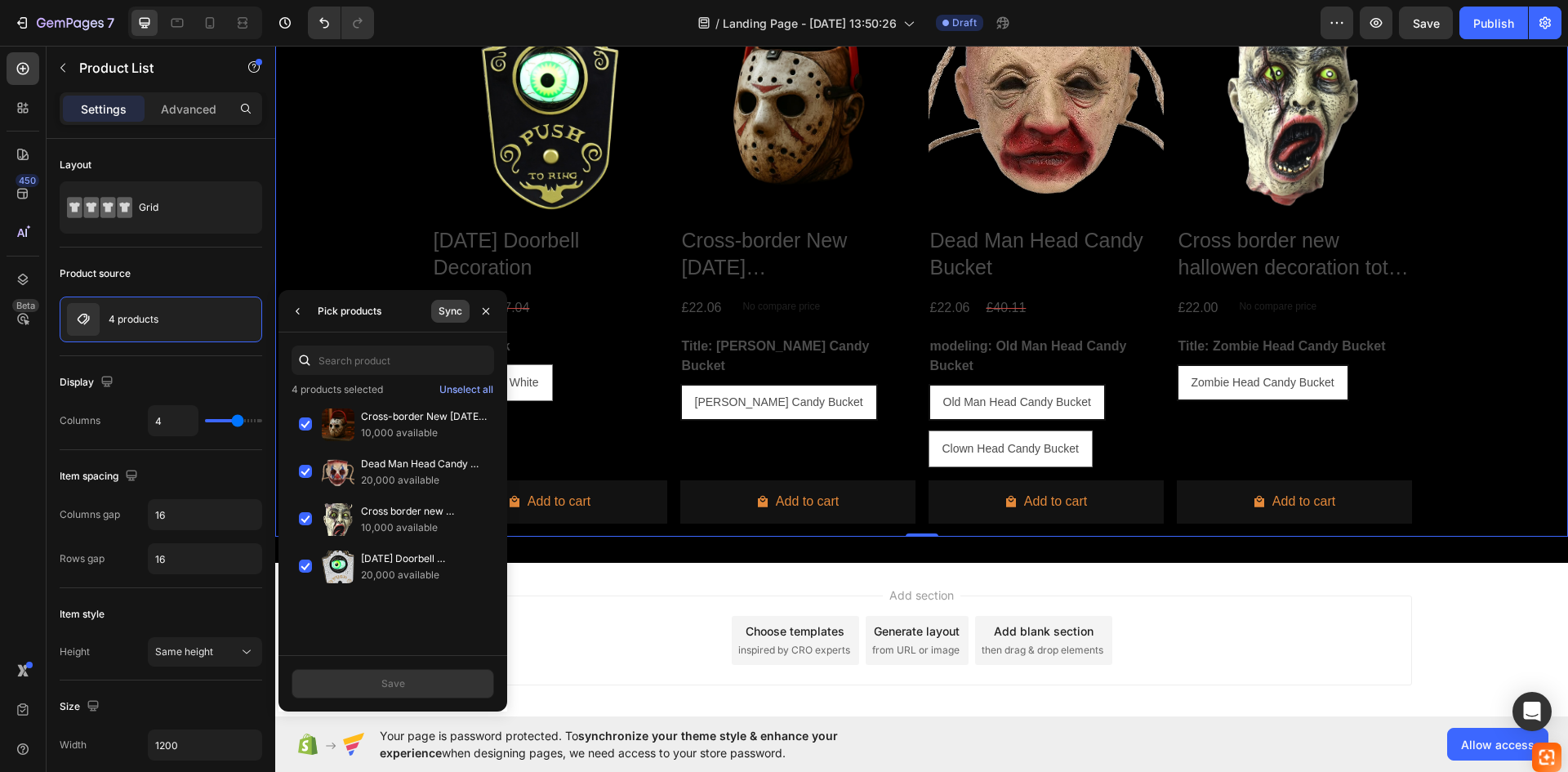
click at [454, 311] on div "Sync" at bounding box center [450, 311] width 23 height 15
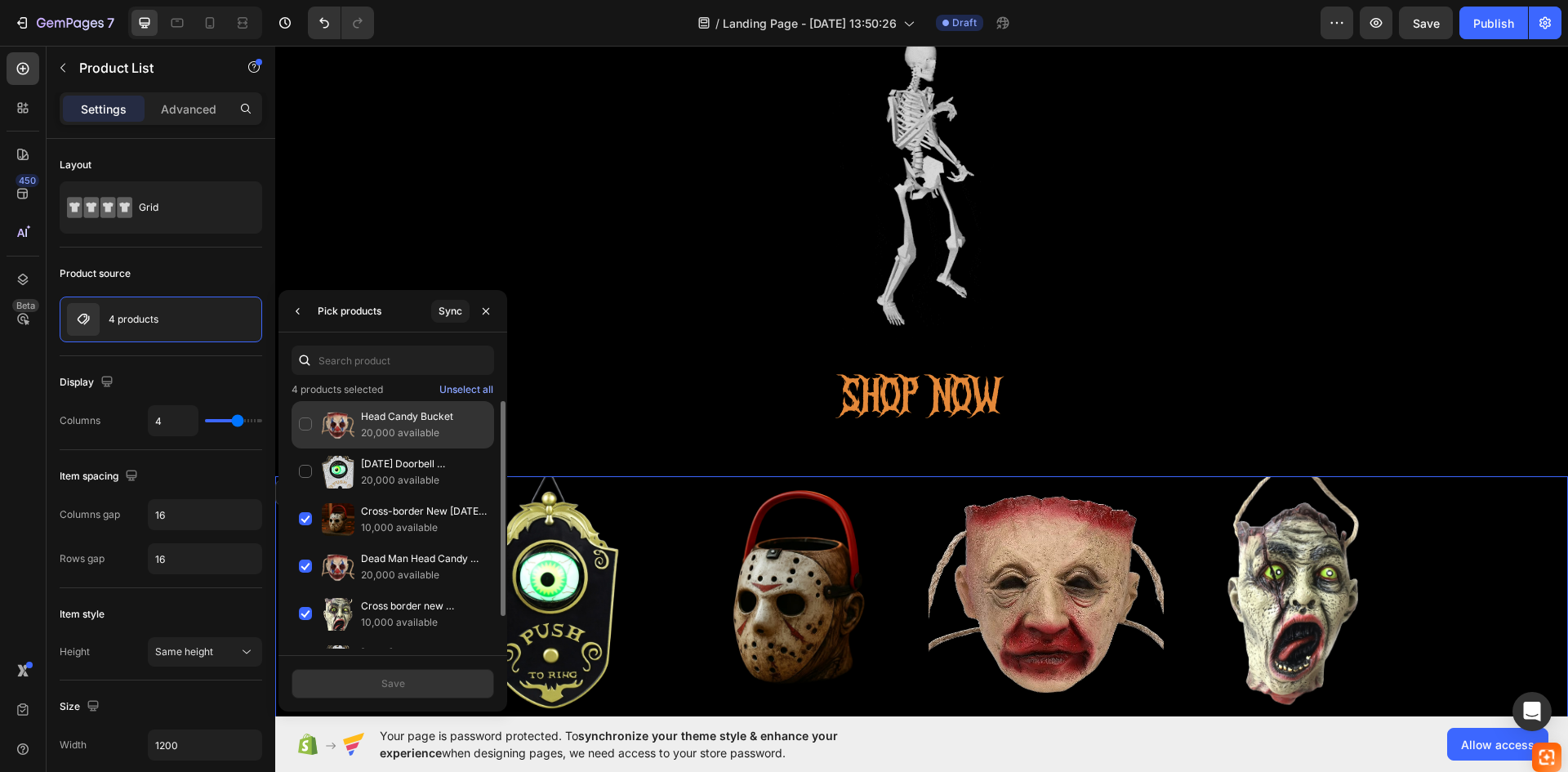
scroll to position [506, 0]
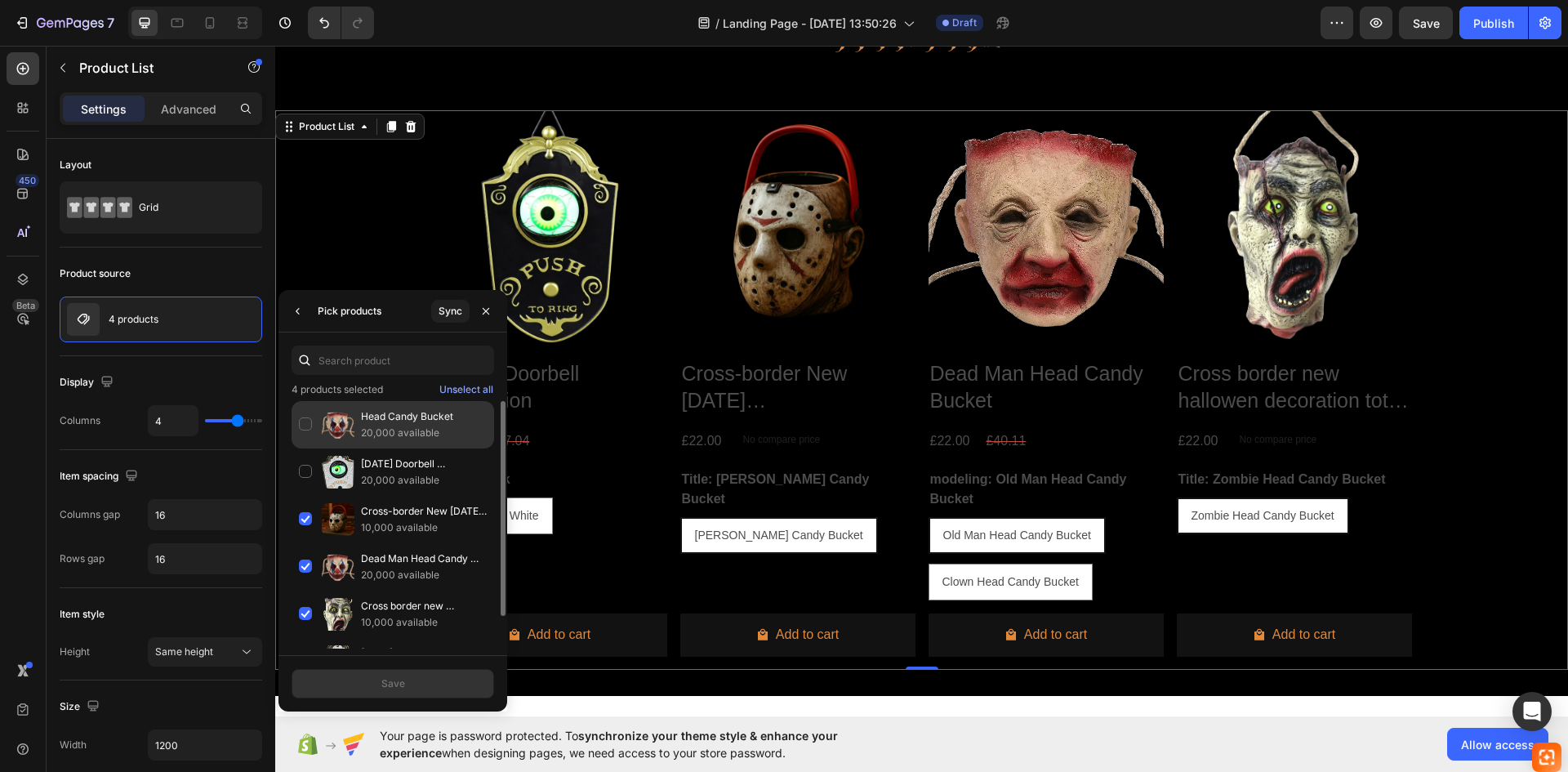
click at [302, 417] on div "Head Candy Bucket 20,000 available" at bounding box center [392, 424] width 203 height 48
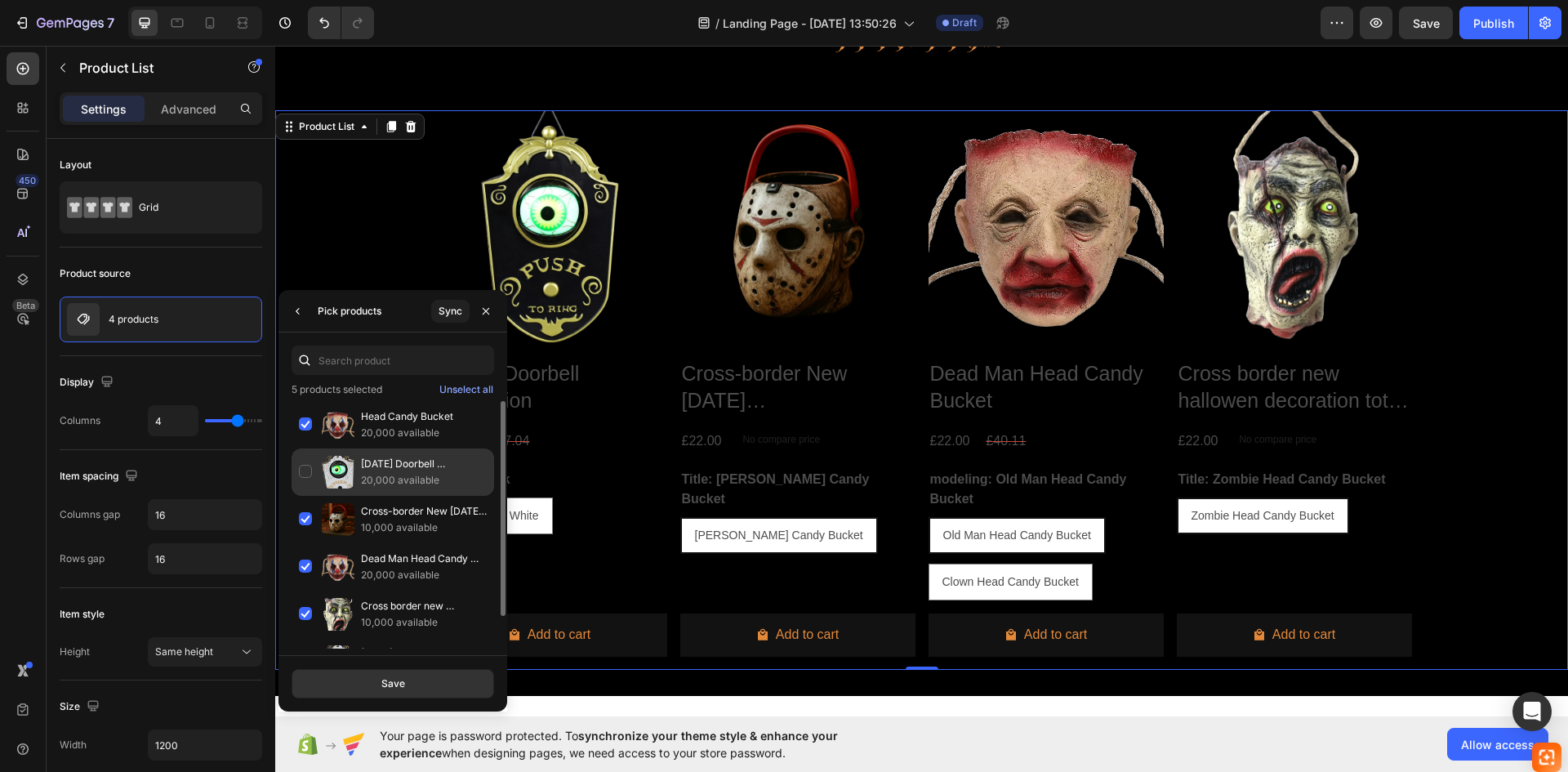
click at [314, 466] on div "[DATE] Doorbell Decoration 20,000 available" at bounding box center [392, 472] width 203 height 48
click at [412, 671] on button "Save" at bounding box center [392, 684] width 203 height 29
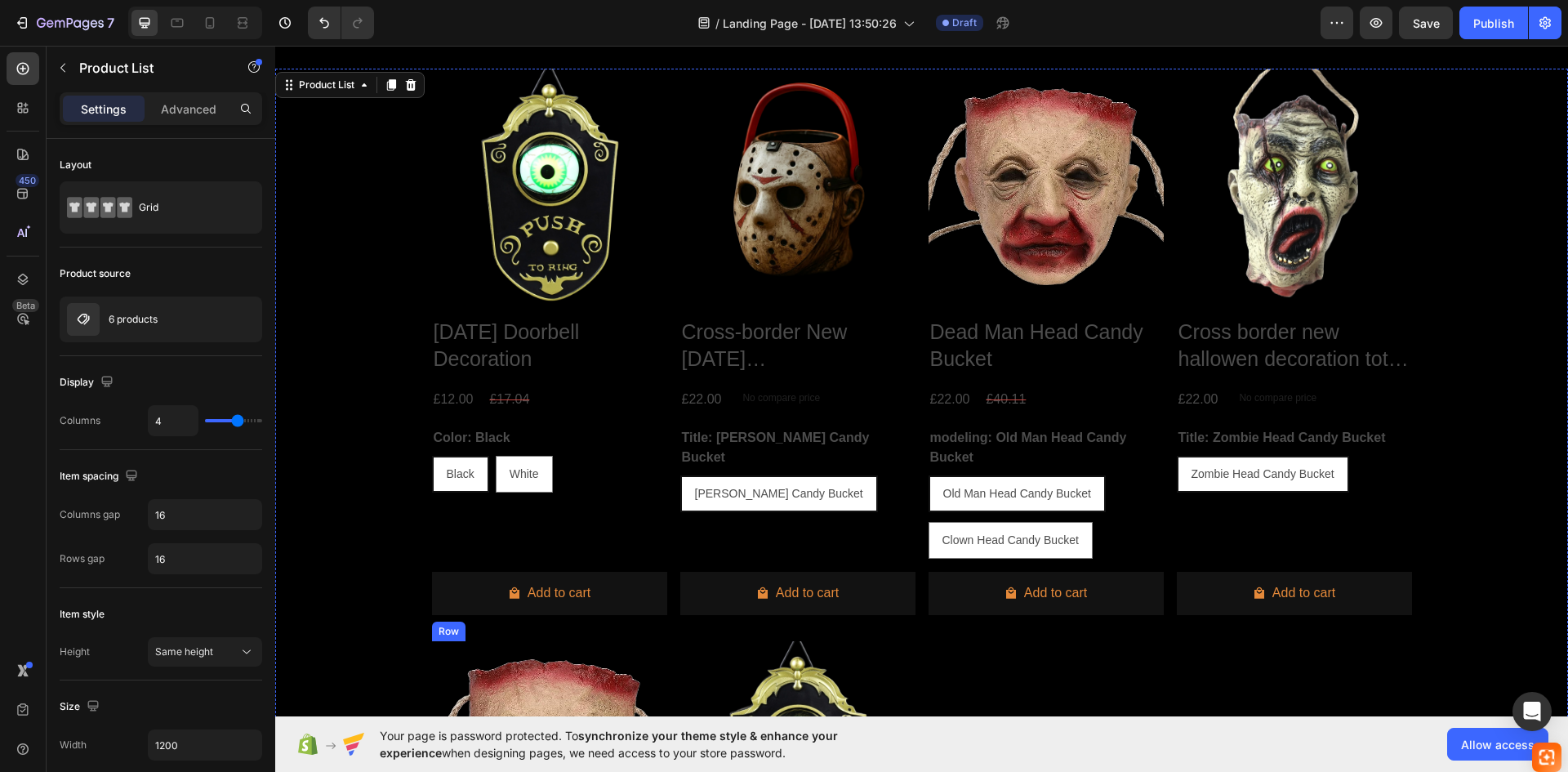
scroll to position [549, 0]
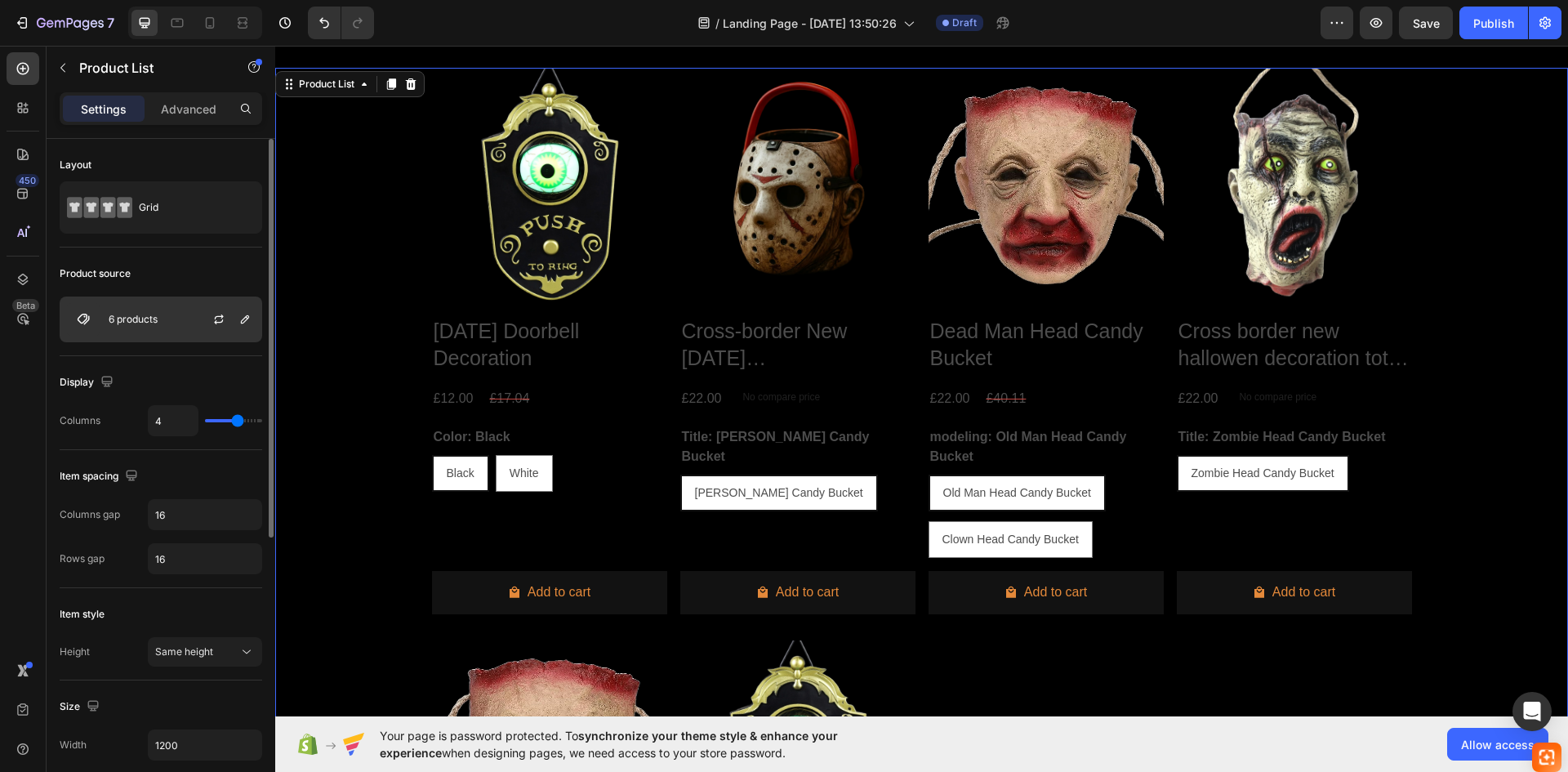
click at [186, 313] on div "6 products" at bounding box center [160, 319] width 203 height 46
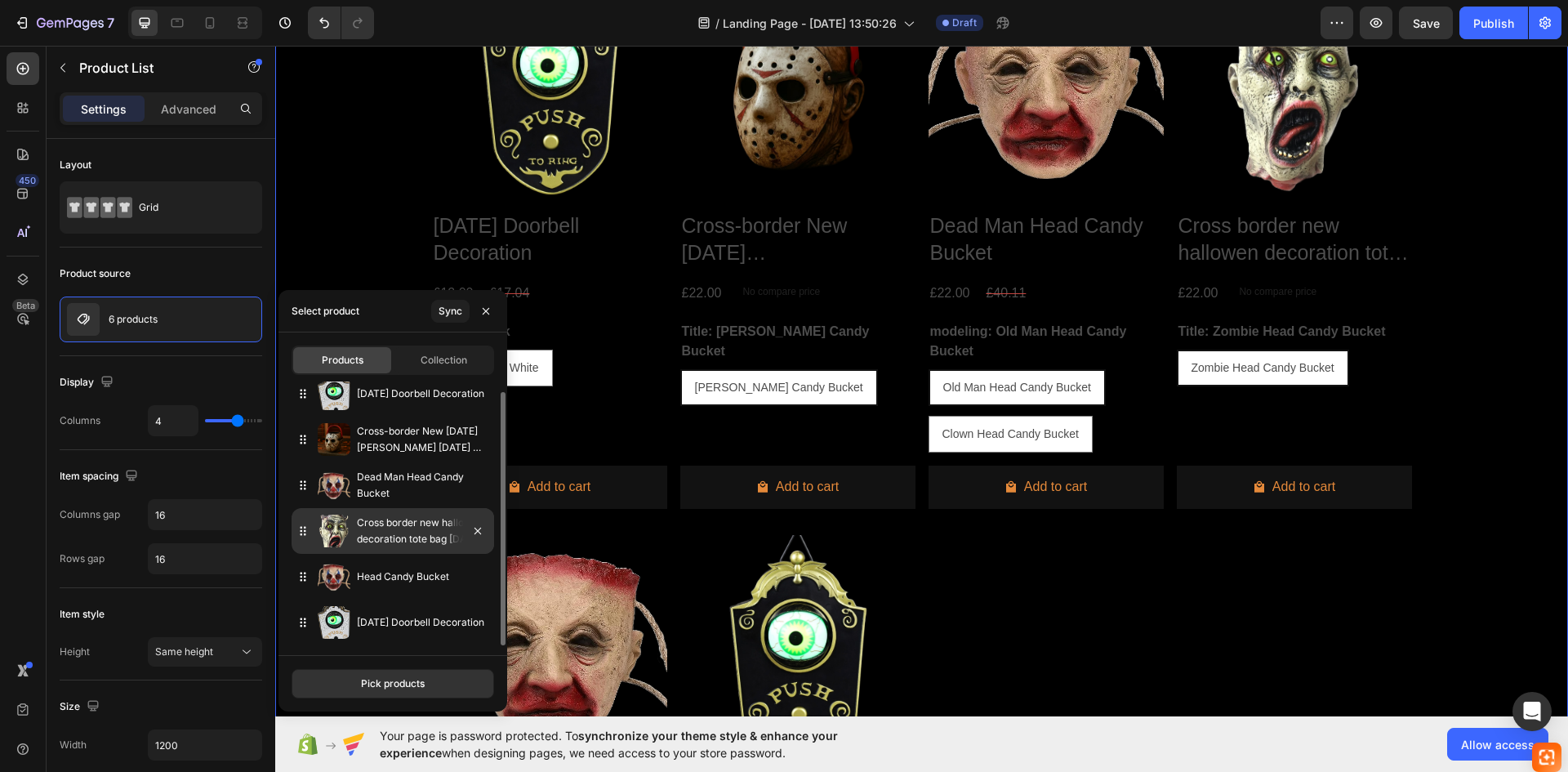
scroll to position [793, 0]
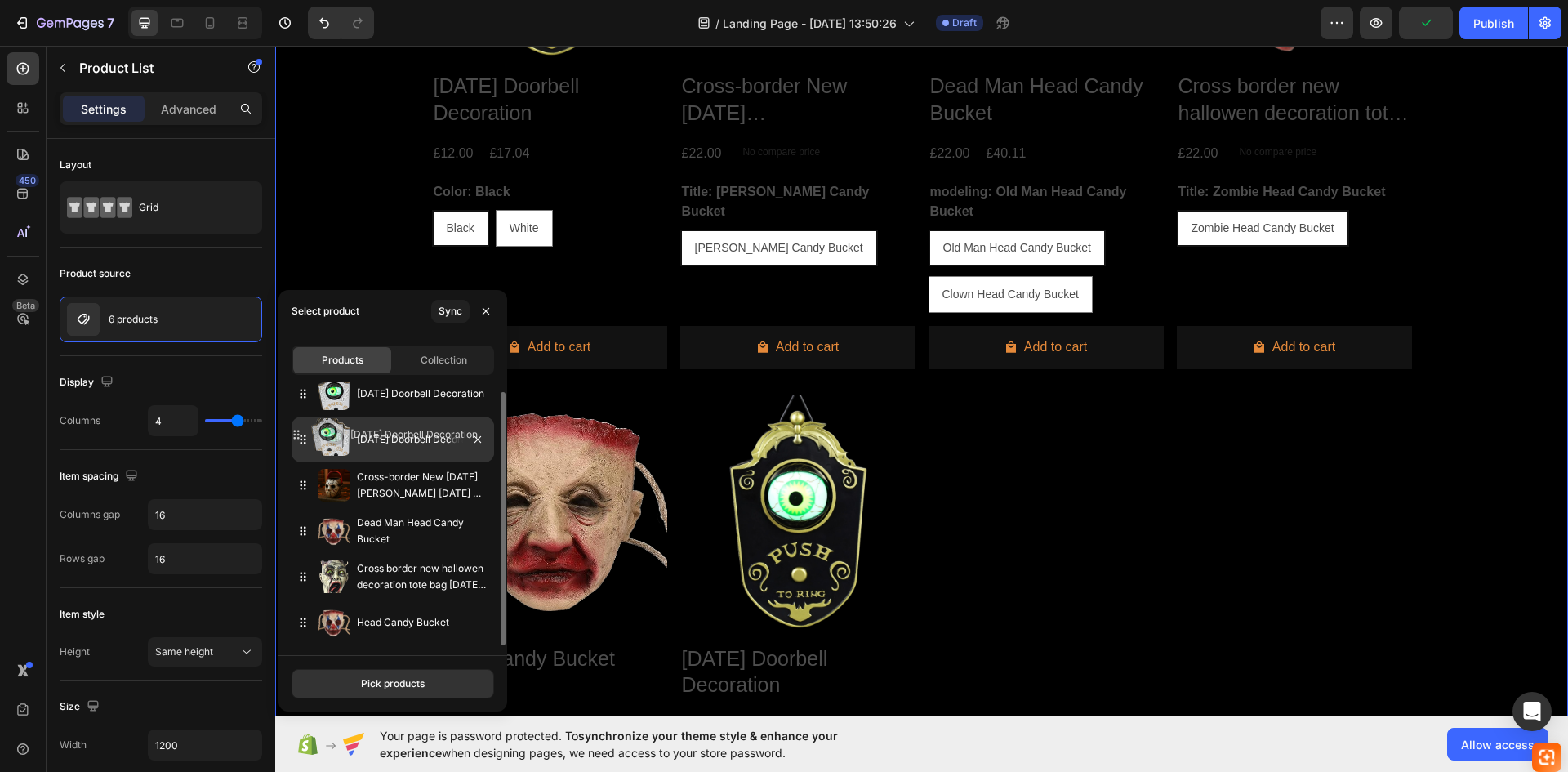
drag, startPoint x: 310, startPoint y: 620, endPoint x: 303, endPoint y: 432, distance: 188.1
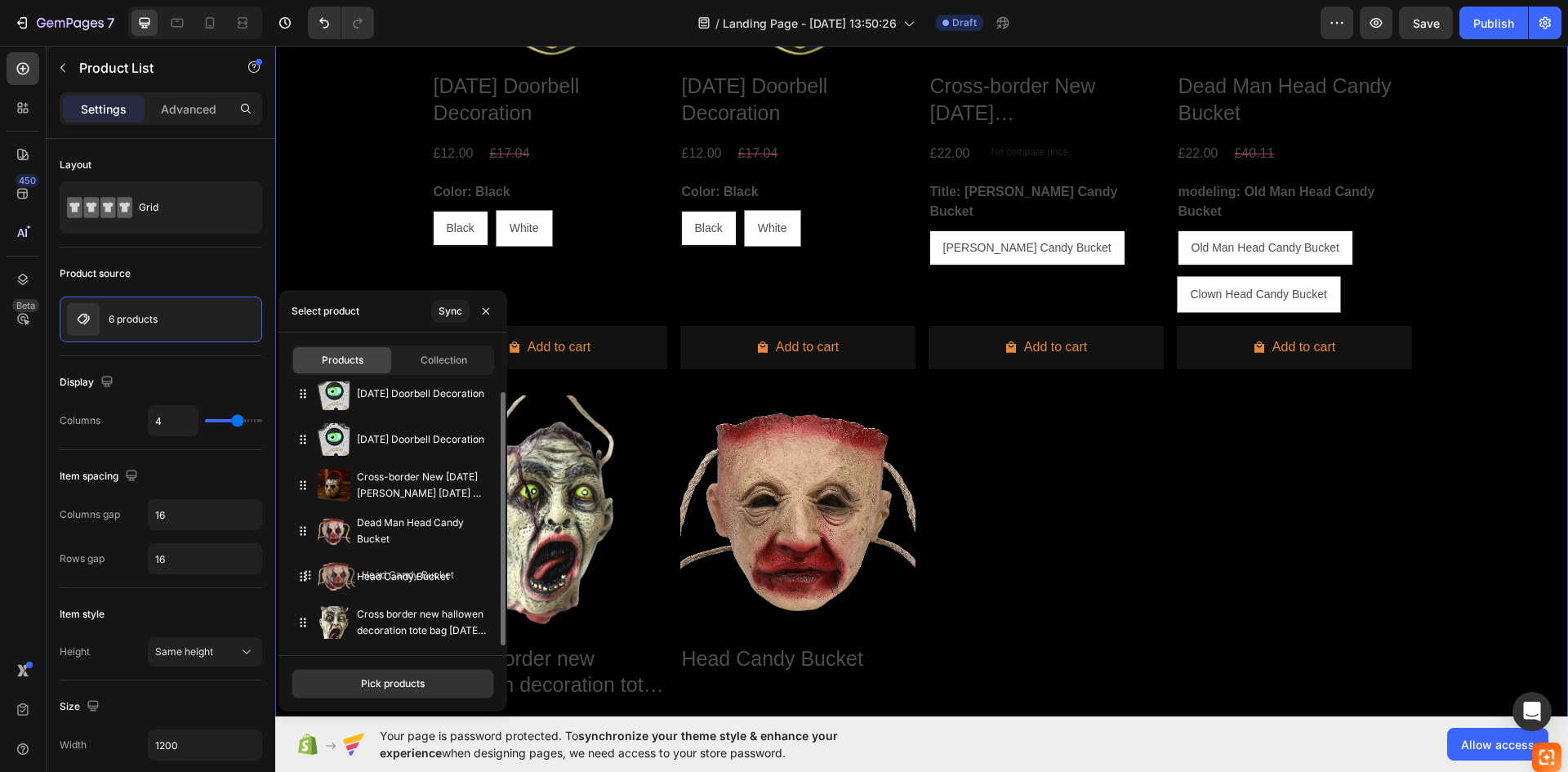
drag, startPoint x: 302, startPoint y: 620, endPoint x: 307, endPoint y: 572, distance: 48.3
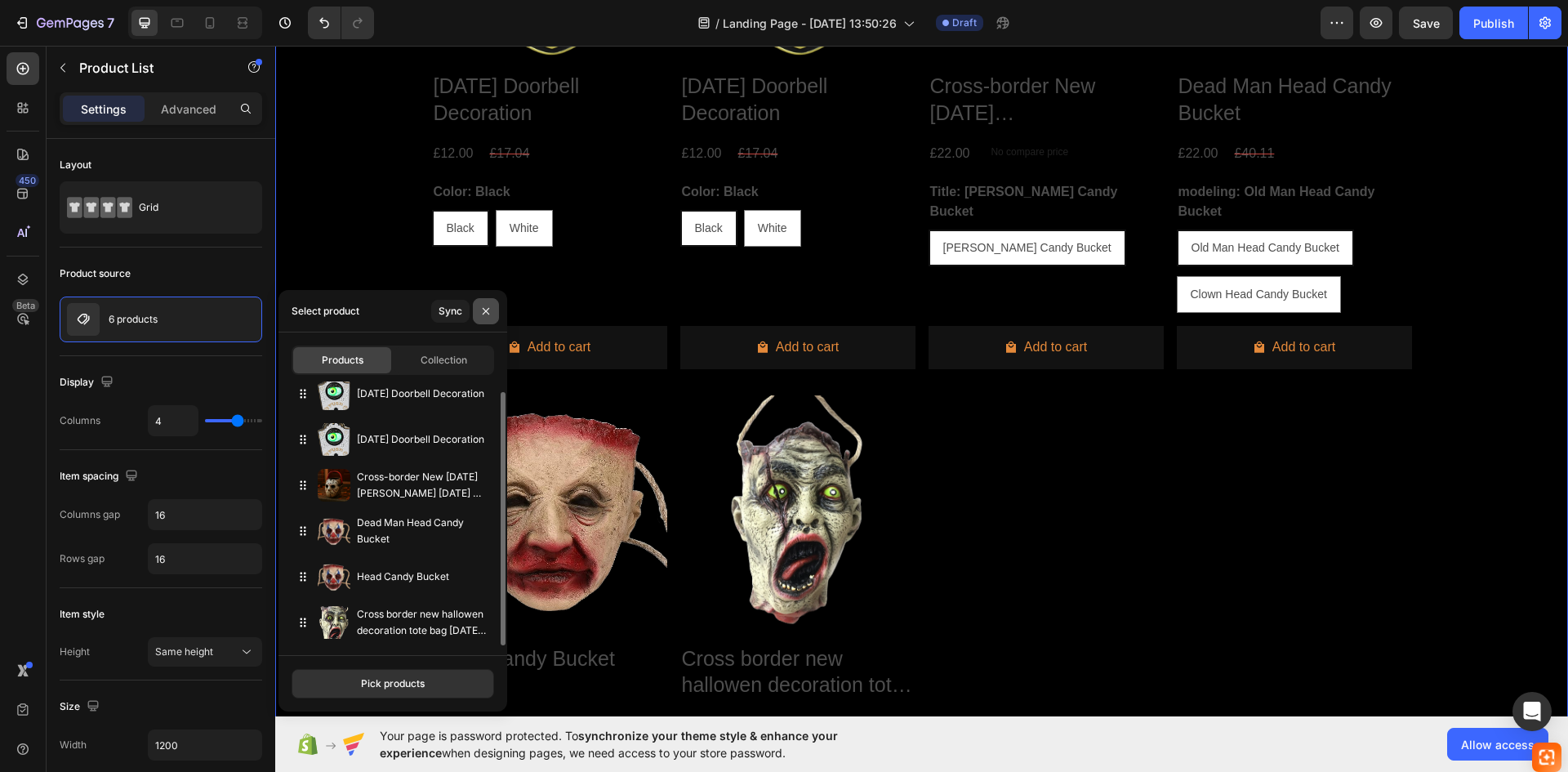
click at [481, 316] on icon "button" at bounding box center [485, 311] width 13 height 13
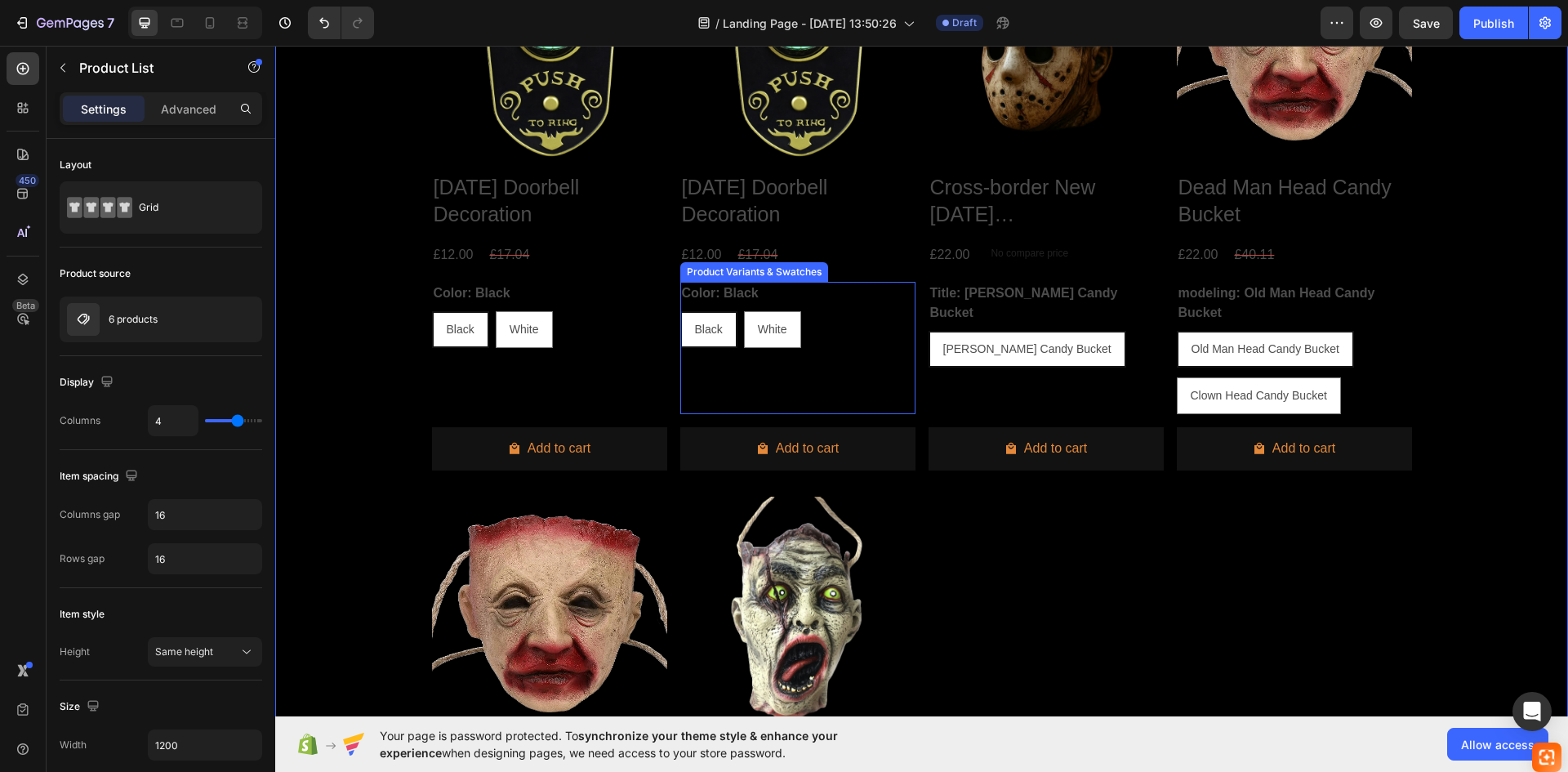
scroll to position [467, 0]
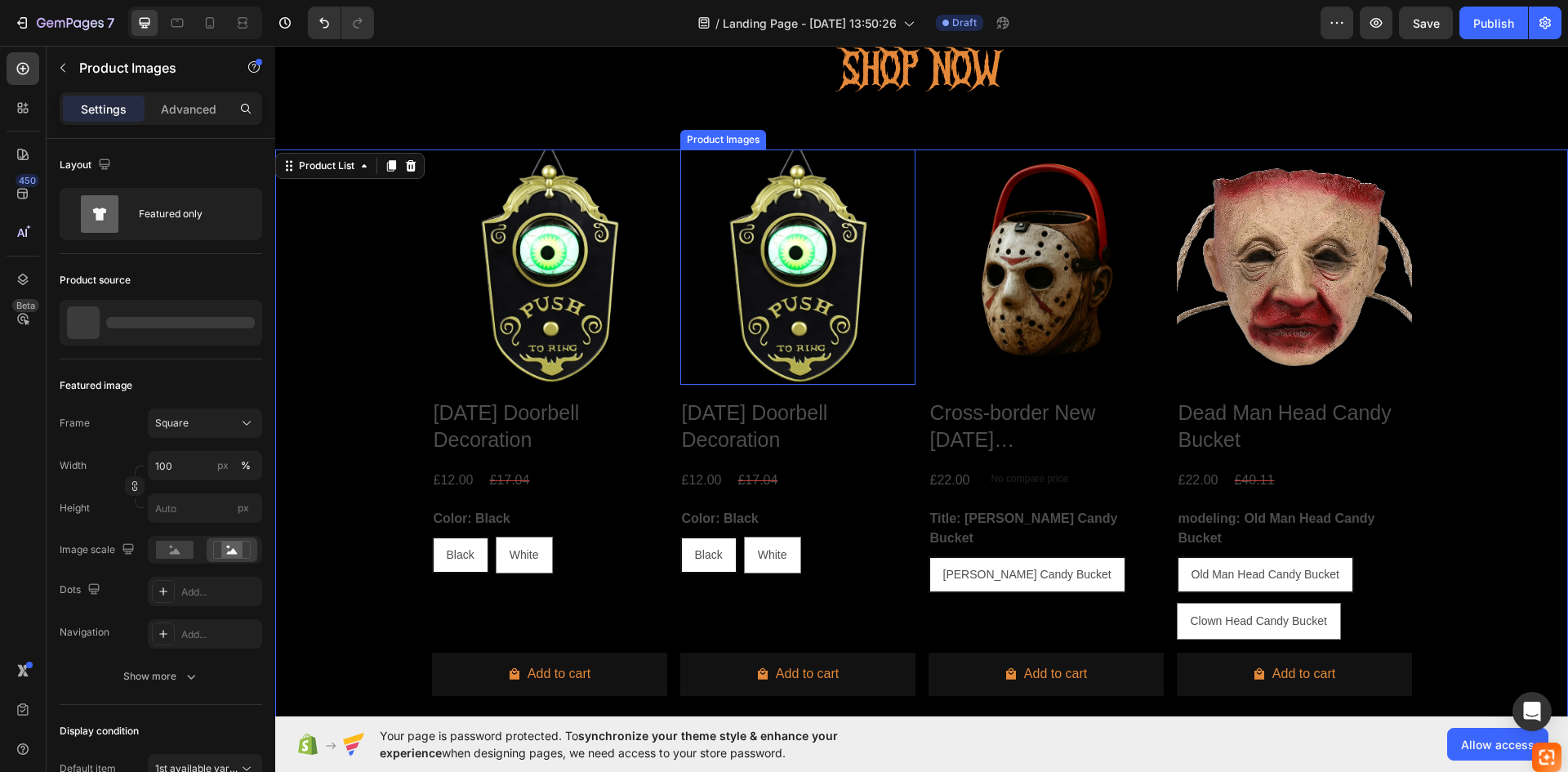
click at [732, 346] on img at bounding box center [797, 267] width 235 height 235
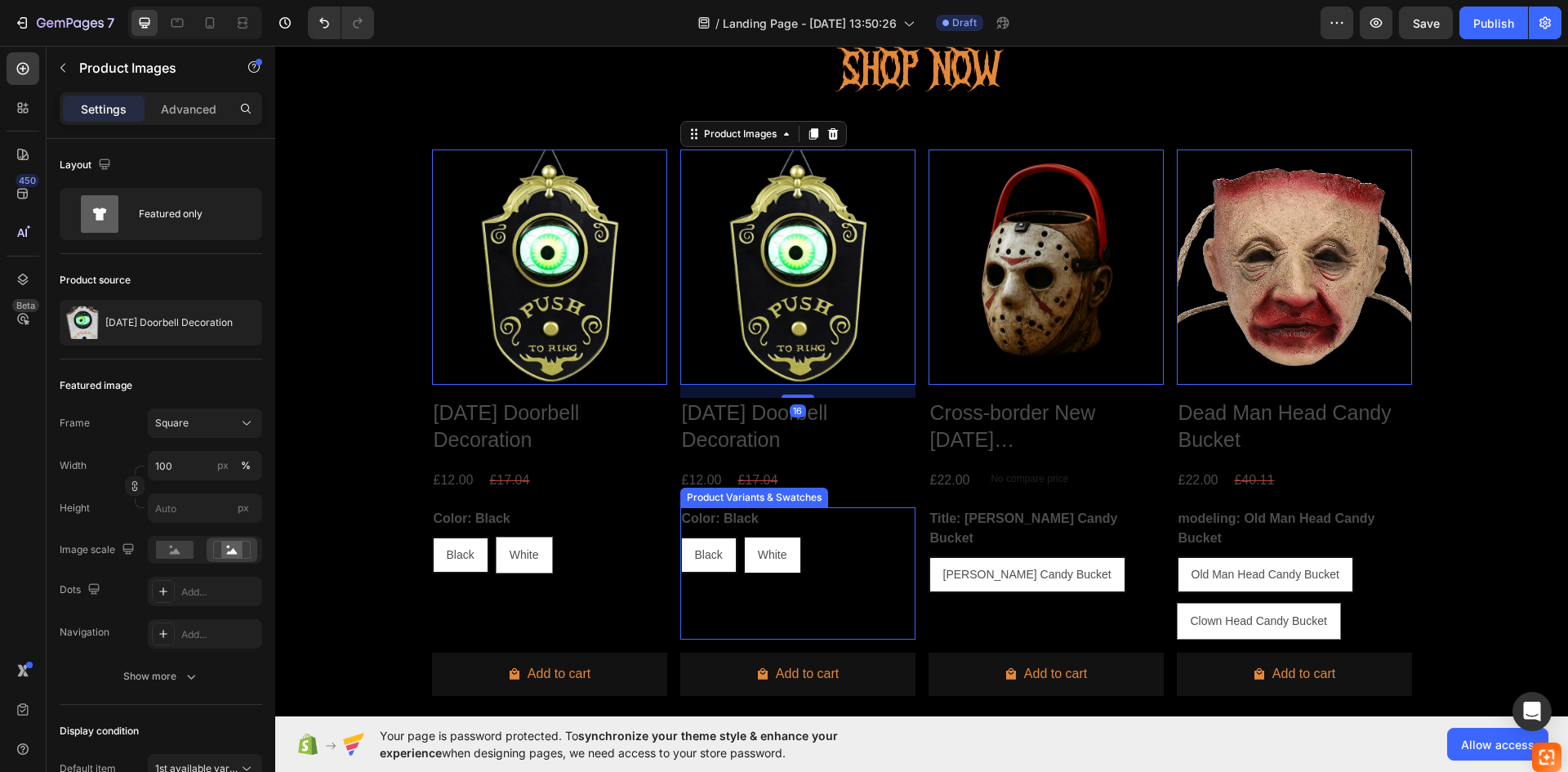
click at [751, 565] on div "White" at bounding box center [772, 554] width 55 height 33
click at [744, 536] on input "White White White" at bounding box center [743, 536] width 1 height 1
radio input "true"
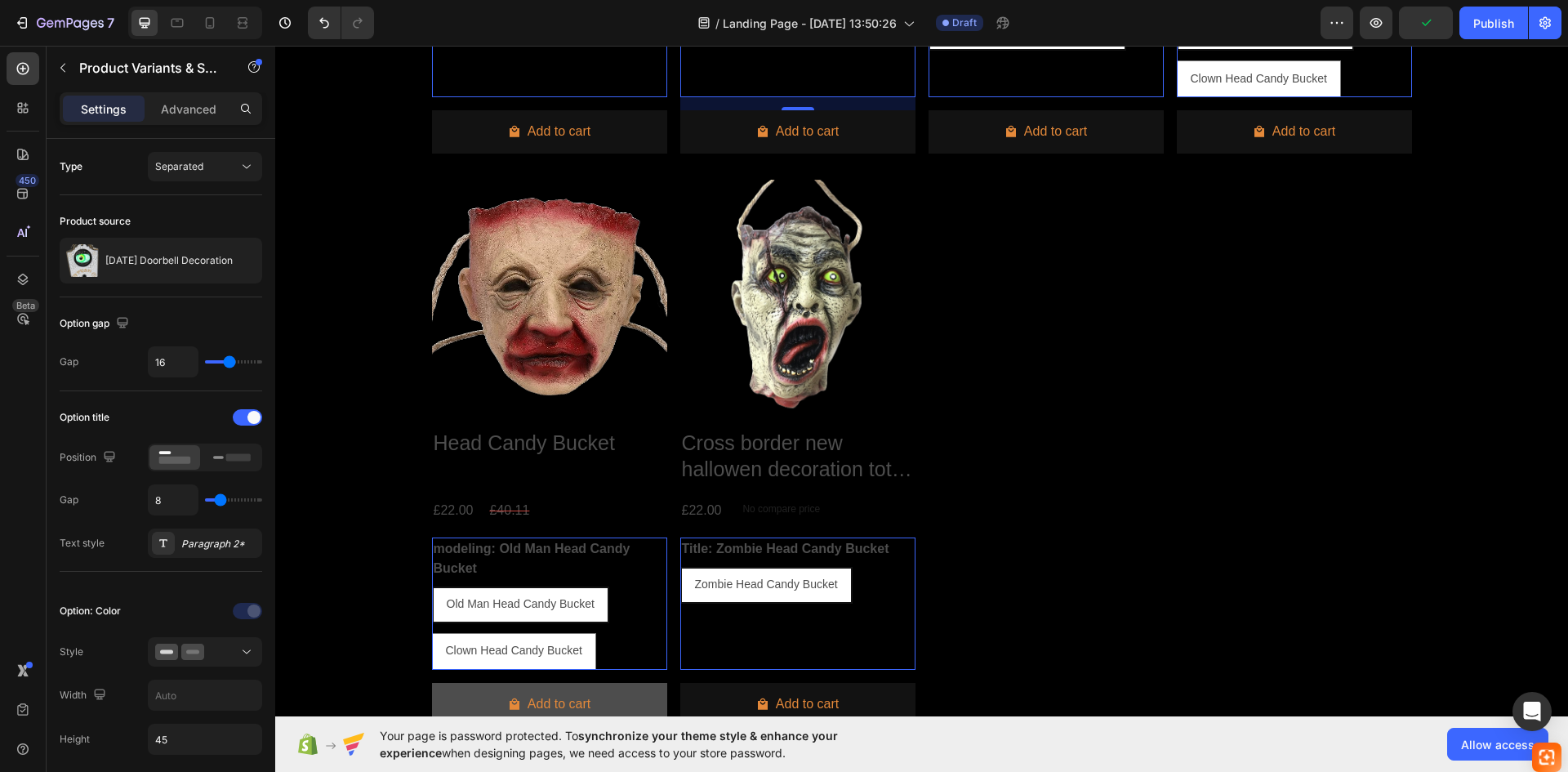
scroll to position [1039, 0]
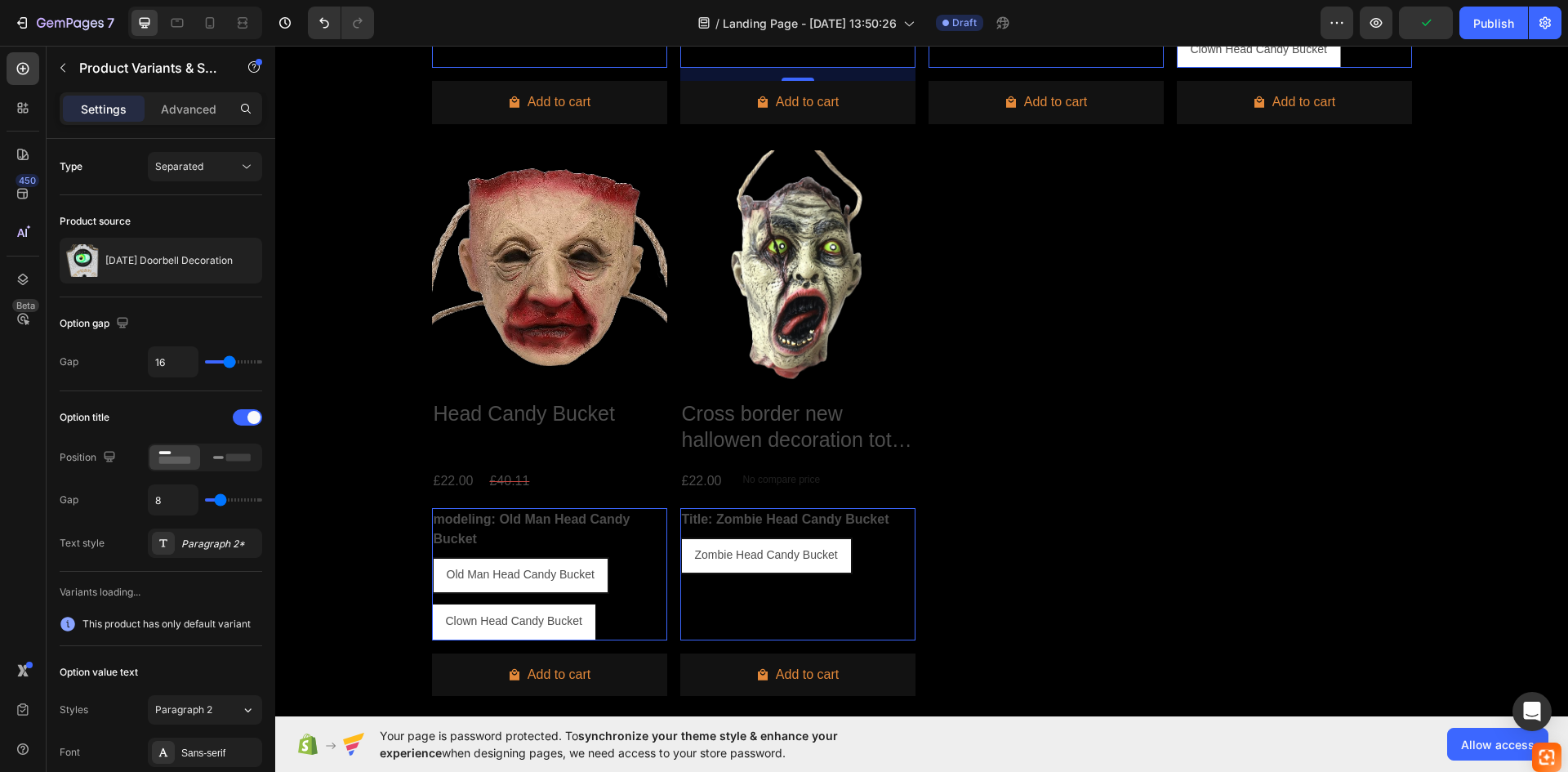
click at [526, 625] on span "Clown Head Candy Bucket" at bounding box center [514, 620] width 136 height 13
click at [432, 603] on input "Clown Head Candy Bucket Clown Head Candy Bucket Clown Head Candy Bucket" at bounding box center [431, 603] width 1 height 1
radio input "true"
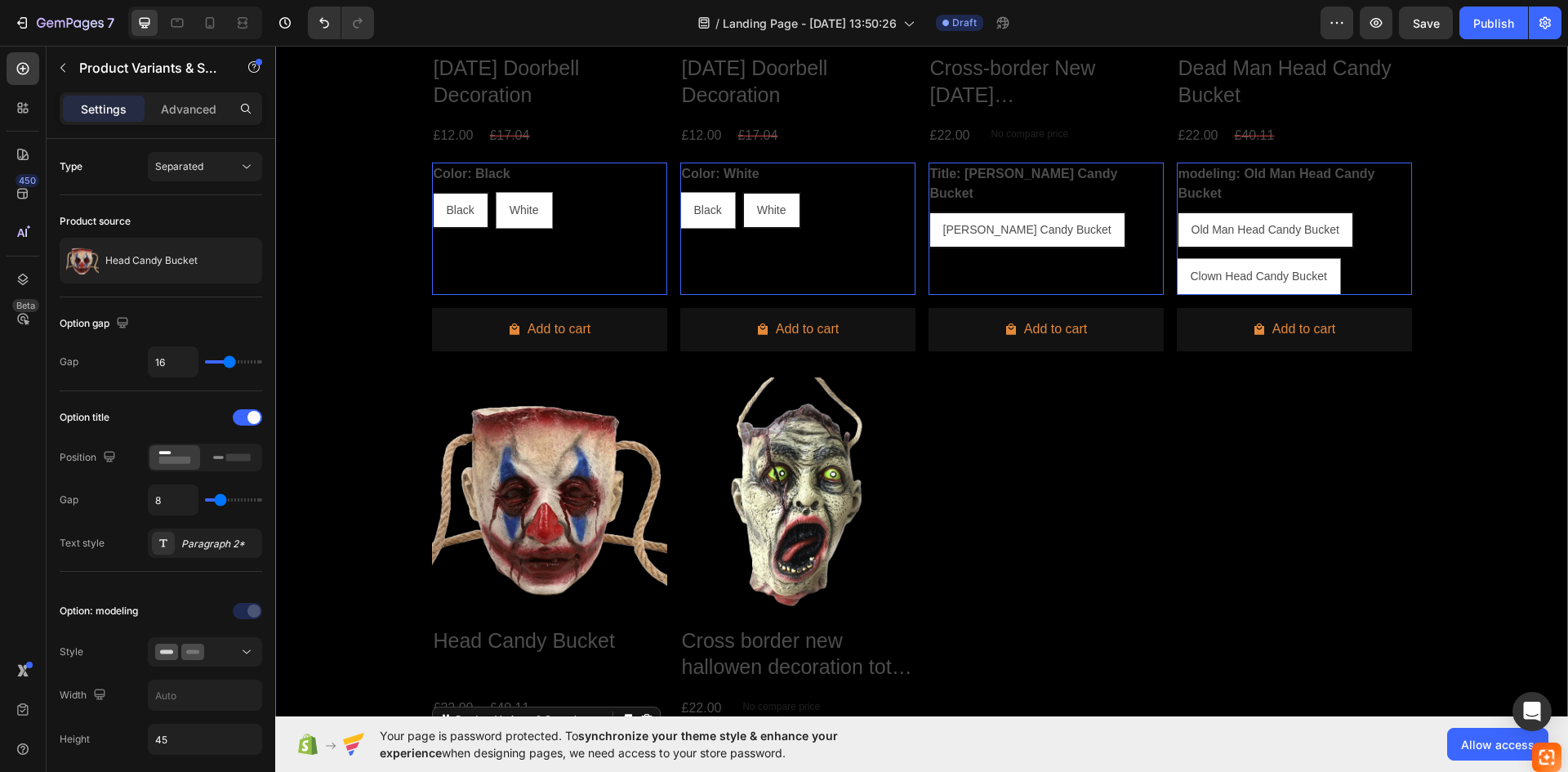
scroll to position [817, 0]
